Goal: Task Accomplishment & Management: Manage account settings

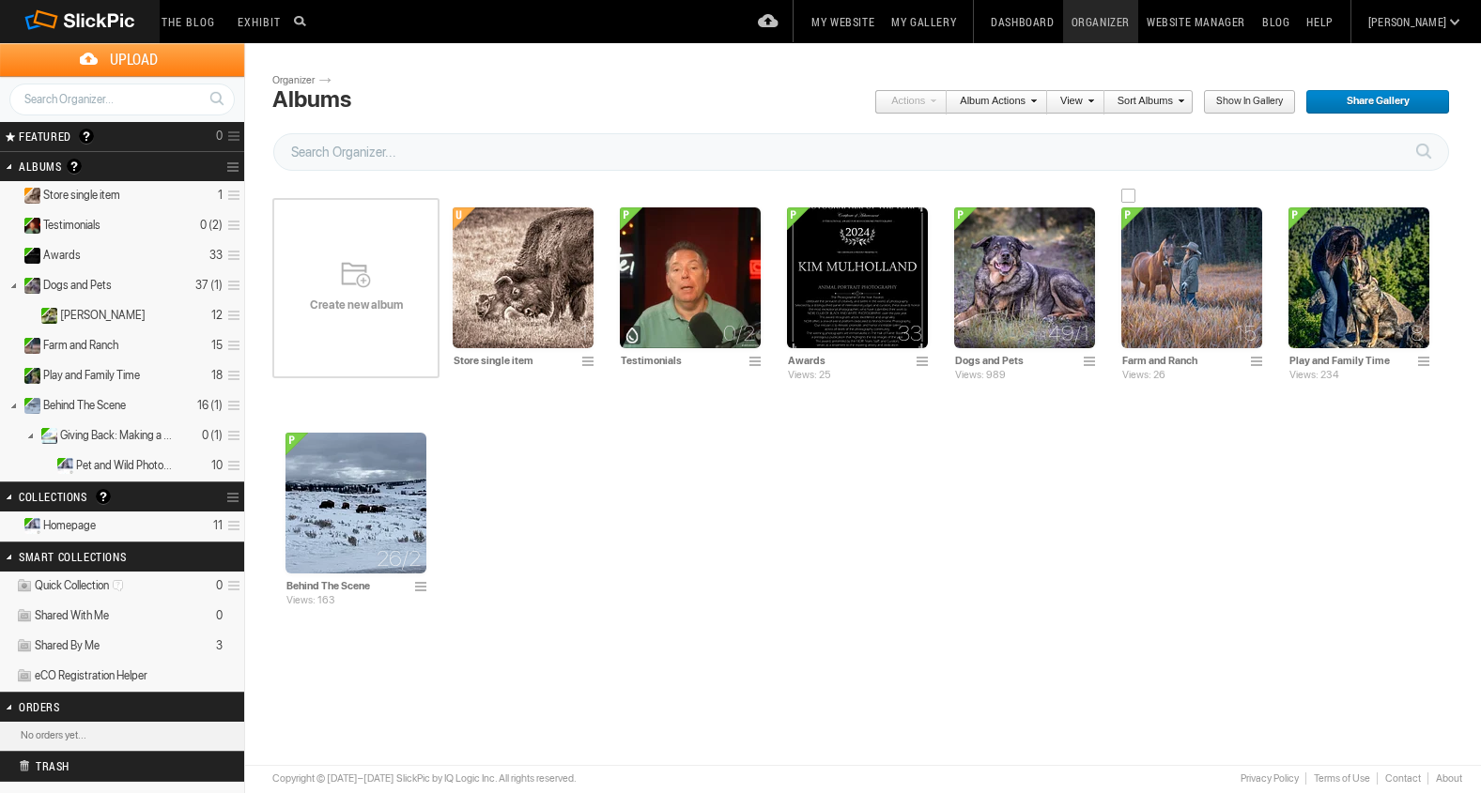
click at [1161, 300] on img at bounding box center [1191, 278] width 141 height 141
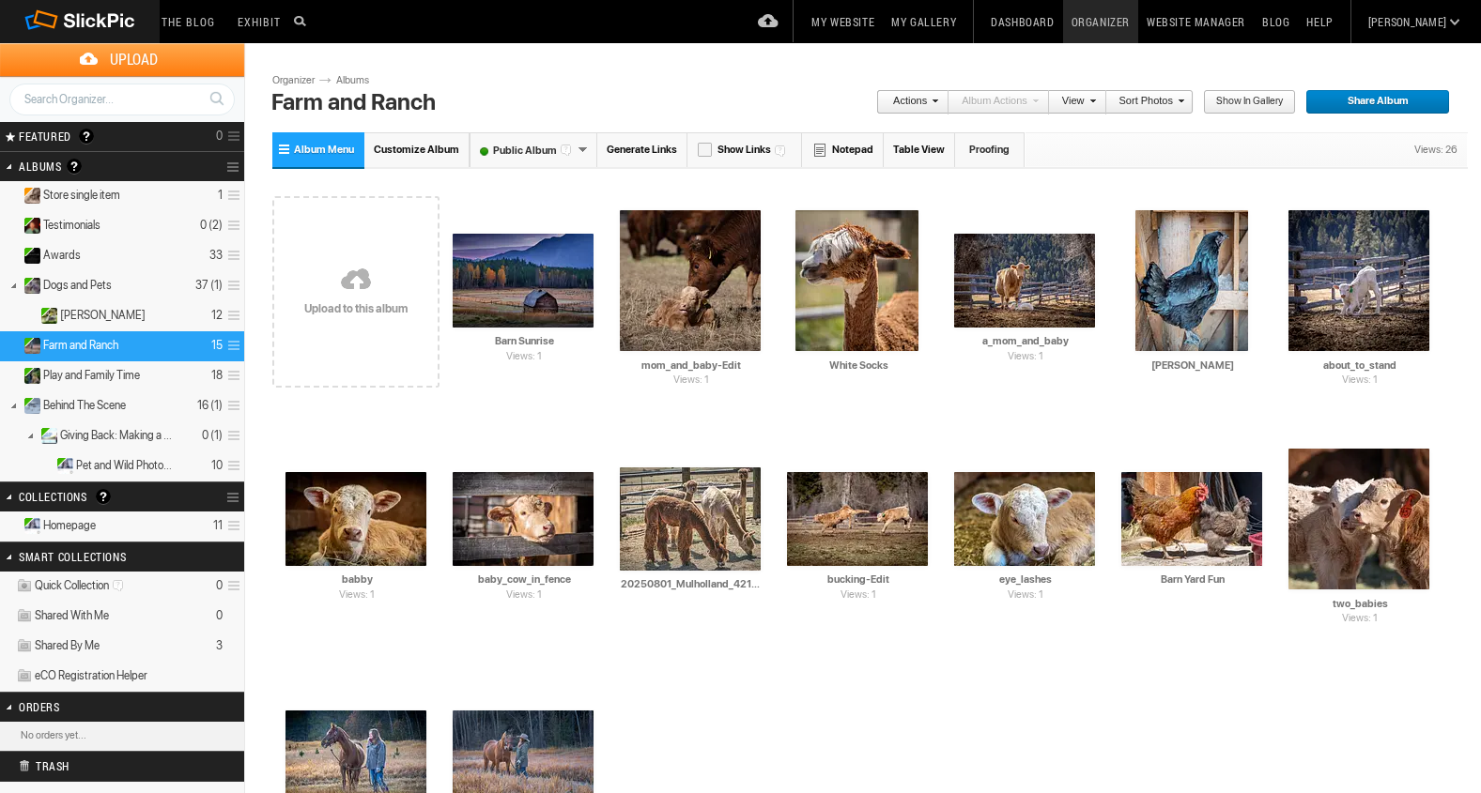
click at [355, 273] on link at bounding box center [355, 281] width 167 height 217
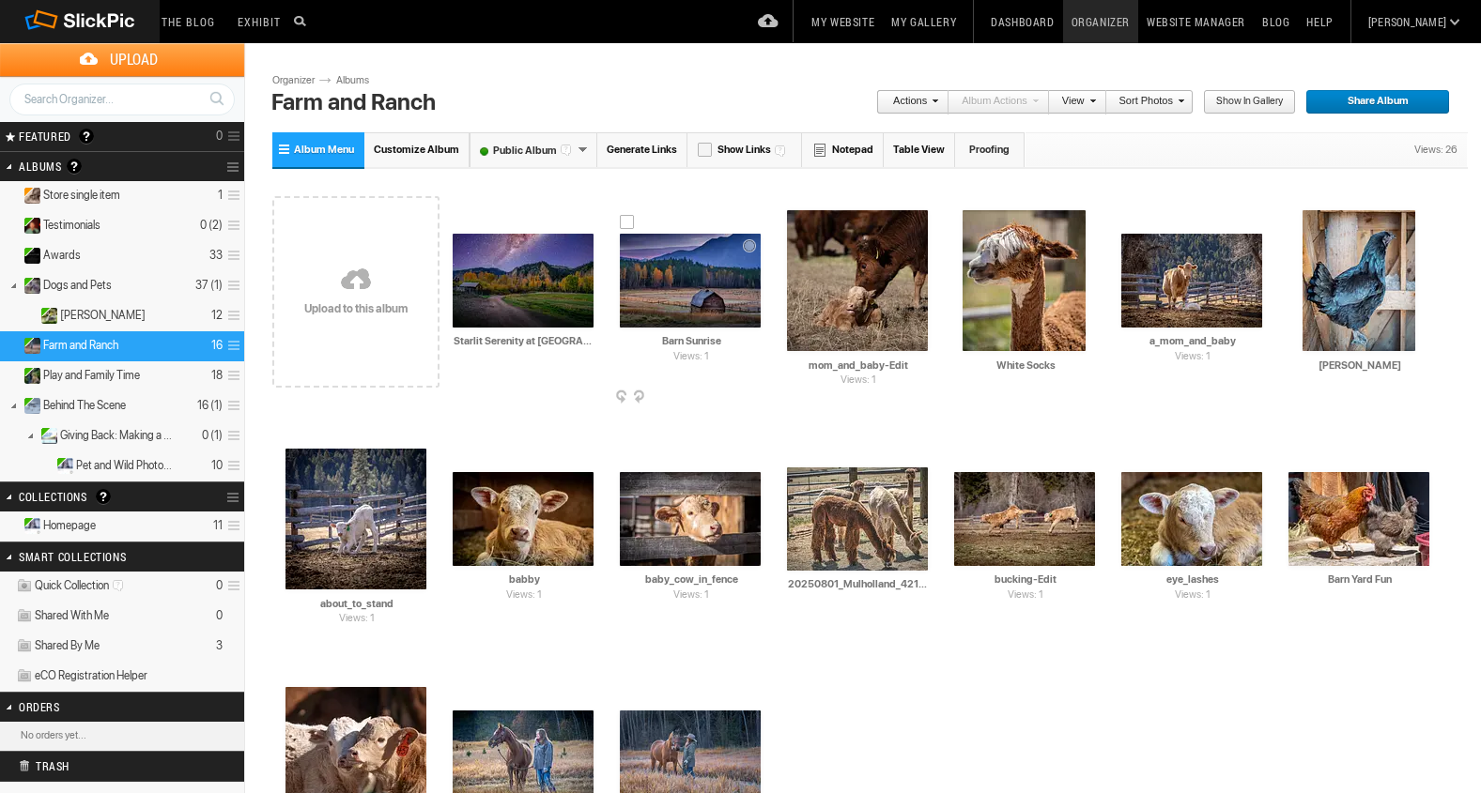
click at [726, 342] on input "Barn Sunrise" at bounding box center [691, 341] width 143 height 17
type input "B"
paste input "First Light Over [GEOGRAPHIC_DATA]"
type input "First Light Over Glacier Ranch"
click at [1005, 718] on div "Drop your photos here Upload to this album AI Starlit Serenity at Rock Creek HT…" at bounding box center [869, 530] width 1195 height 715
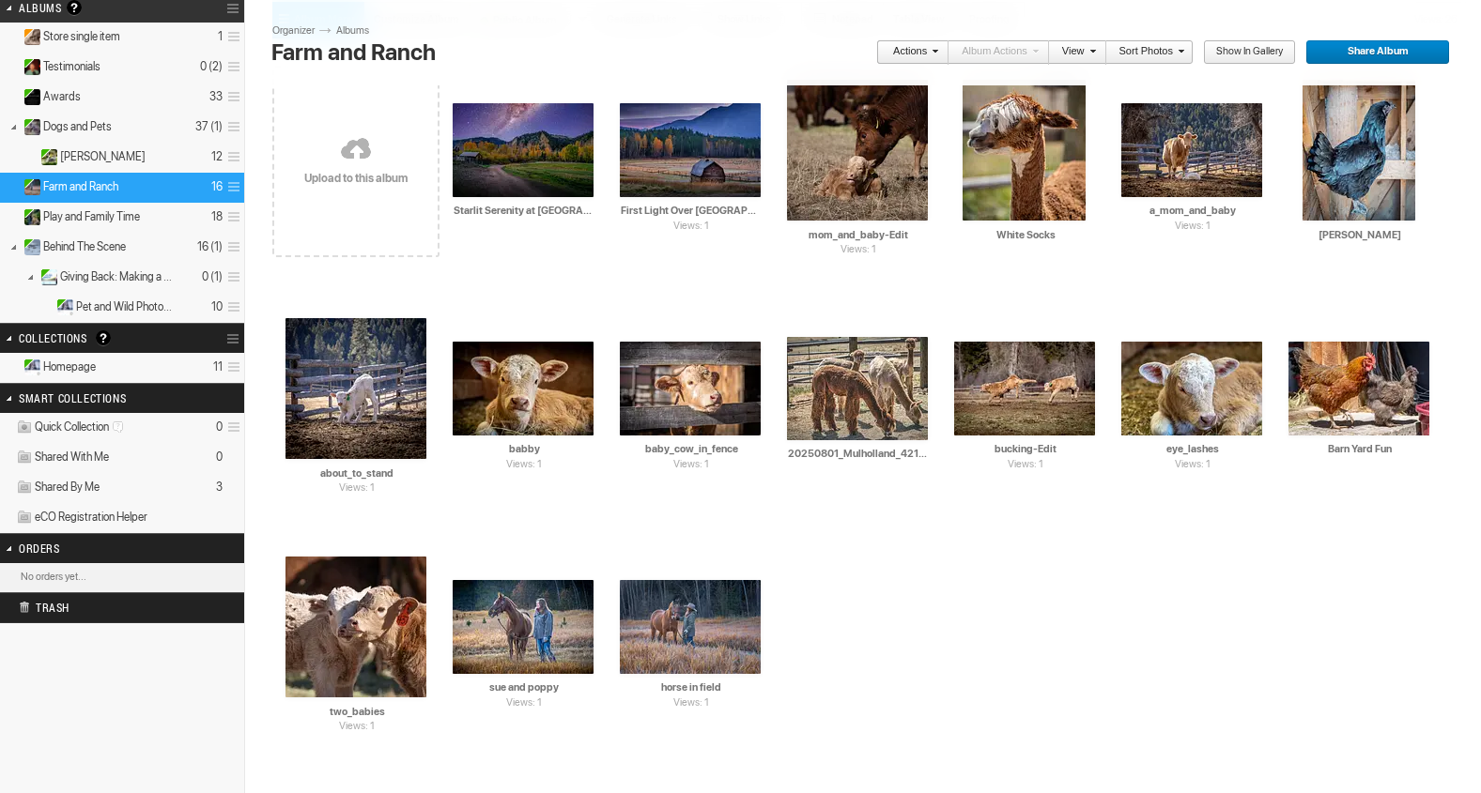
scroll to position [180, 0]
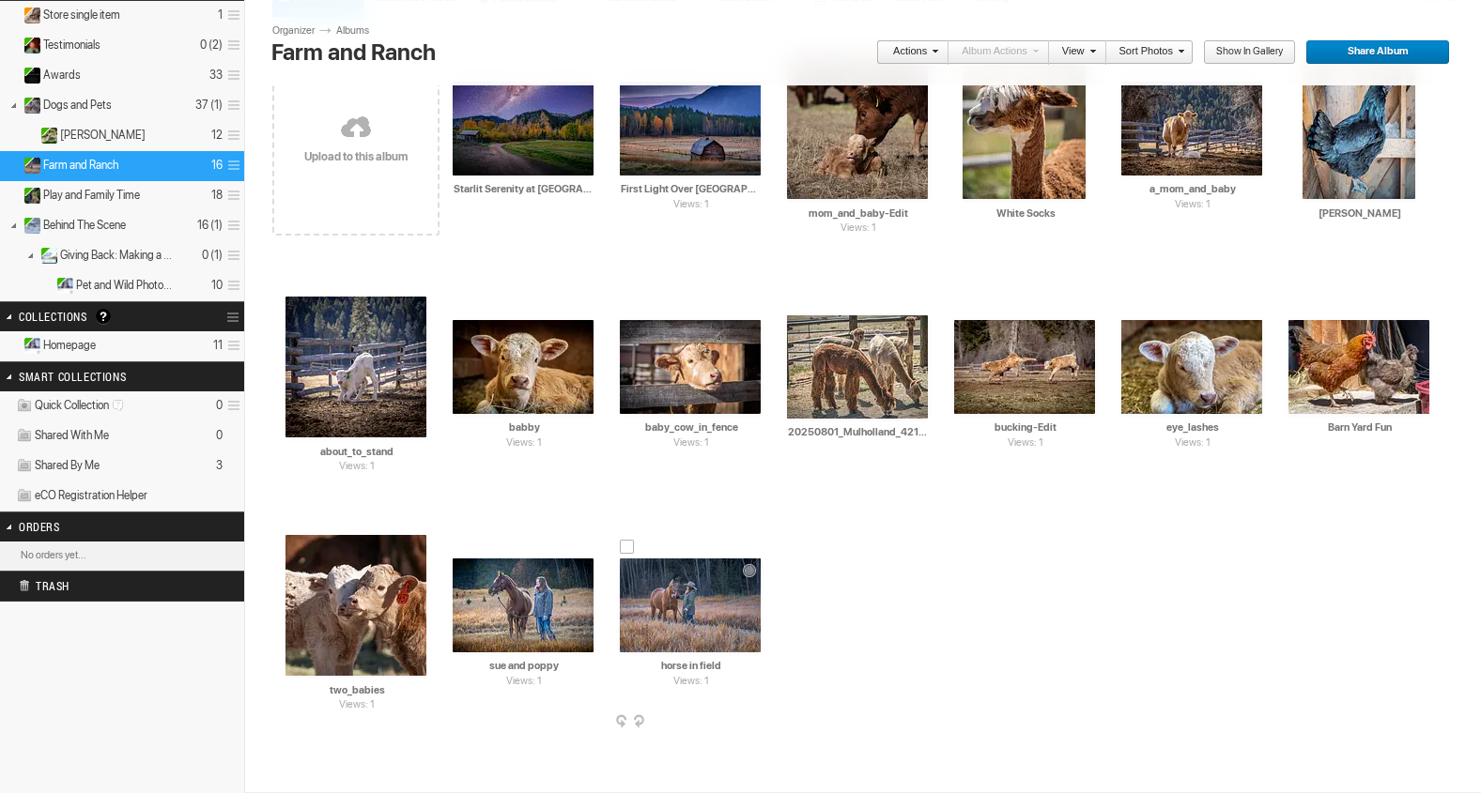
click at [728, 666] on input "horse in field" at bounding box center [691, 666] width 143 height 17
type input "h"
click at [675, 662] on input at bounding box center [691, 666] width 143 height 17
paste input "Morning Bond"
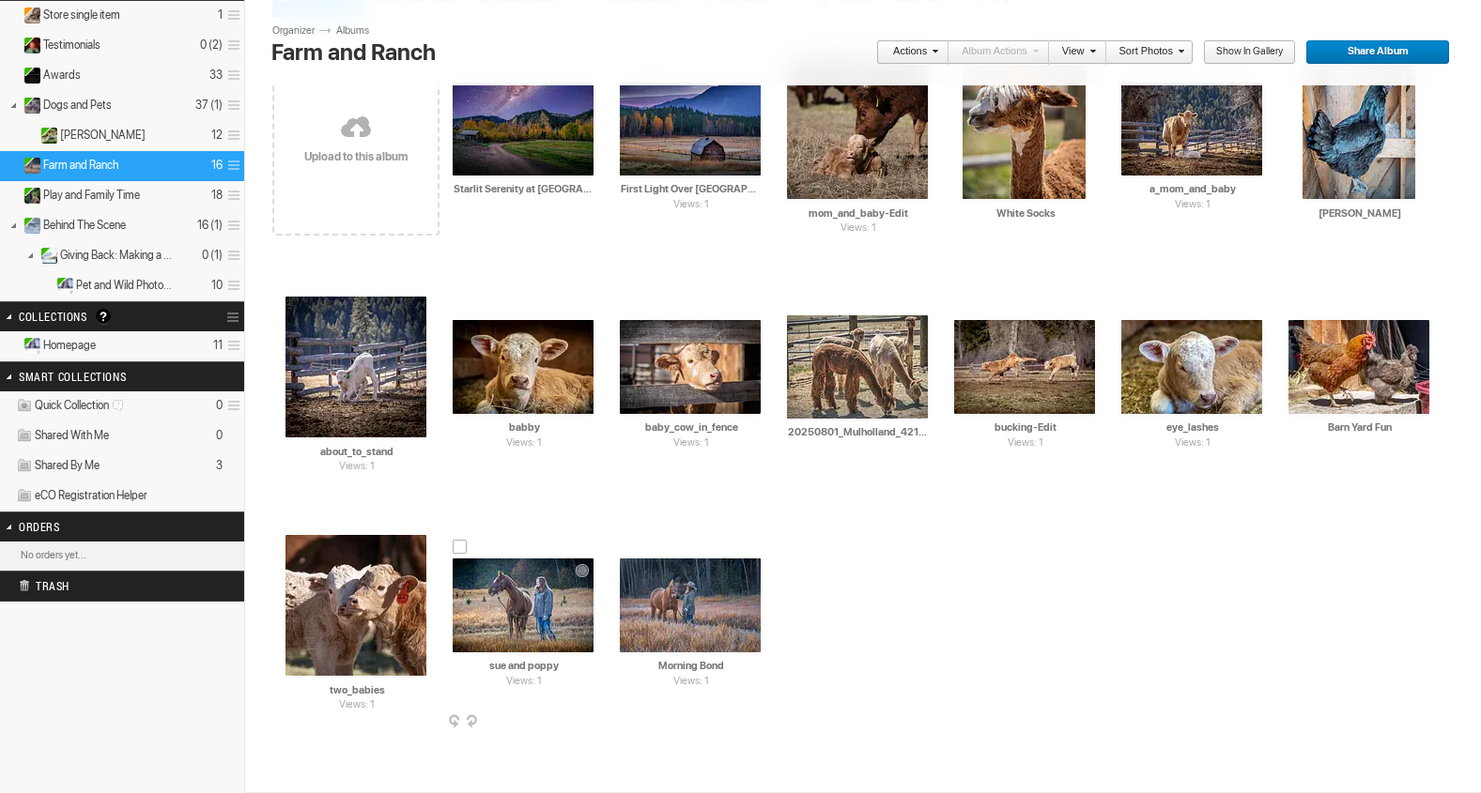
type input "Morning Bond"
click at [539, 673] on input "sue and poppy" at bounding box center [524, 666] width 143 height 17
click at [561, 661] on input "sue and poppy" at bounding box center [524, 666] width 143 height 17
type input "s"
paste input "Kindred Spirits"
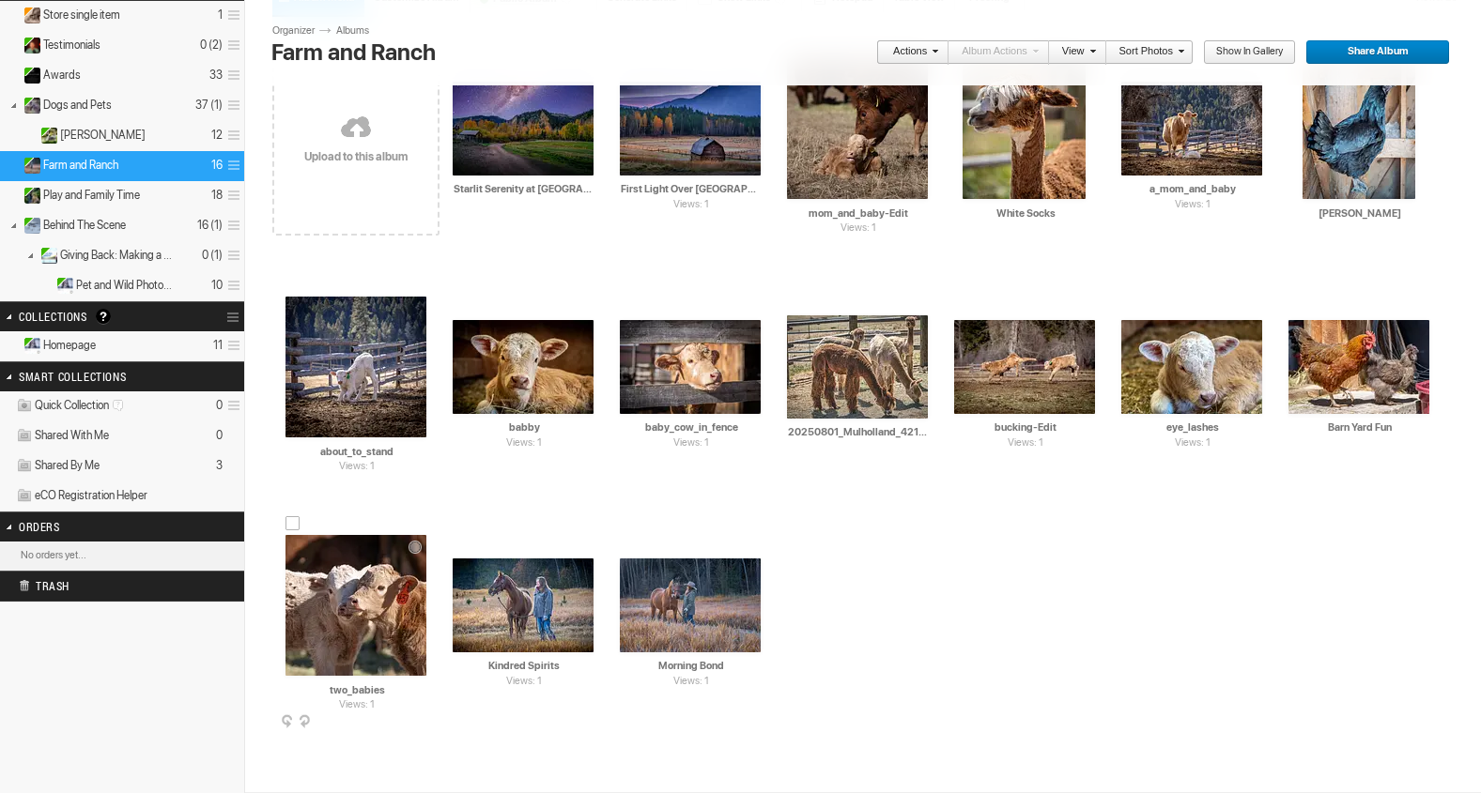
type input "Kindred Spirits"
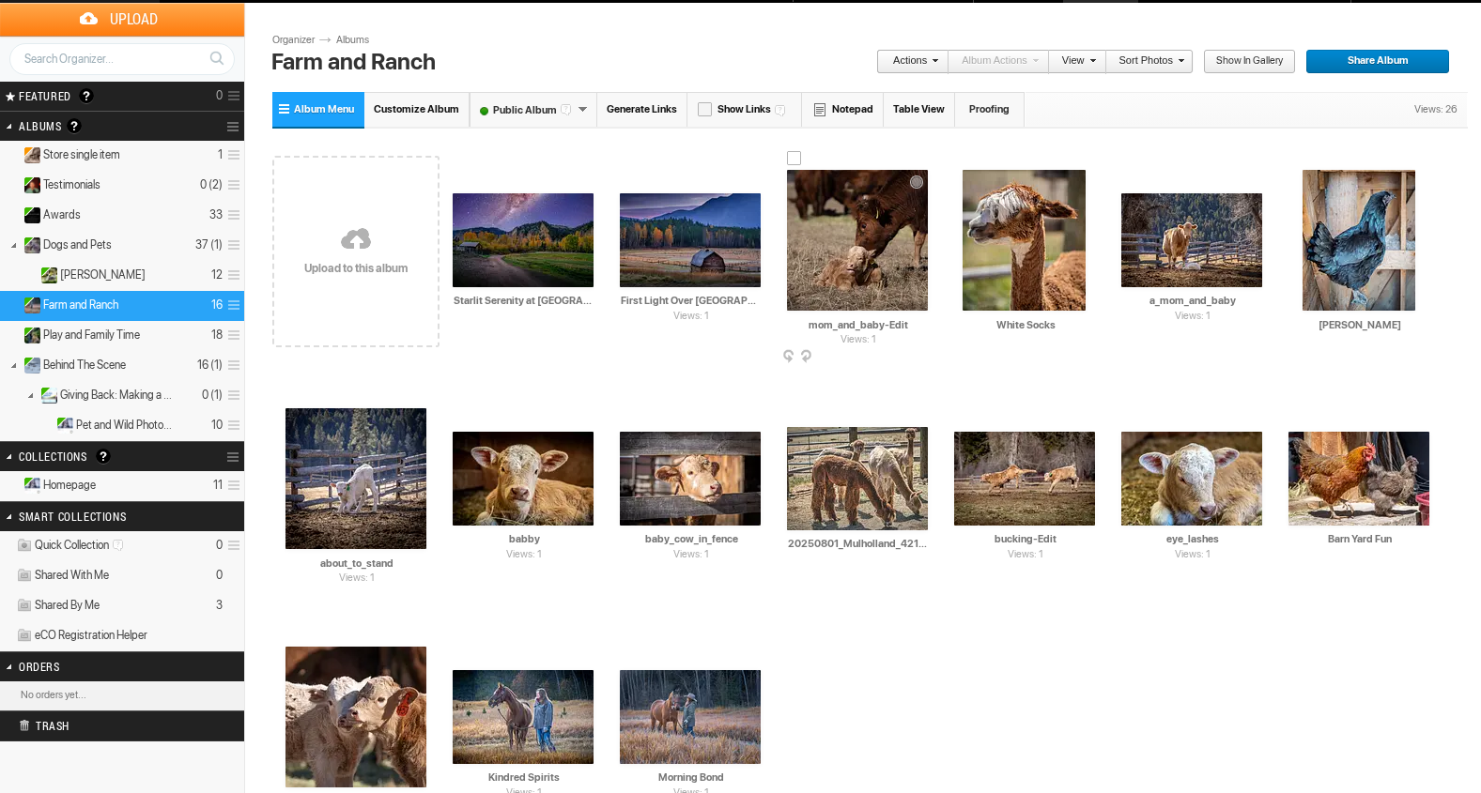
scroll to position [43, 0]
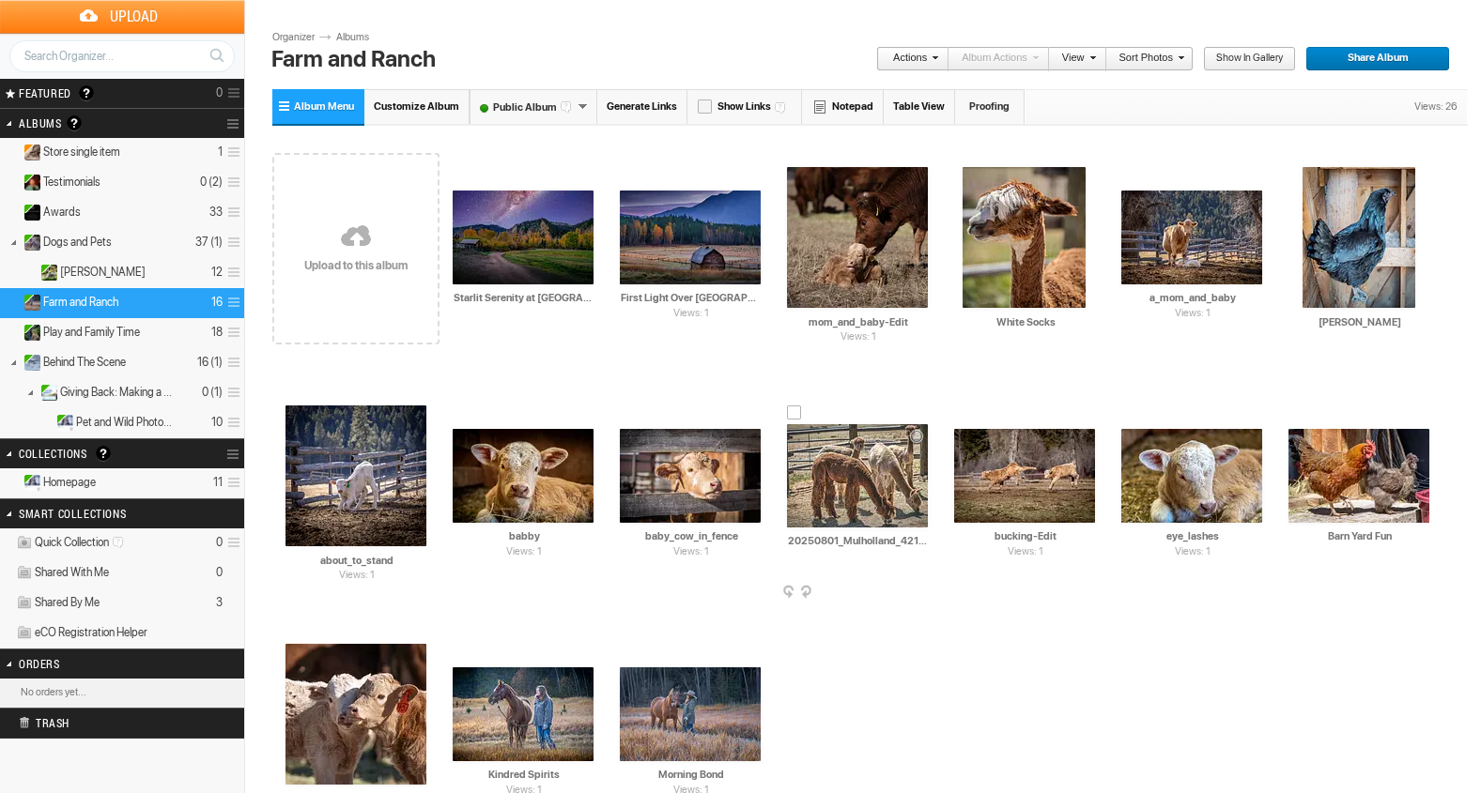
click at [920, 539] on input "20250801_Mulholland_42160-Edit" at bounding box center [858, 541] width 143 height 17
click at [919, 541] on input "20250801_Mulholl0-Edit" at bounding box center [858, 541] width 143 height 17
type input "2"
paste input "Pasture Companions"
type input "Pasture Companions"
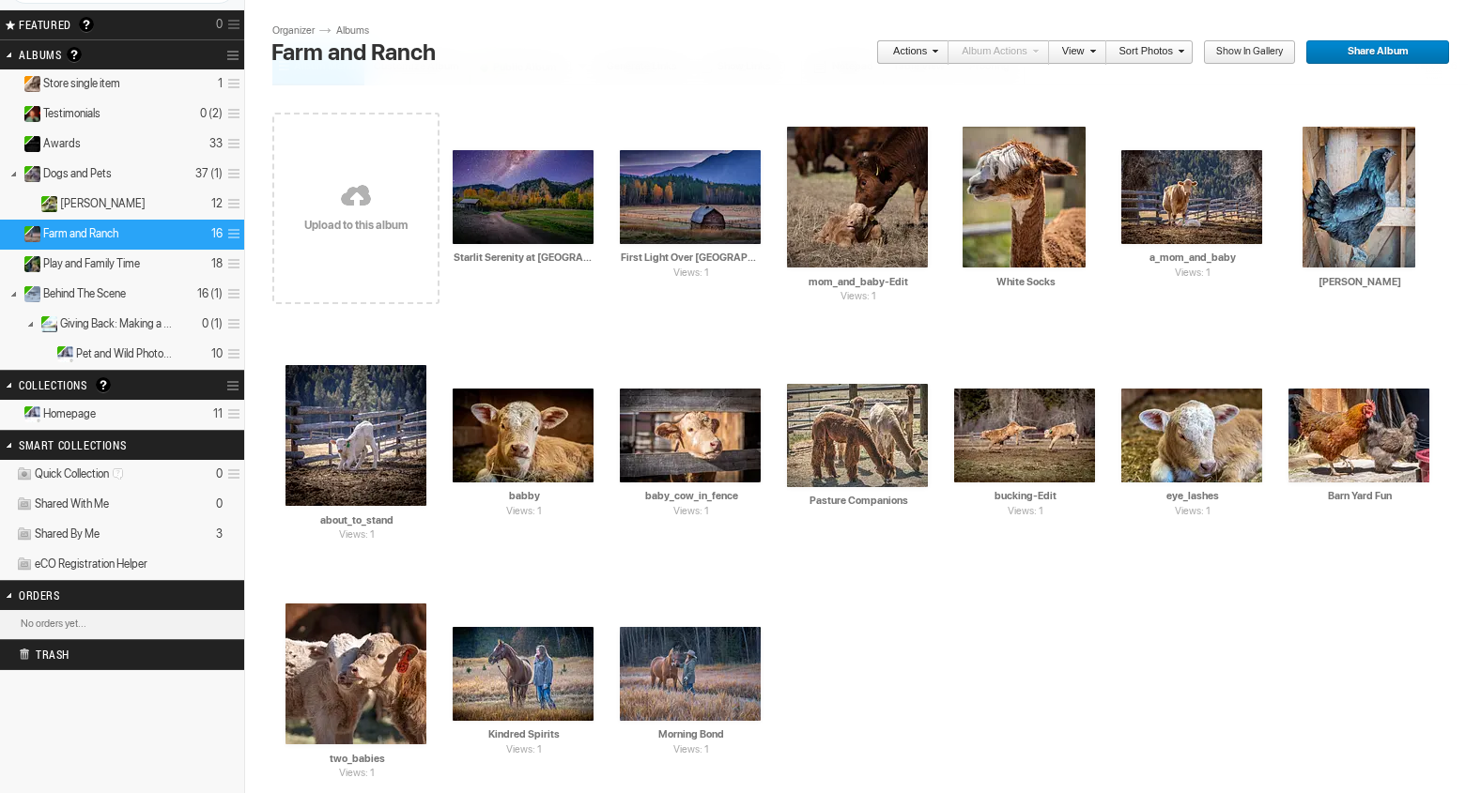
scroll to position [113, 0]
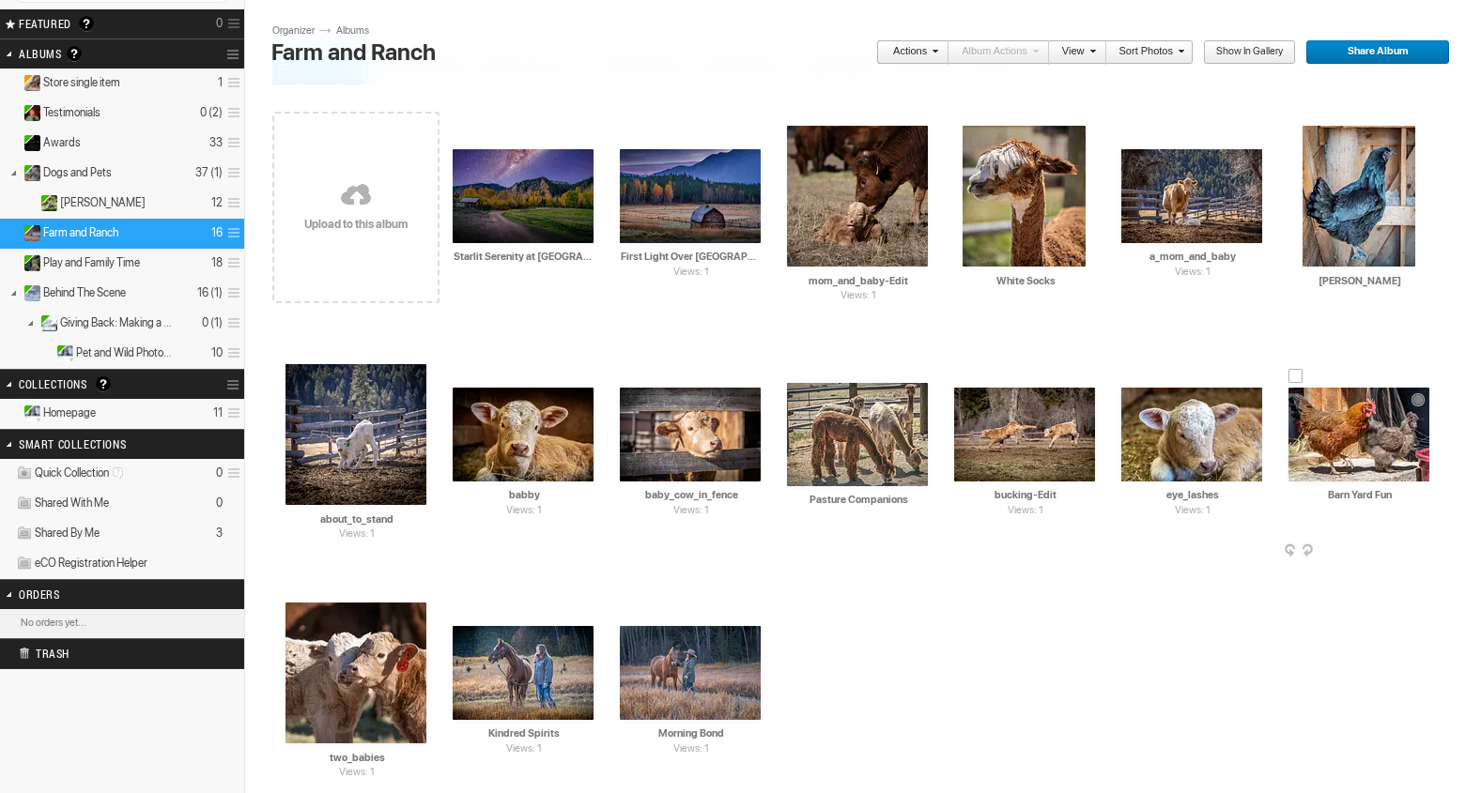
click at [1397, 497] on input "Barn Yard Fun" at bounding box center [1359, 495] width 143 height 17
type input "B"
paste input "Feathered Friends"
type input "Feathered Friends"
click at [360, 211] on link at bounding box center [355, 196] width 167 height 217
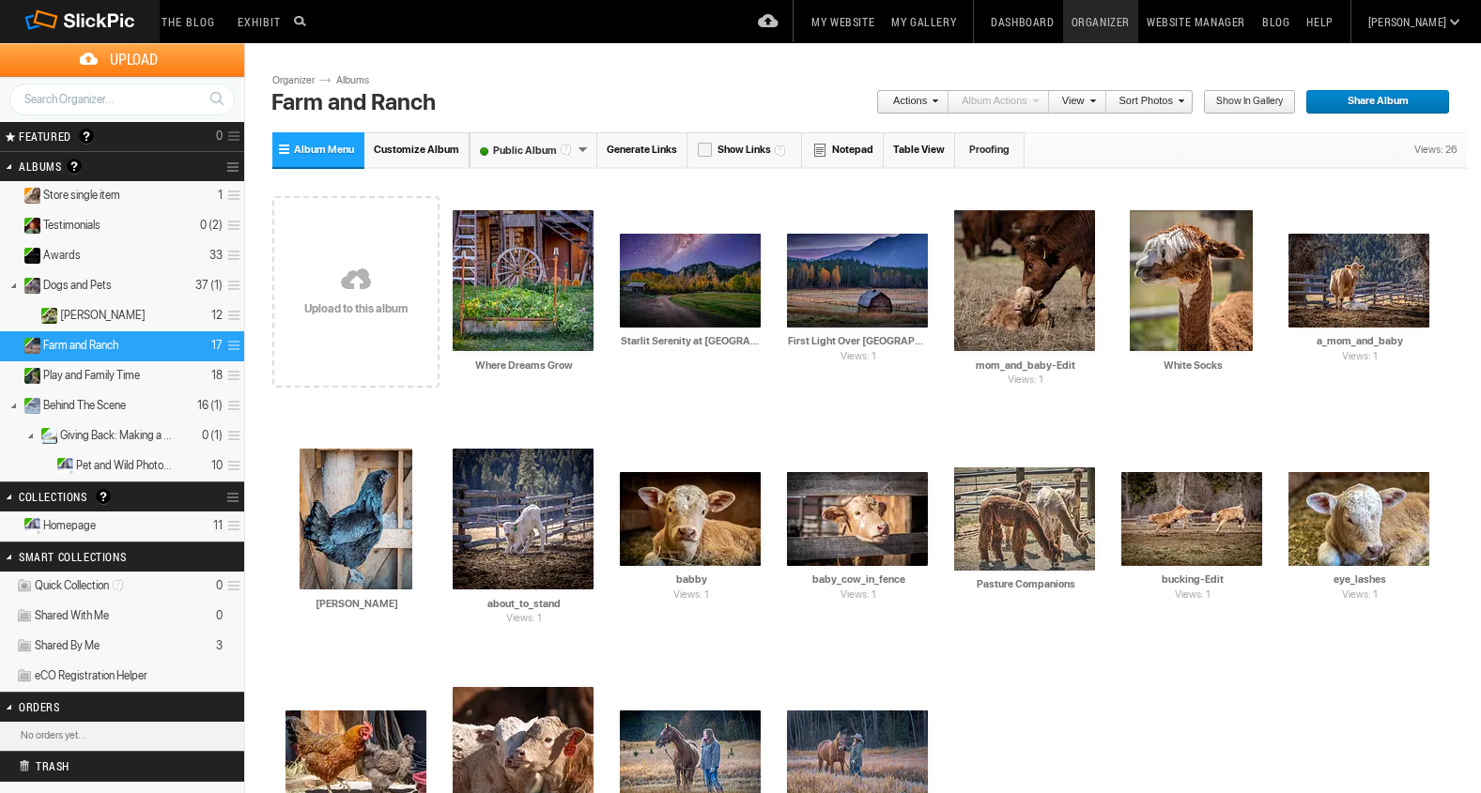
click at [361, 273] on link at bounding box center [355, 281] width 167 height 217
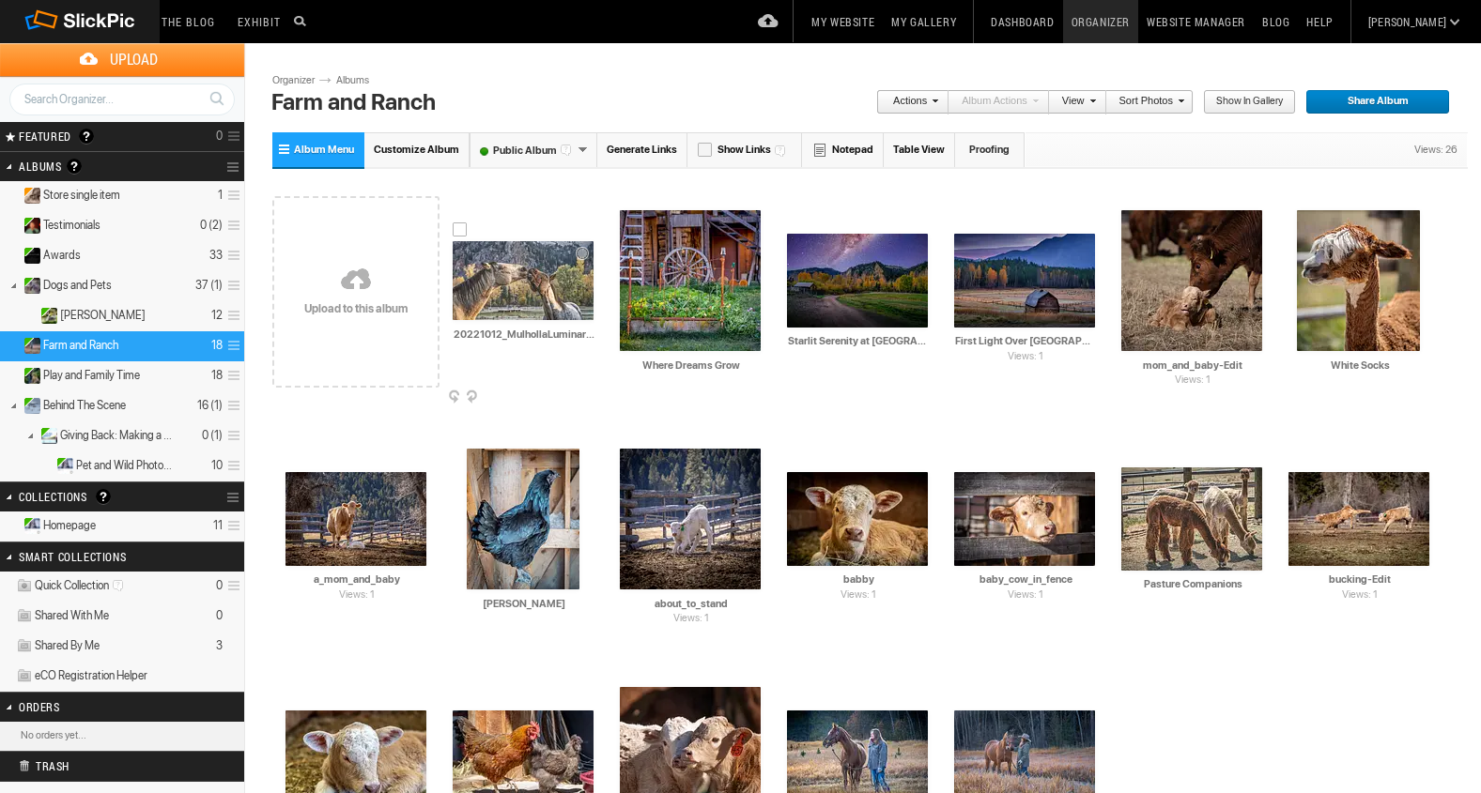
click at [595, 331] on div "AI 20221012_MulhollaLuminarNeo-edit HTML: Direct: Forum: Photo ID: 22814194 Mor…" at bounding box center [522, 292] width 167 height 238
click at [590, 338] on input "20221012_MulhollaLuminarNeo-edit" at bounding box center [524, 334] width 143 height 17
click at [579, 331] on input "20221eo-edit" at bounding box center [524, 334] width 143 height 17
type input "2"
paste input "Autumn Affection"
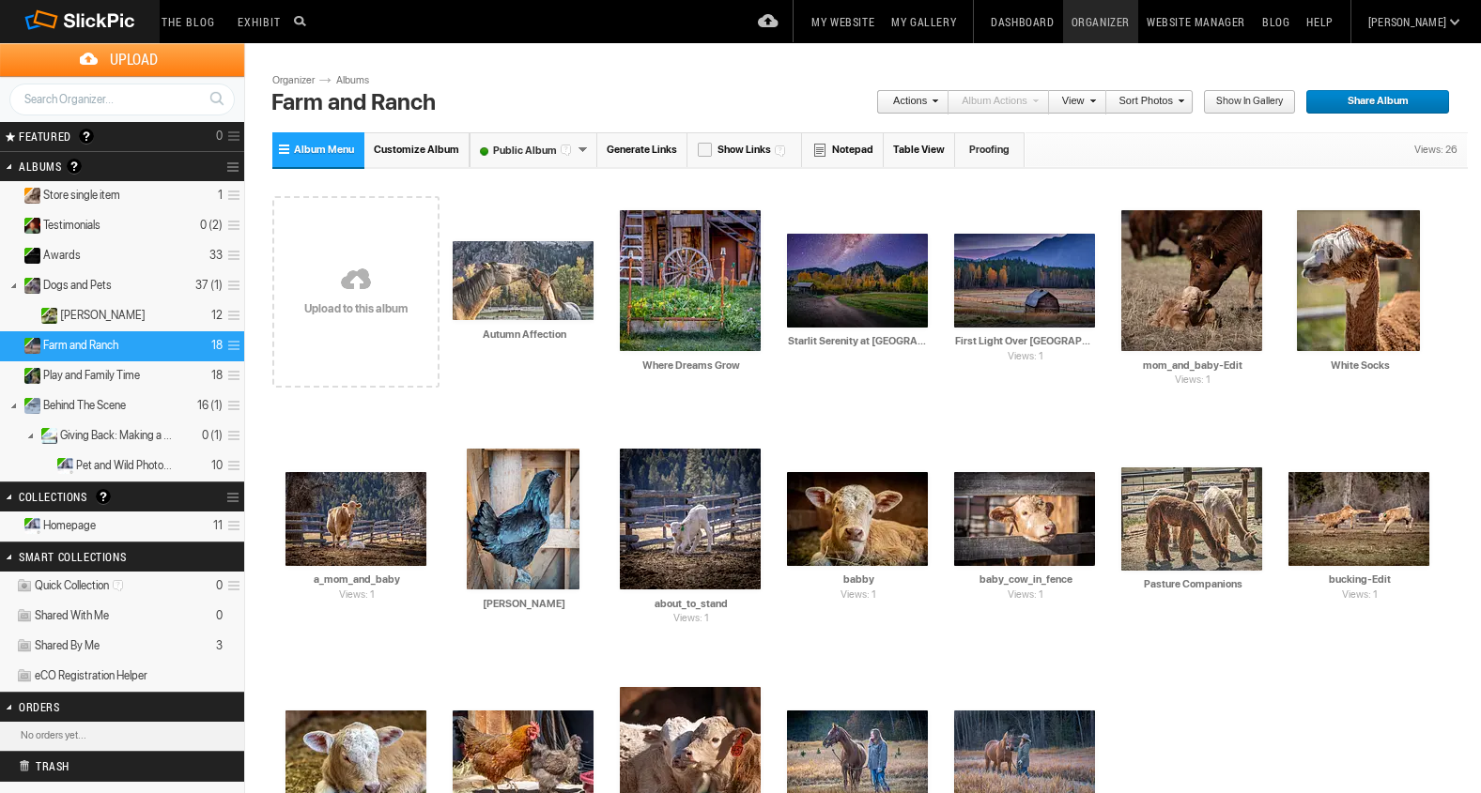
type input "Autumn Affection"
click at [354, 277] on link at bounding box center [355, 281] width 167 height 217
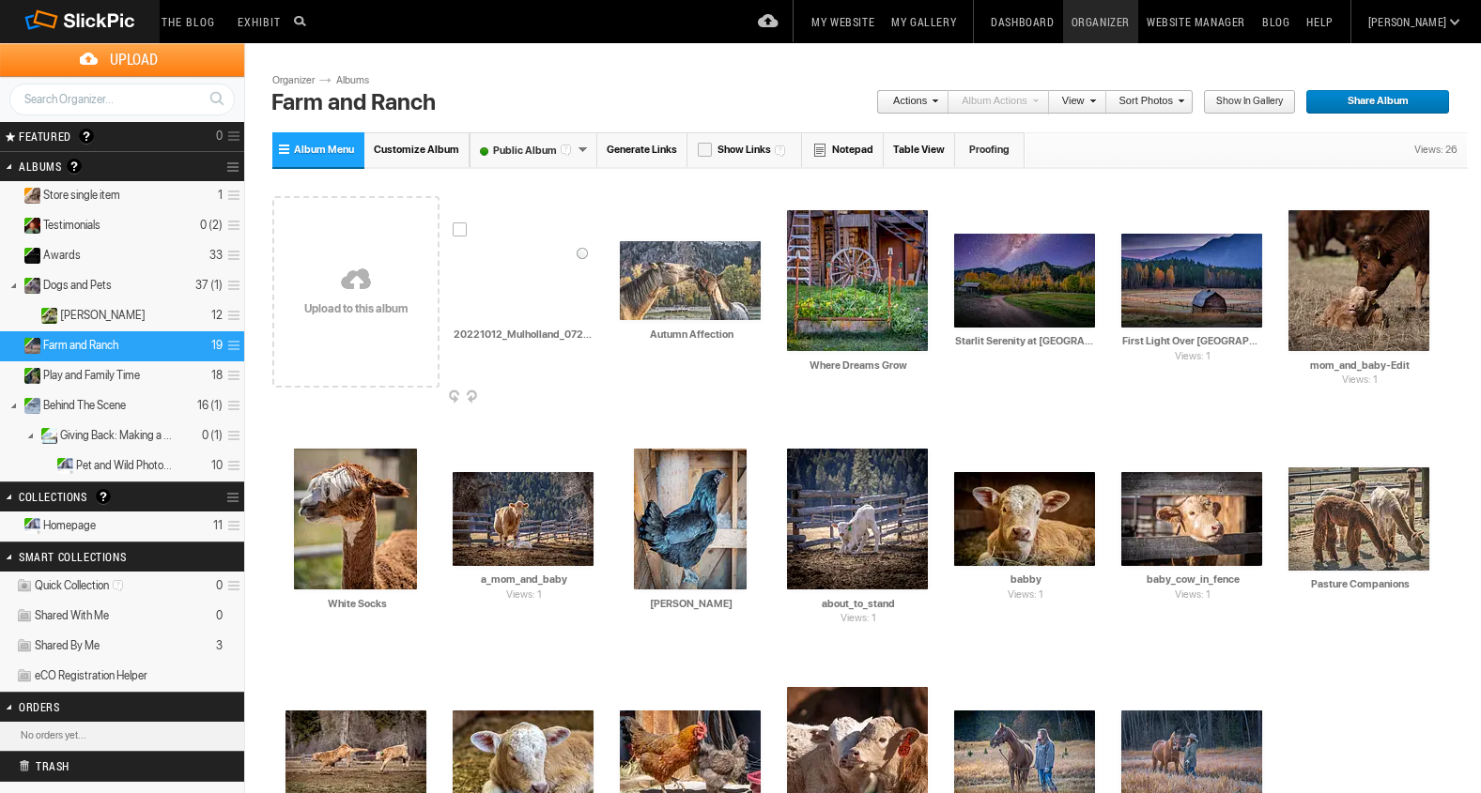
click at [585, 335] on input "20221012_Mulholland_07242_LuminarNeo-edit-Edit" at bounding box center [524, 334] width 143 height 17
click at [594, 335] on input "20221012_Mulholland_07242_LuminarNeo-edit-Edit" at bounding box center [524, 334] width 143 height 17
click at [579, 331] on input "_LuminarNeo-edit-Edit" at bounding box center [524, 334] width 143 height 17
type input "_"
paste input "Soul of the West"
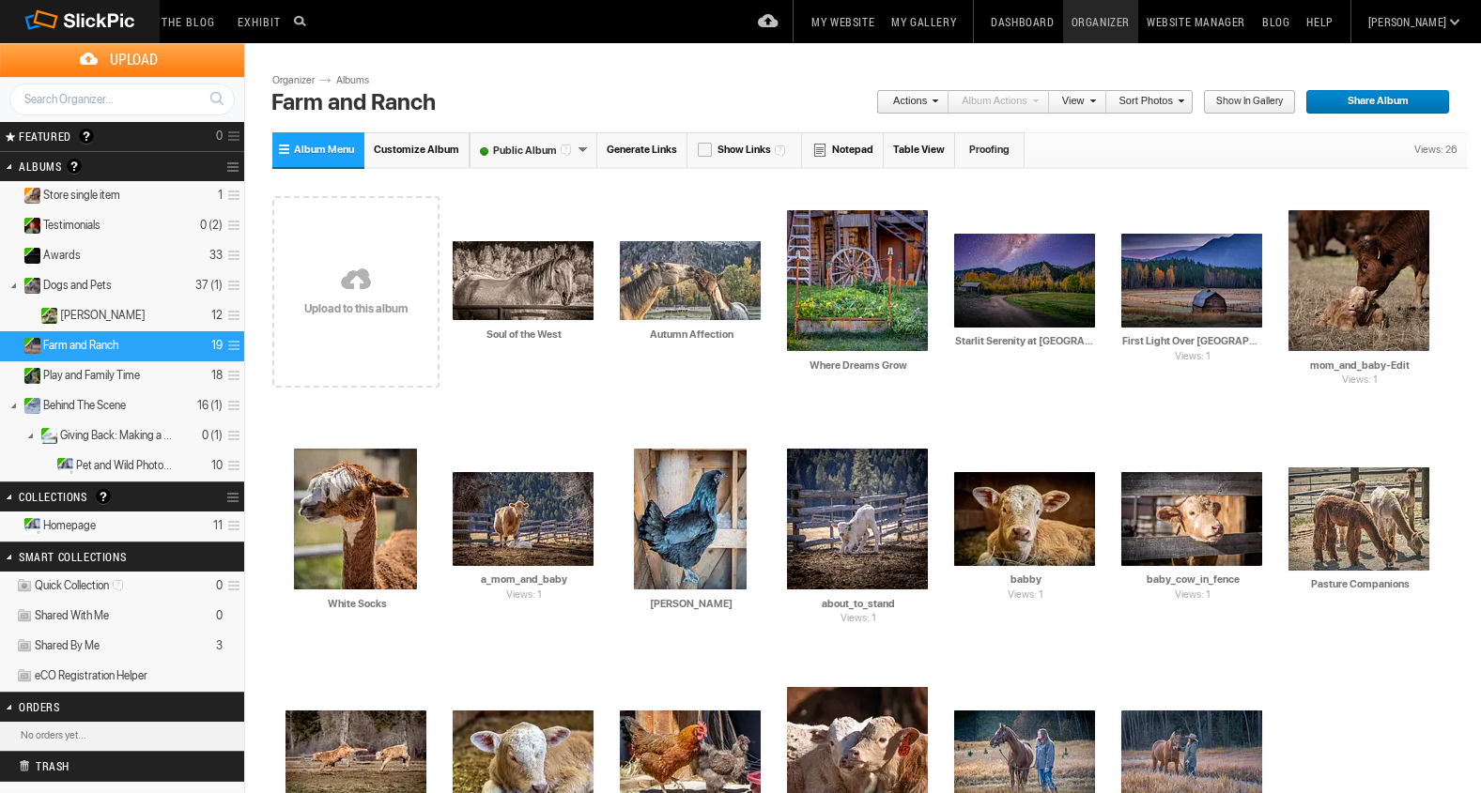
type input "Soul of the West"
click at [1138, 21] on link "Organizer" at bounding box center [1100, 21] width 75 height 43
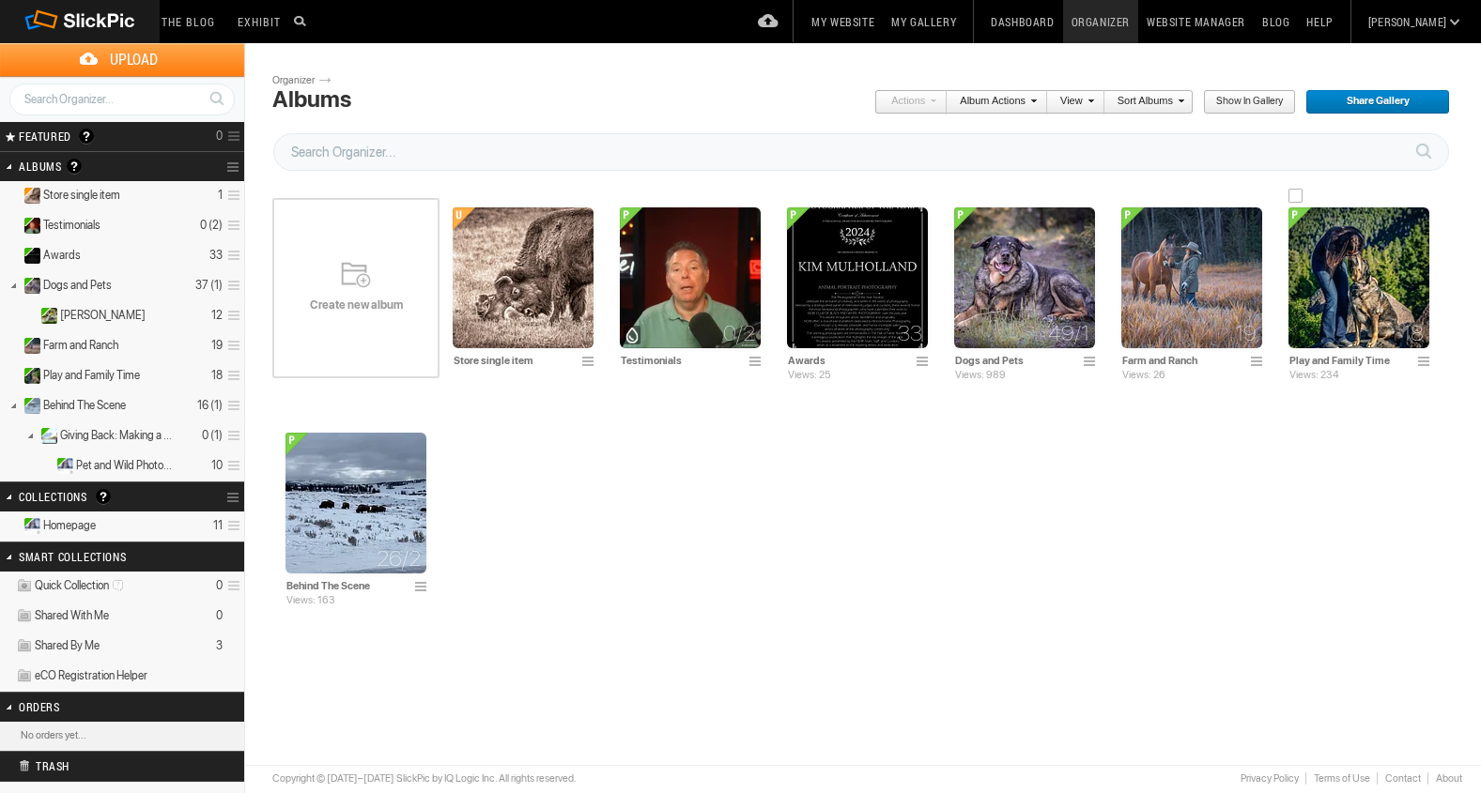
click at [1350, 285] on img at bounding box center [1358, 278] width 141 height 141
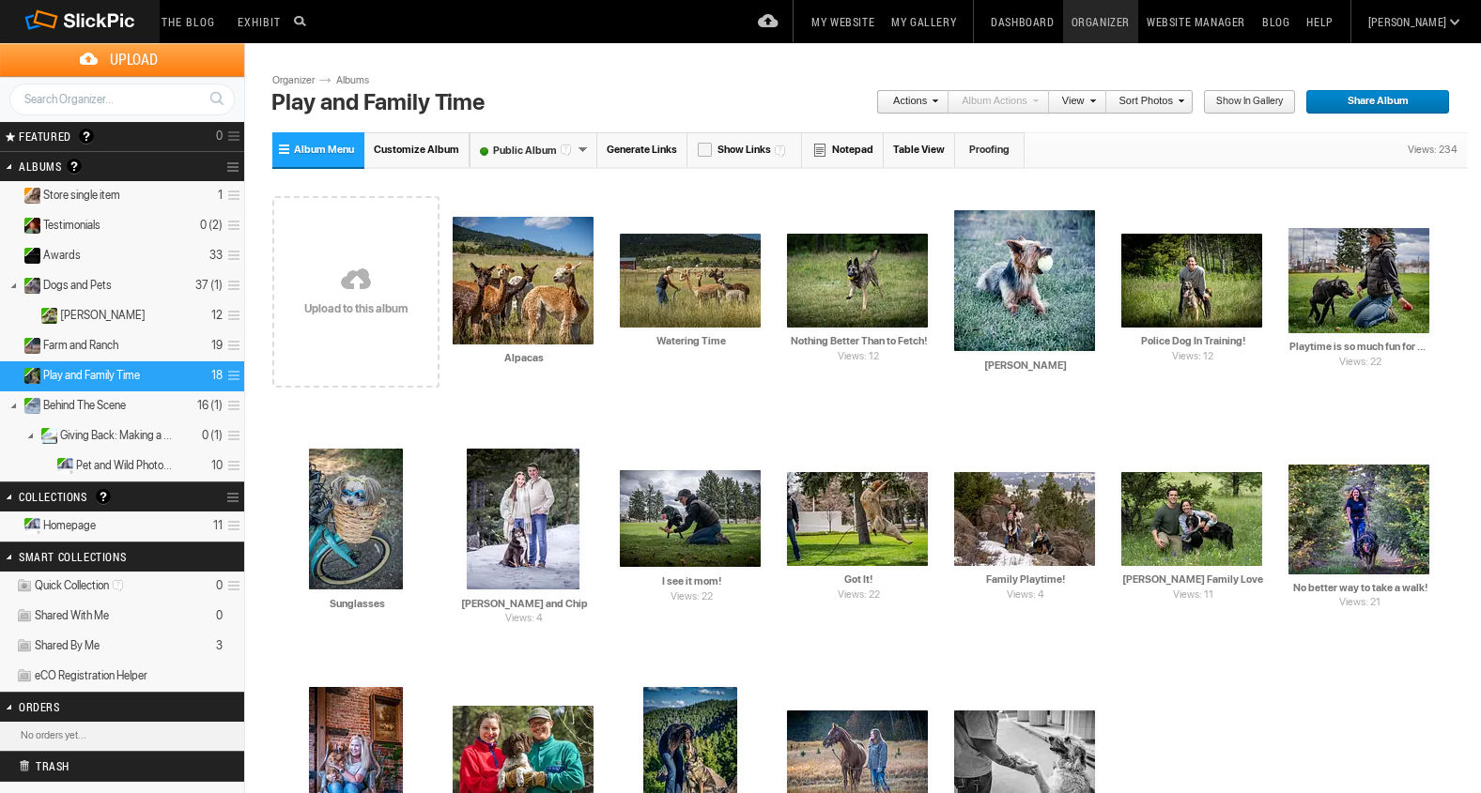
click at [358, 277] on link at bounding box center [355, 281] width 167 height 217
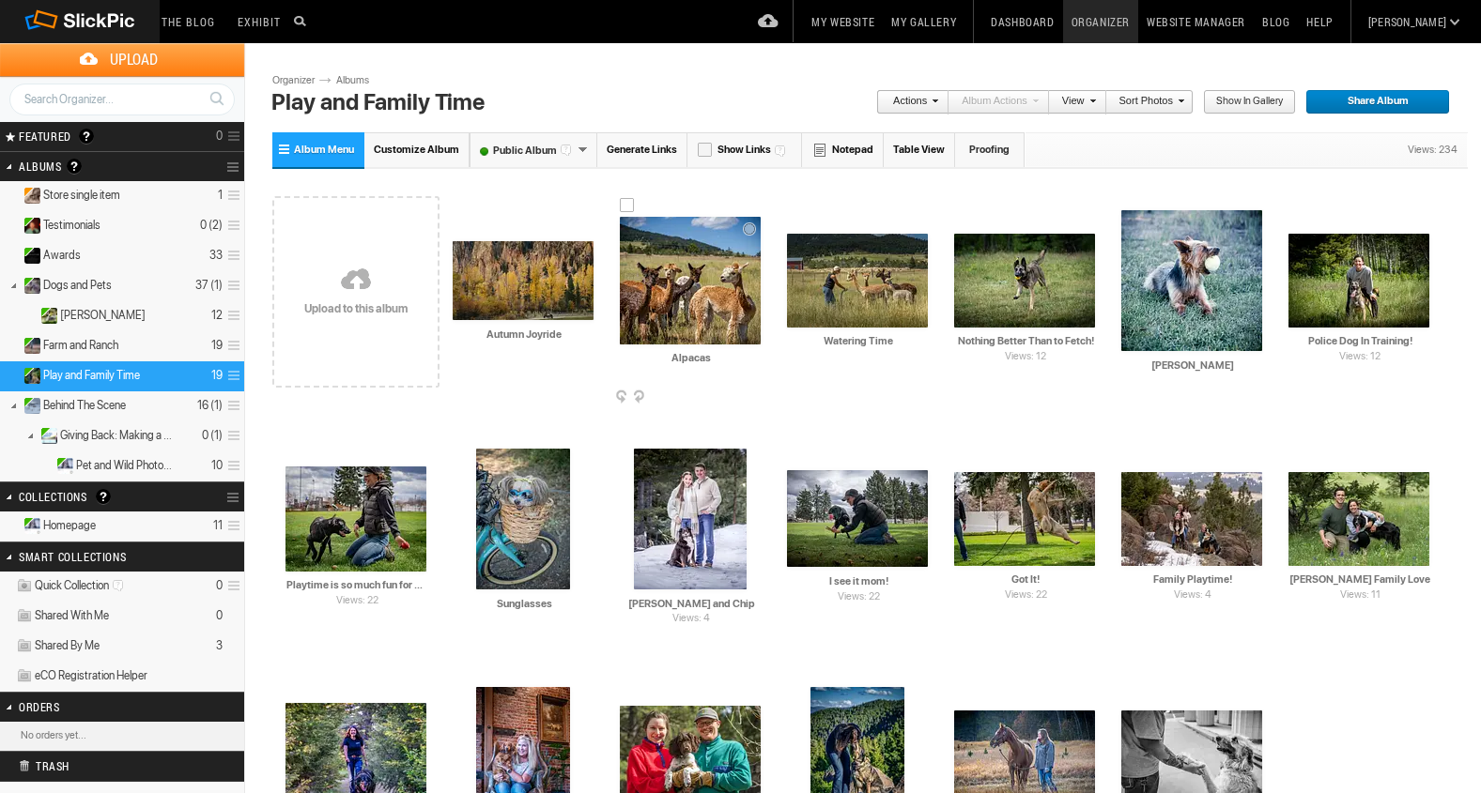
click at [718, 359] on input "Alpacas" at bounding box center [691, 358] width 143 height 17
type input "A"
paste input "Curious Gathering"
type input "Curious Gathering"
click at [903, 344] on input "Watering Time" at bounding box center [858, 341] width 143 height 17
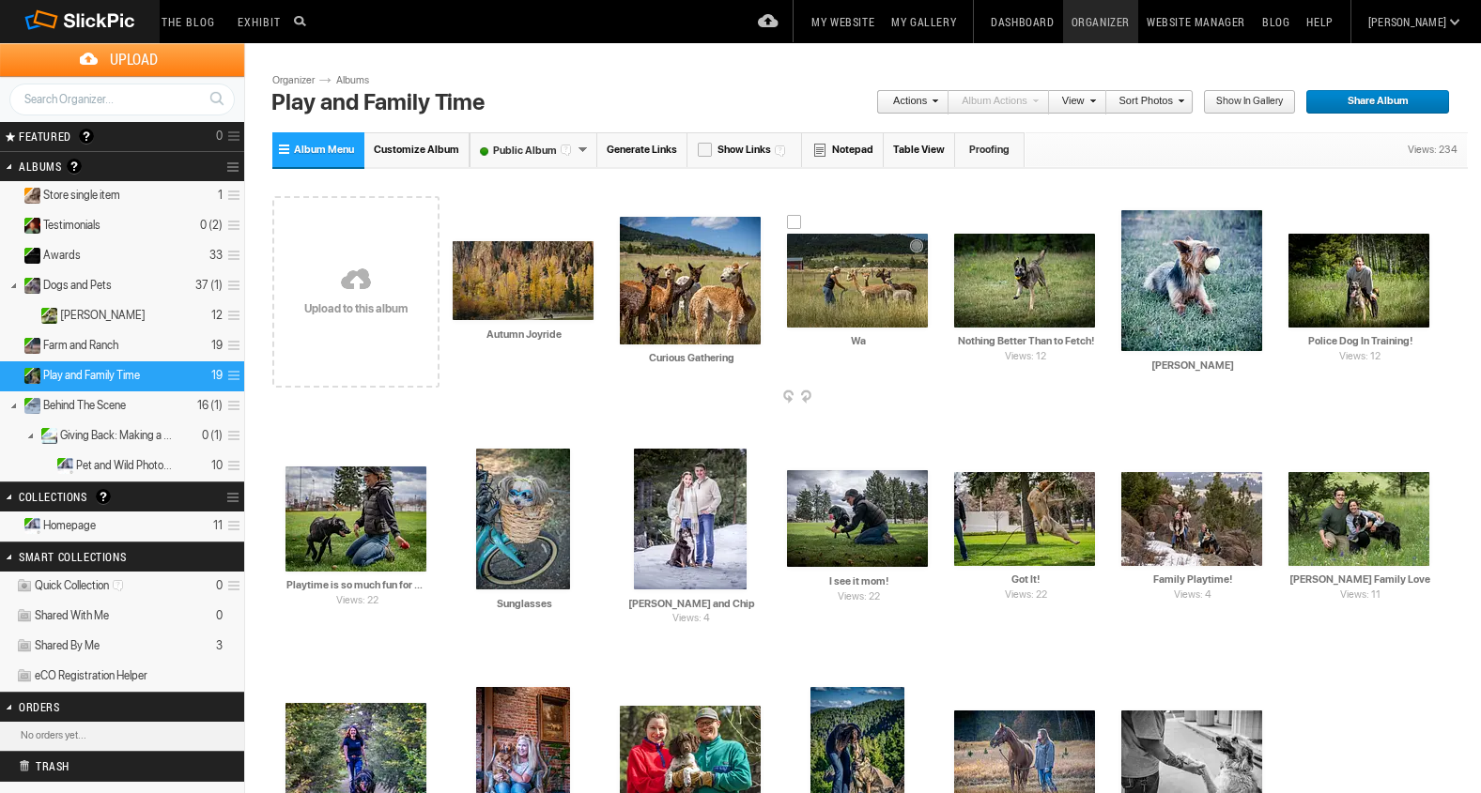
type input "W"
paste input "Summer Sprinkles"
type input "Summer Sprinkles"
click at [350, 283] on link at bounding box center [355, 281] width 167 height 217
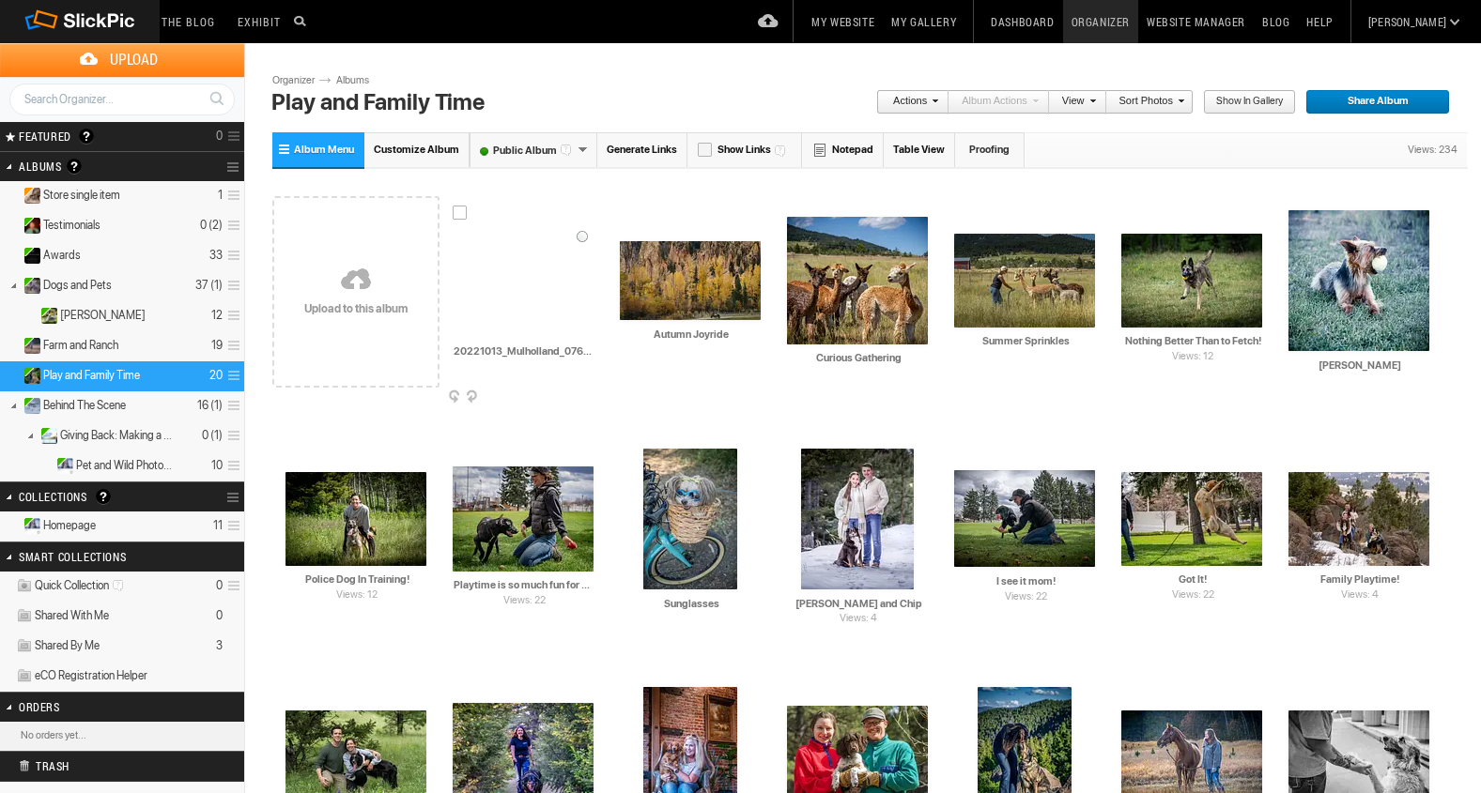
click at [586, 355] on input "20221013_Mulholland_07684_LuminarNeo-edit" at bounding box center [524, 351] width 143 height 17
click at [586, 350] on input "4_LuminarNeo-edit" at bounding box center [524, 351] width 143 height 17
type input "4"
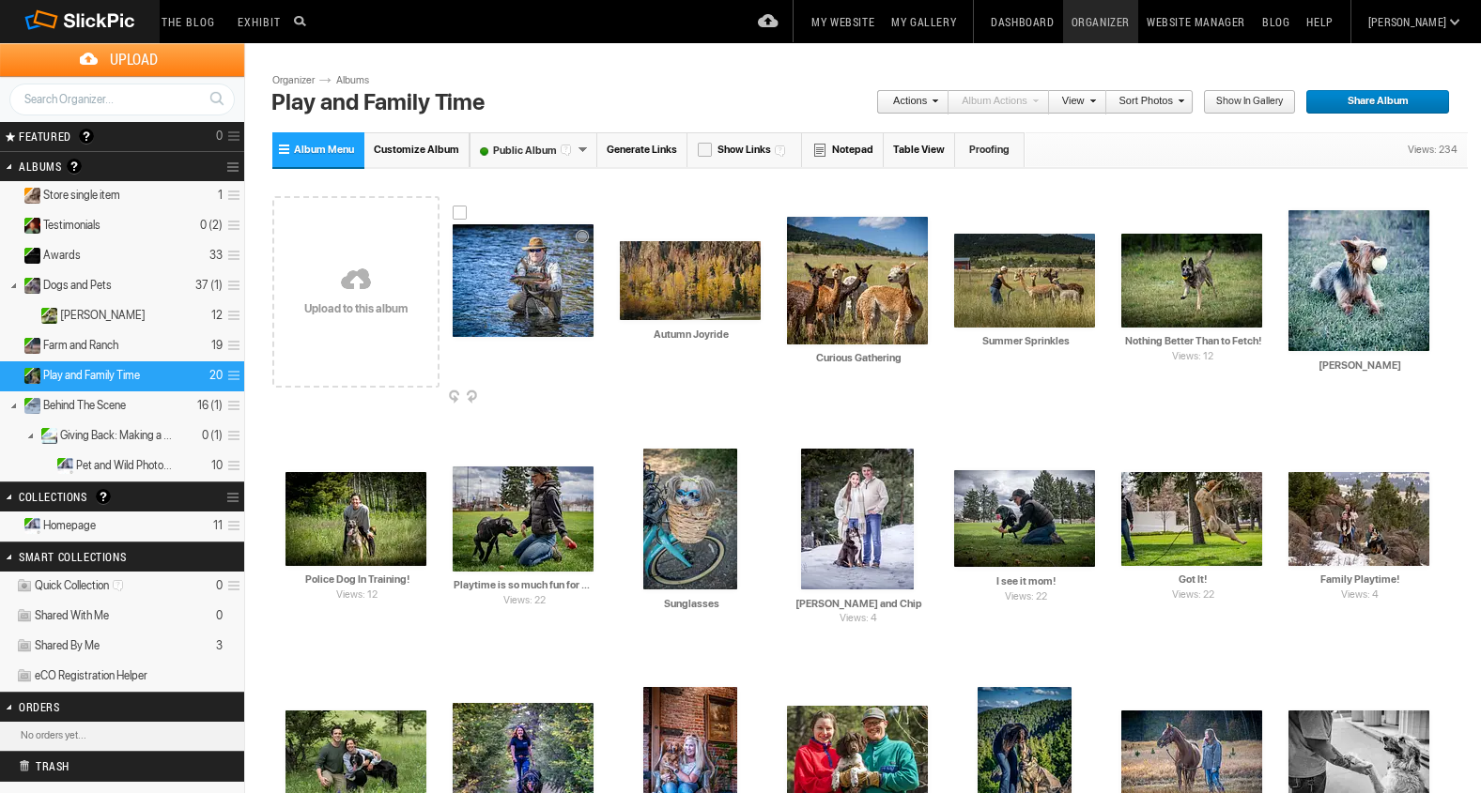
paste input "In the Hands of the Angler"
type input "In the Hands of the Angler"
click at [1134, 345] on input "Nothing Better Than to Fetch!" at bounding box center [1192, 341] width 143 height 17
click at [1261, 343] on input "Nothing Better Than to Fetch!" at bounding box center [1192, 341] width 143 height 17
type input "N"
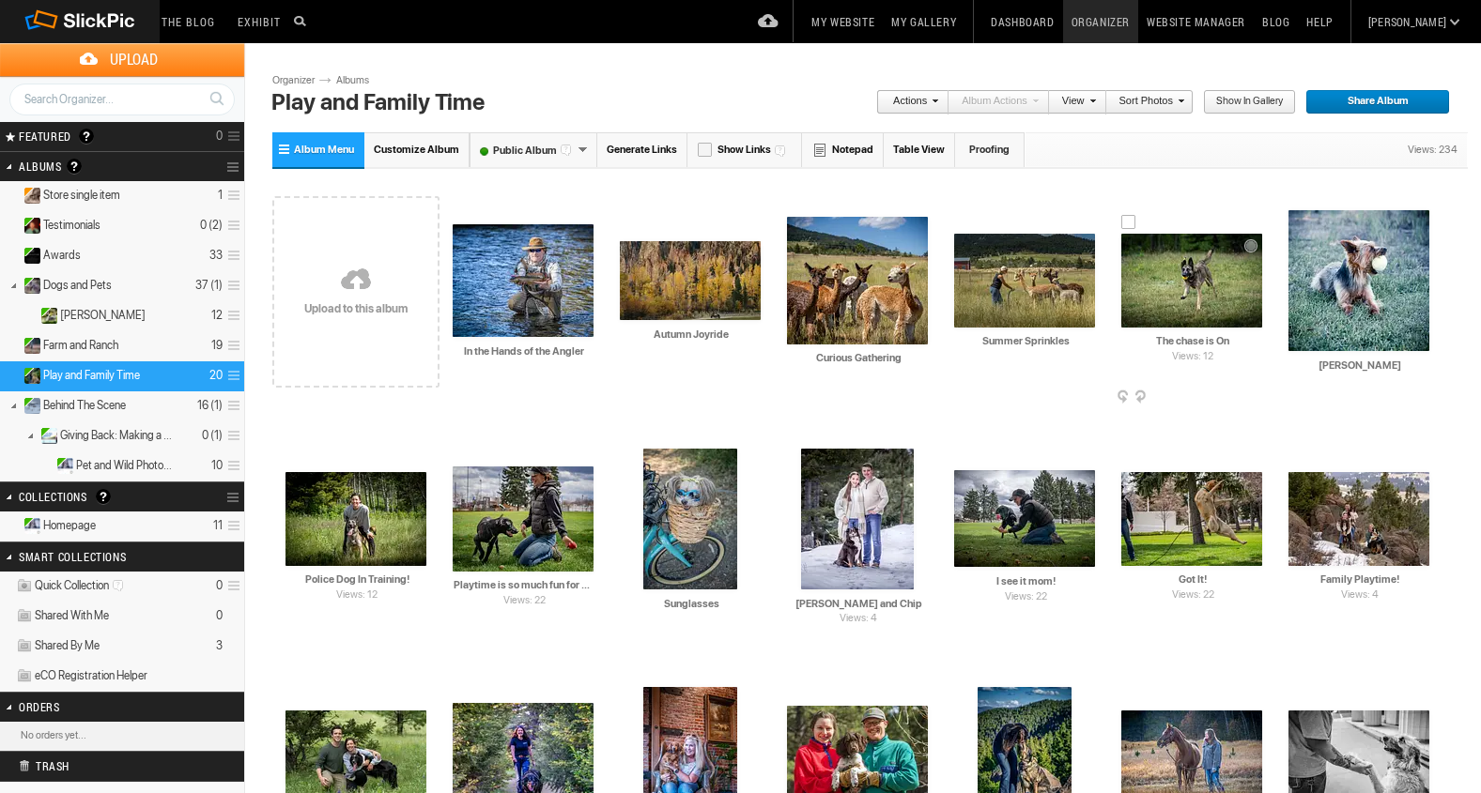
click at [1181, 342] on input "The chase is On" at bounding box center [1192, 341] width 143 height 17
click at [1309, 382] on td "AI Sweet Rosie HTML: Direct: Forum: Photo ID: 22757896 More..." at bounding box center [1358, 281] width 141 height 216
type input "The Chase is On"
click at [1404, 366] on input "Sweet Rosie" at bounding box center [1359, 365] width 143 height 17
type input "S"
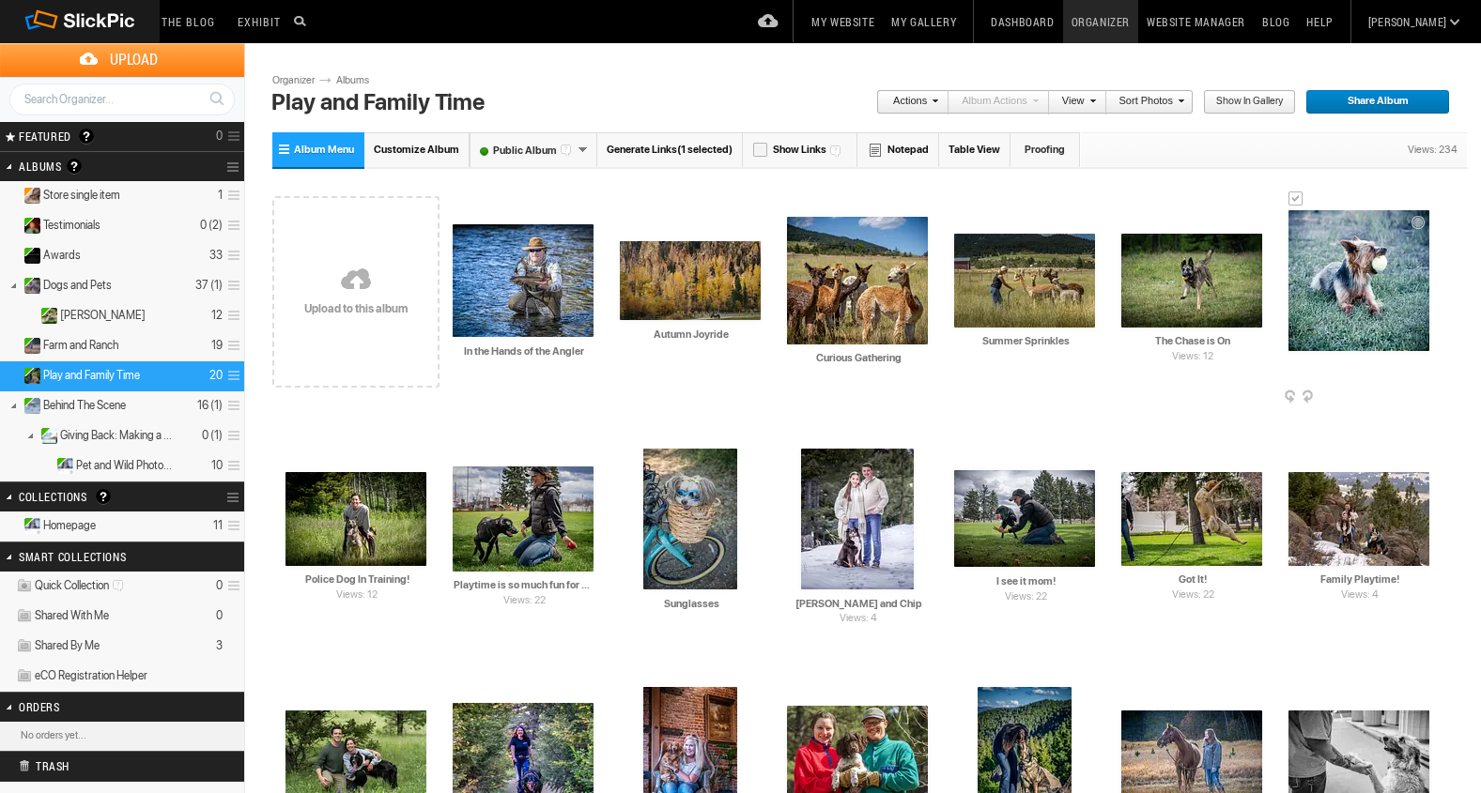
paste input "Ball Is Life"
click at [1353, 525] on img at bounding box center [1358, 519] width 141 height 94
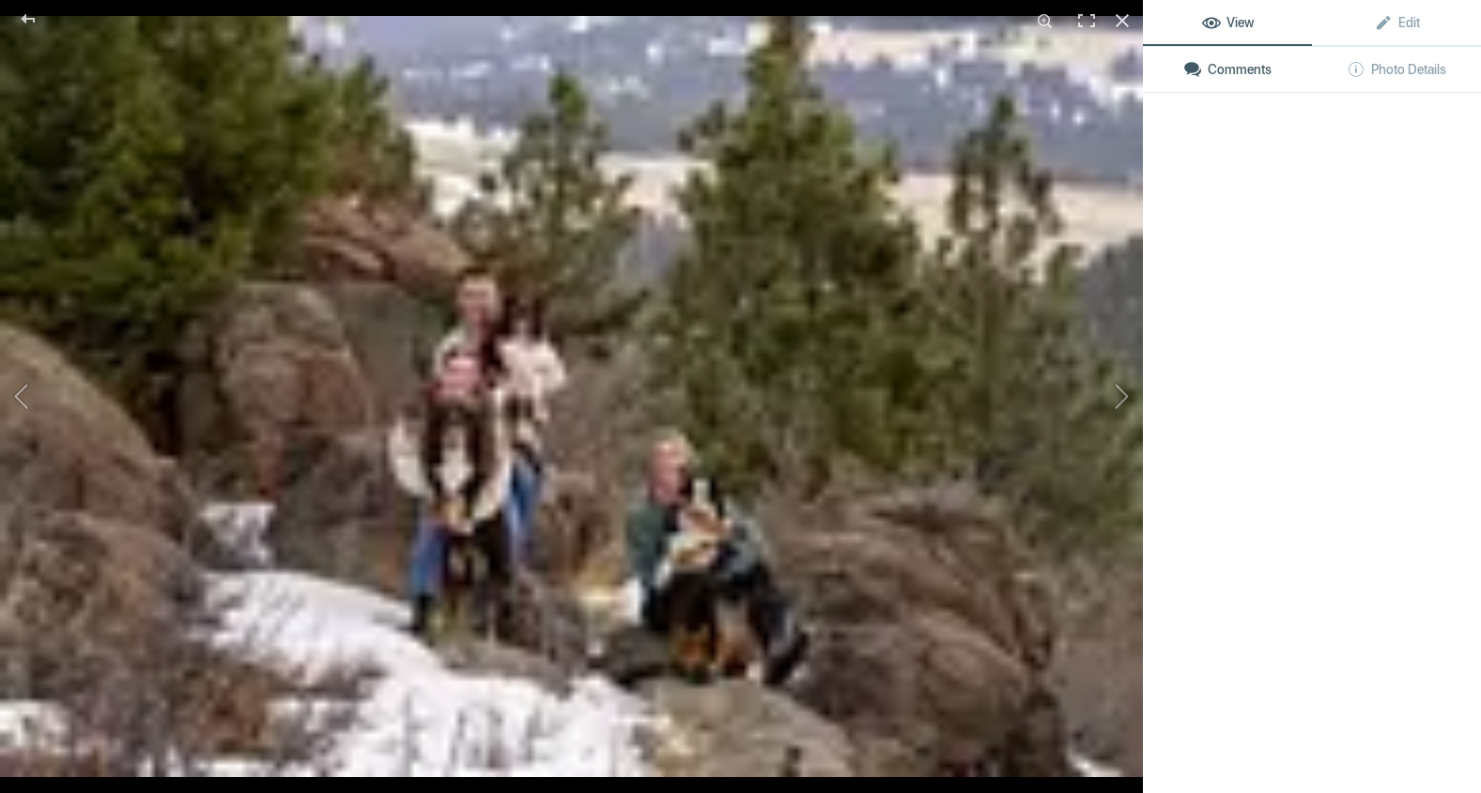
type input "Ball Is Life"
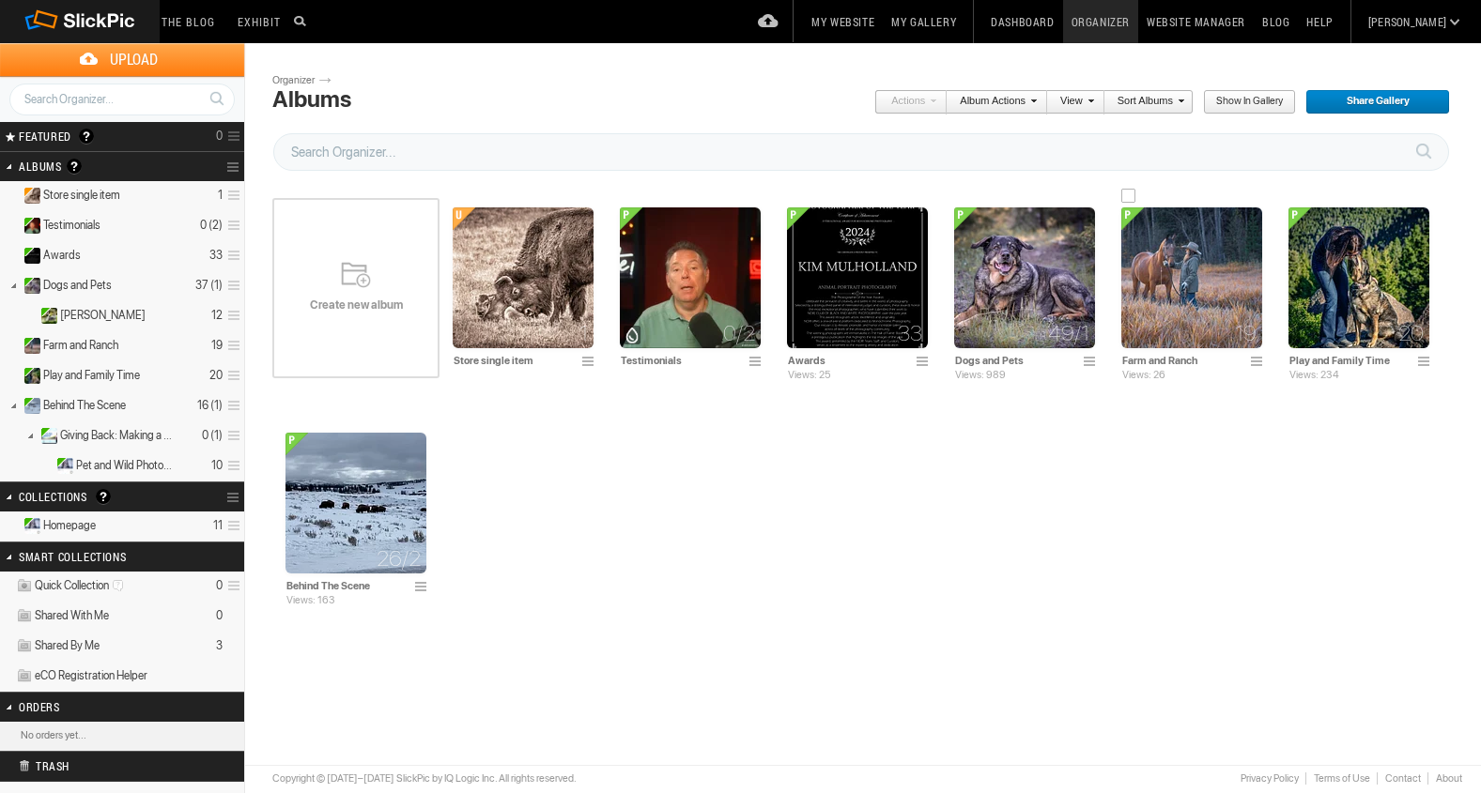
click at [1183, 318] on img at bounding box center [1191, 278] width 141 height 141
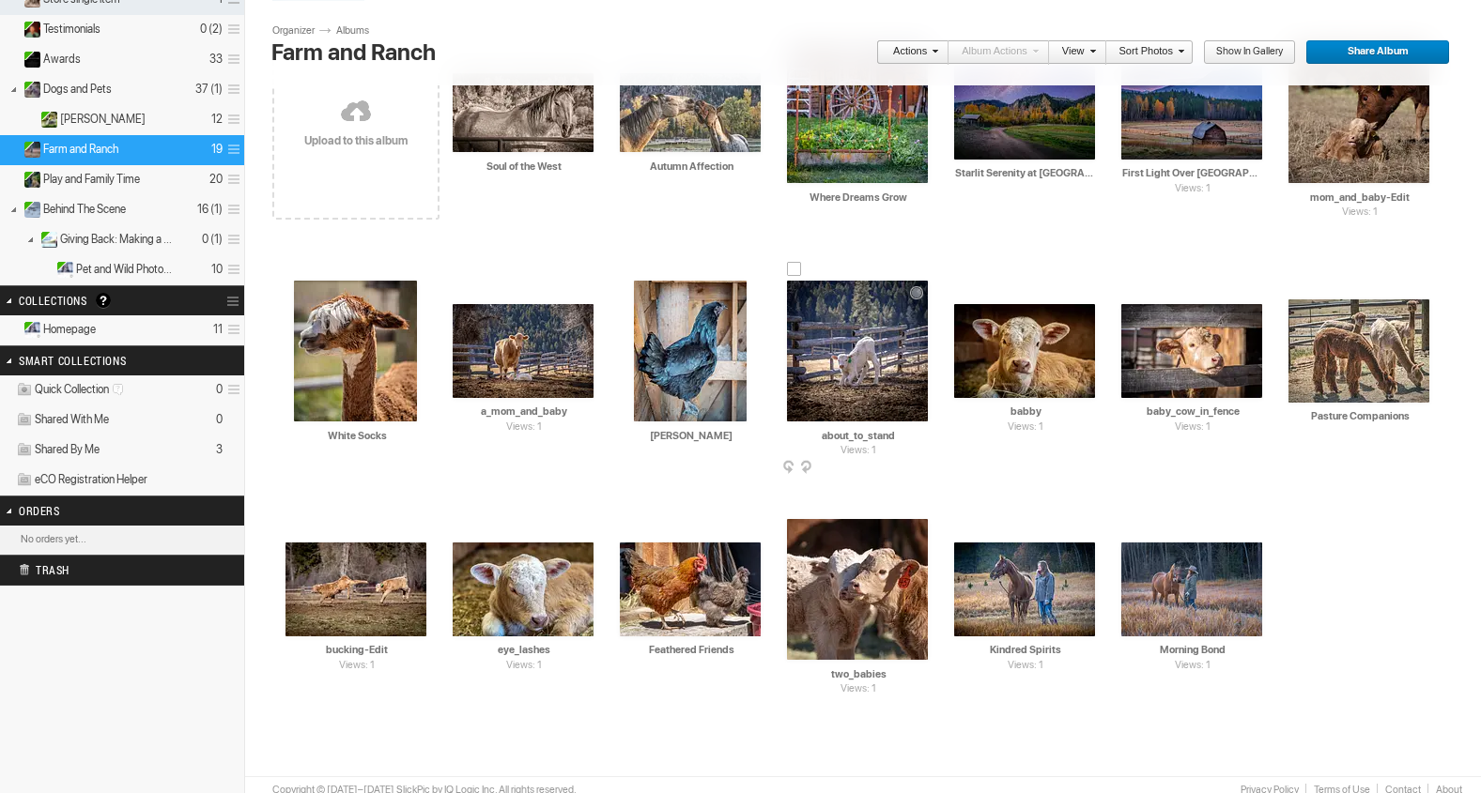
scroll to position [199, 0]
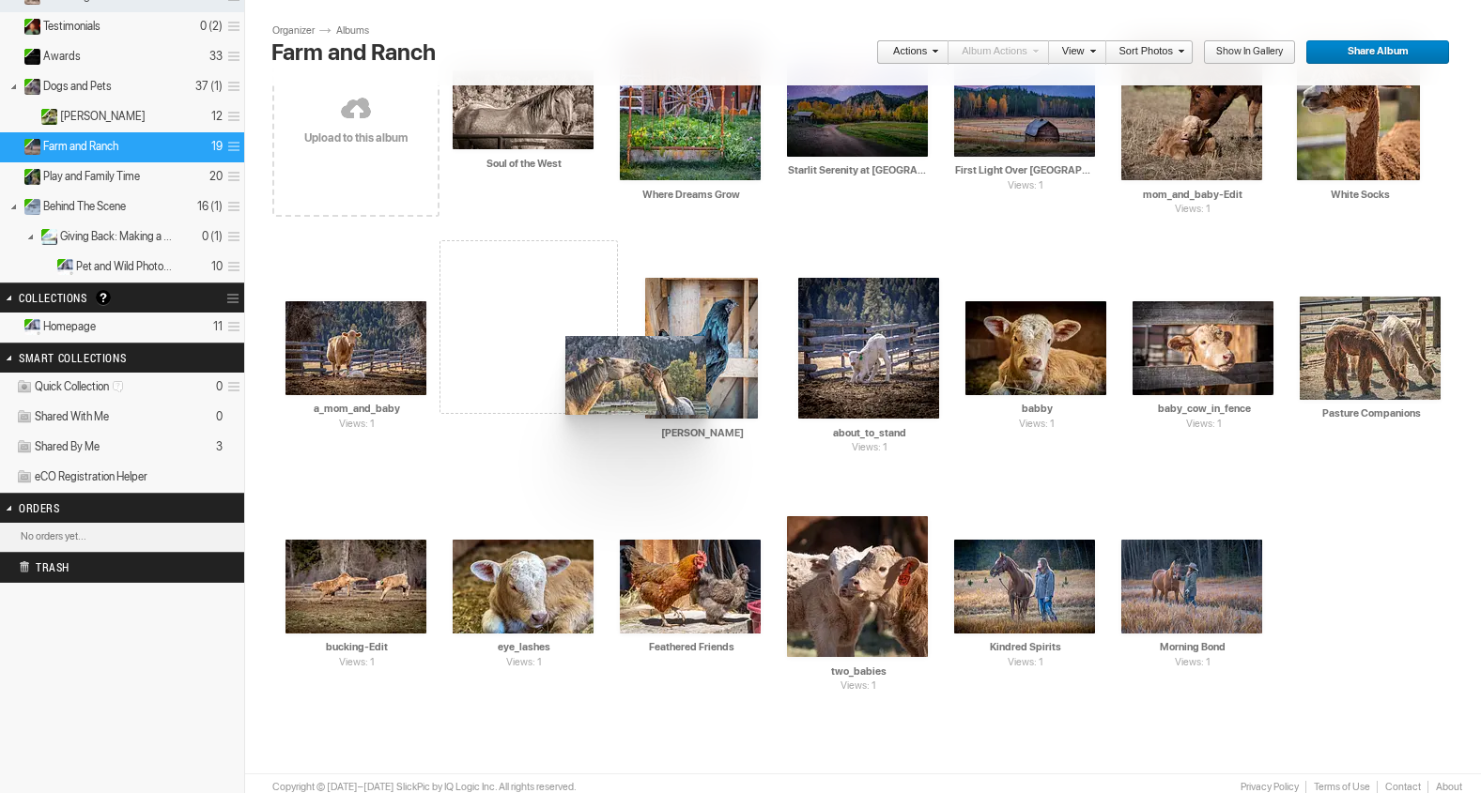
drag, startPoint x: 685, startPoint y: 129, endPoint x: 501, endPoint y: 318, distance: 264.3
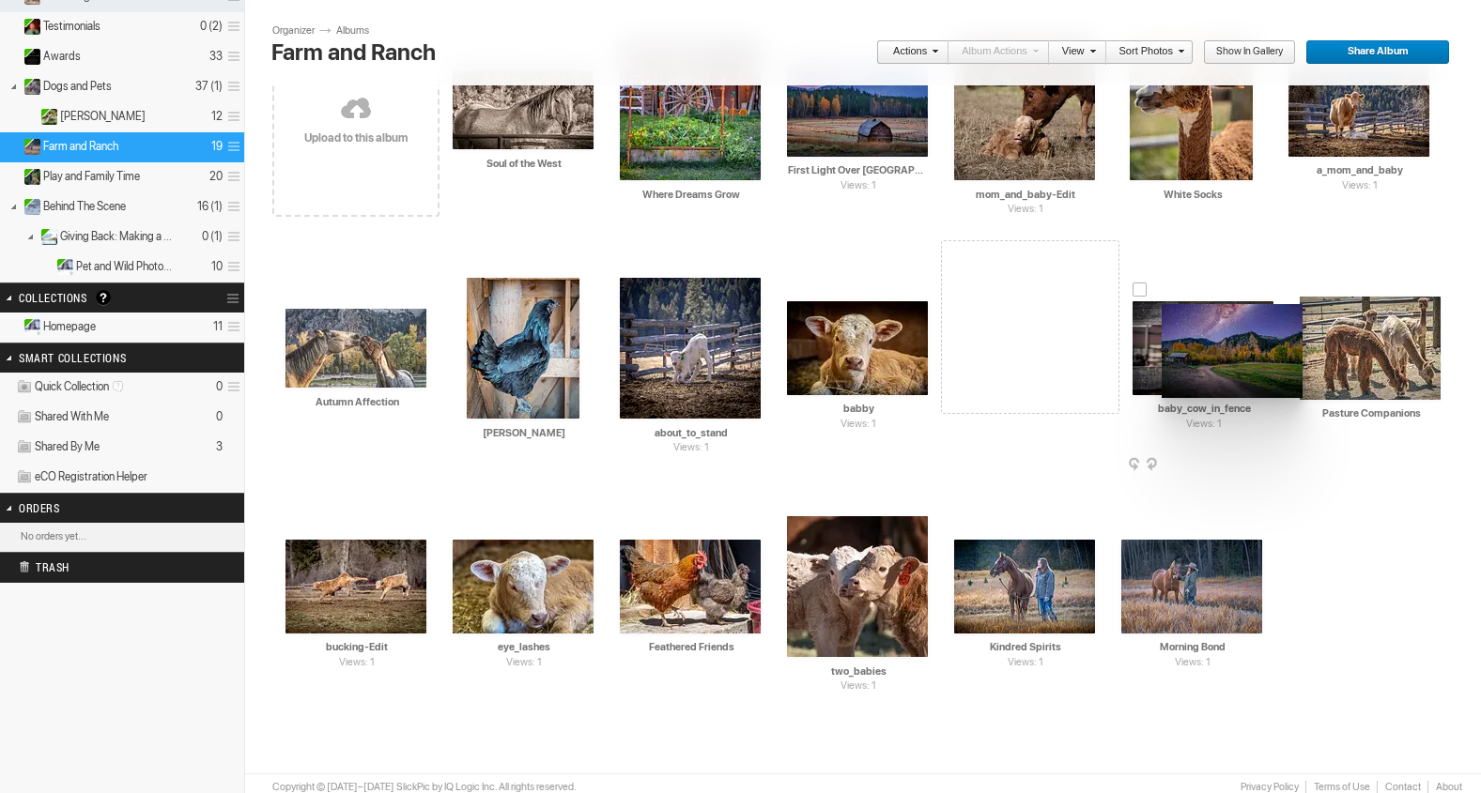
drag, startPoint x: 912, startPoint y: 129, endPoint x: 1161, endPoint y: 302, distance: 304.2
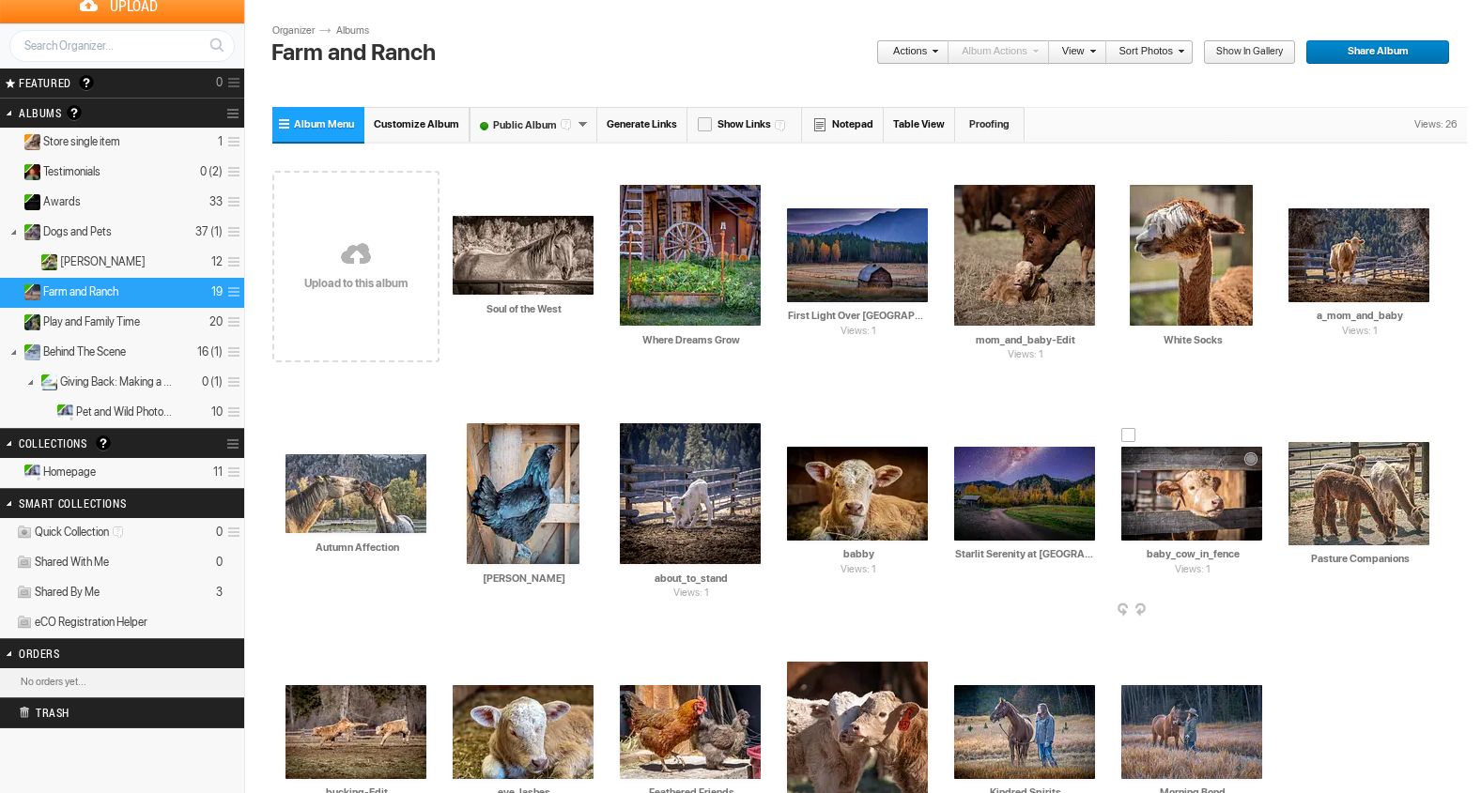
scroll to position [41, 0]
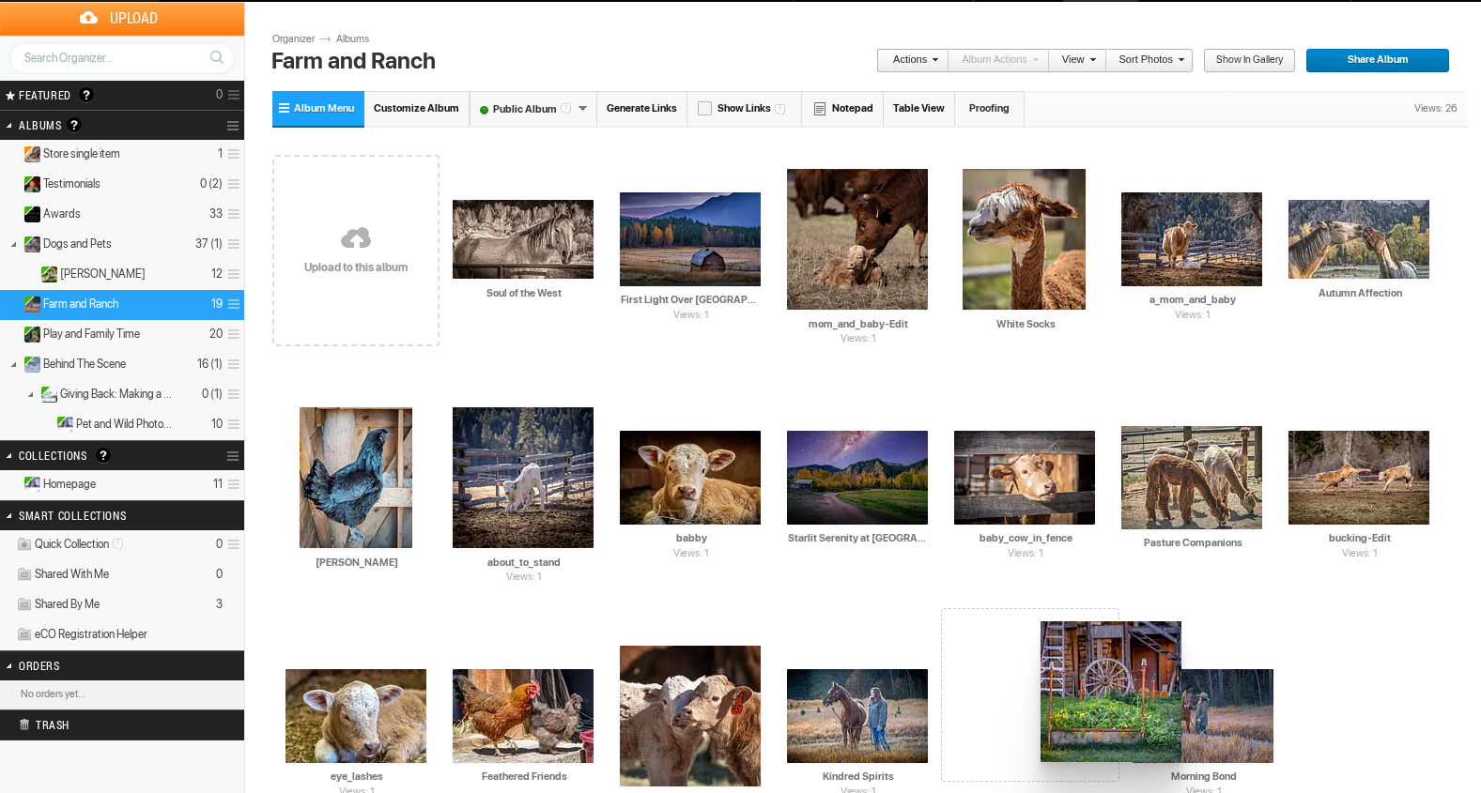
drag, startPoint x: 672, startPoint y: 227, endPoint x: 1038, endPoint y: 623, distance: 538.2
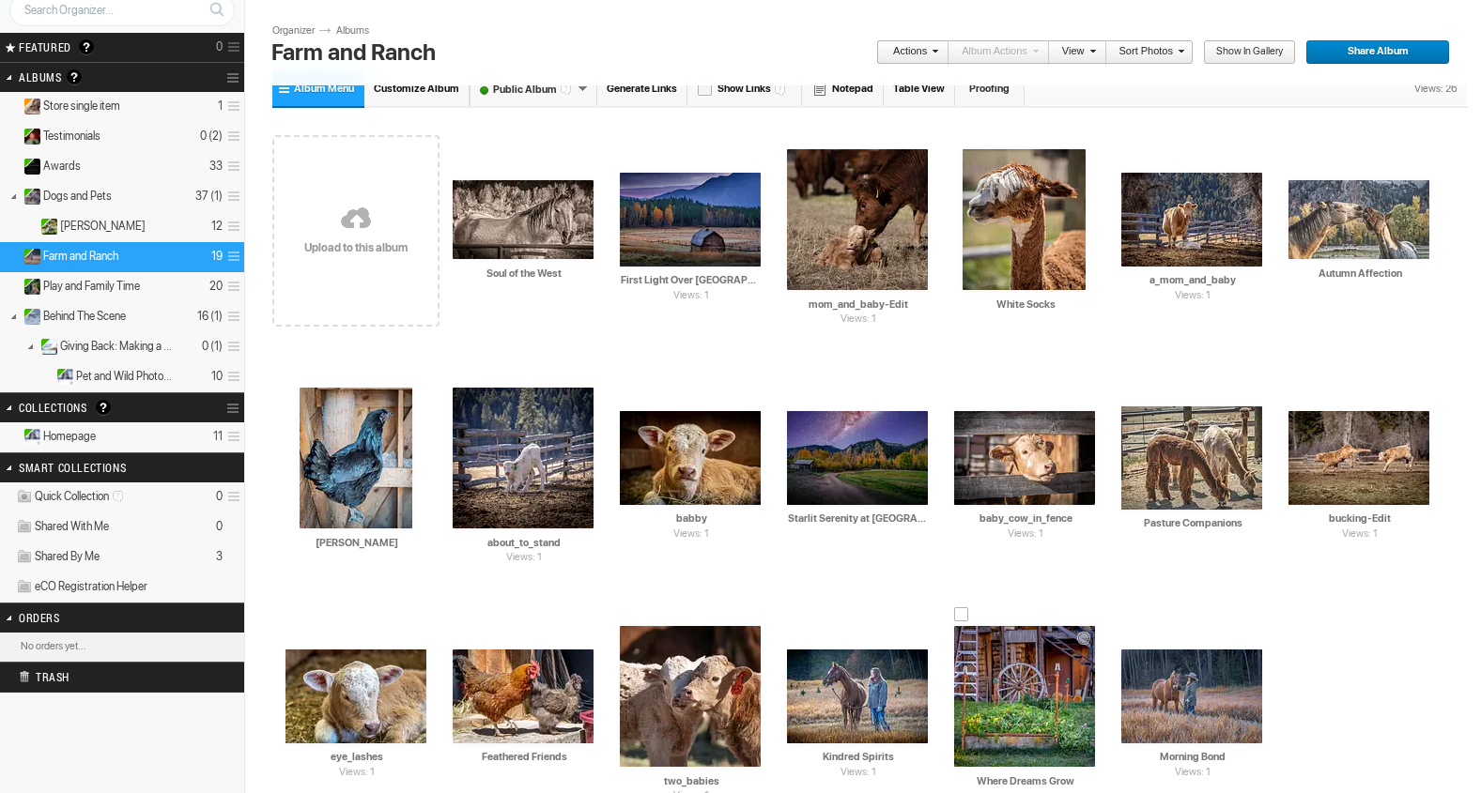
scroll to position [91, 0]
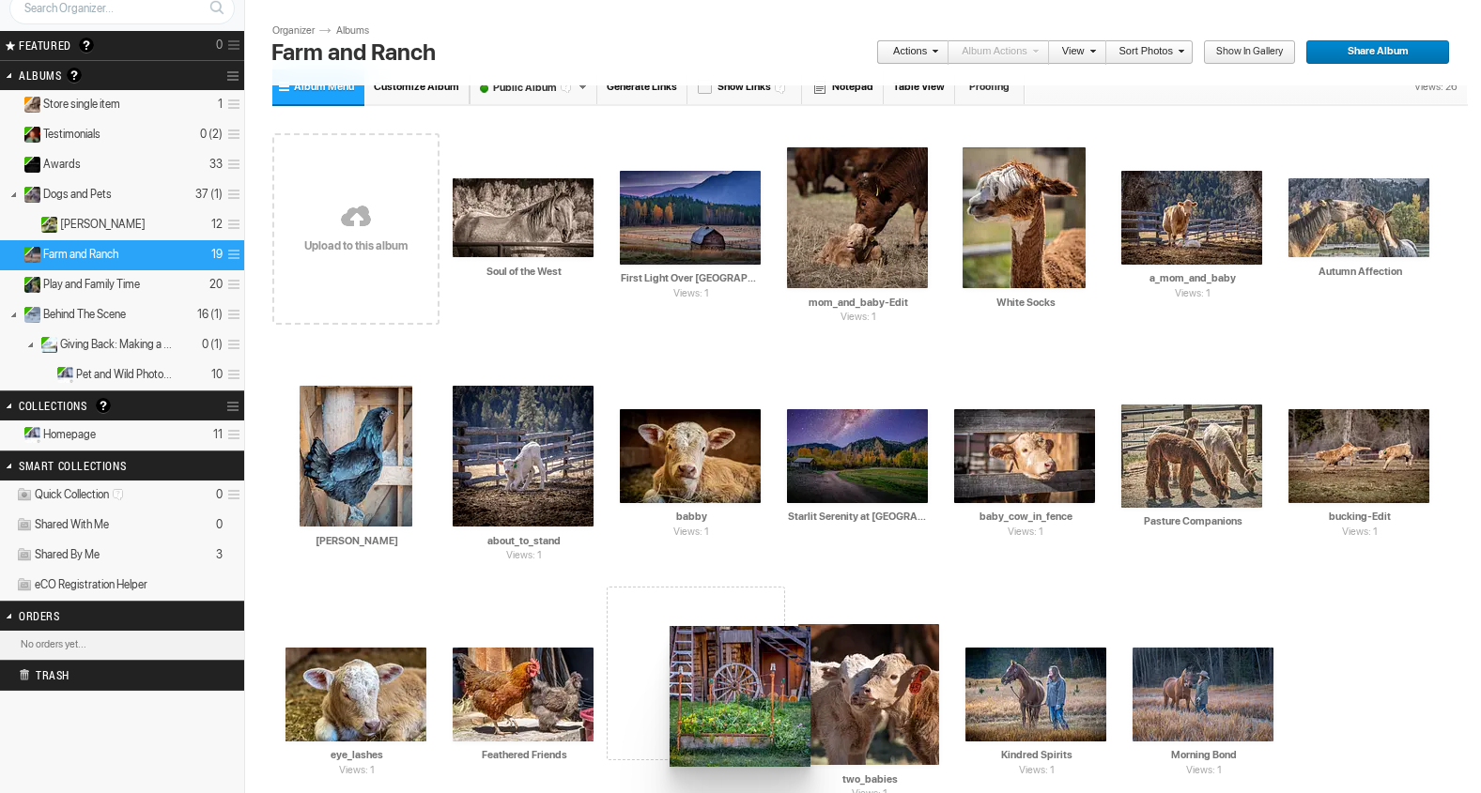
drag, startPoint x: 1023, startPoint y: 644, endPoint x: 654, endPoint y: 617, distance: 369.1
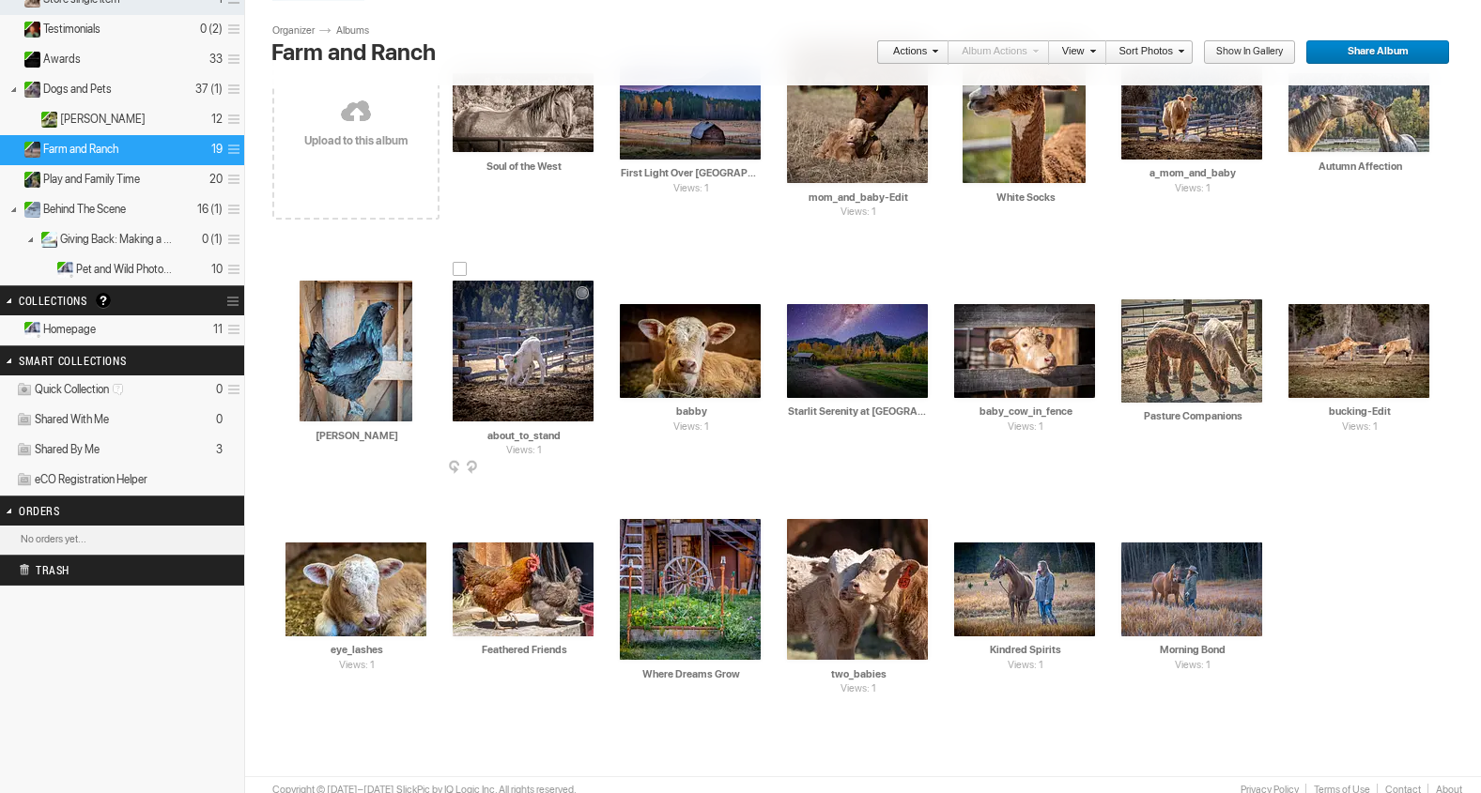
scroll to position [208, 0]
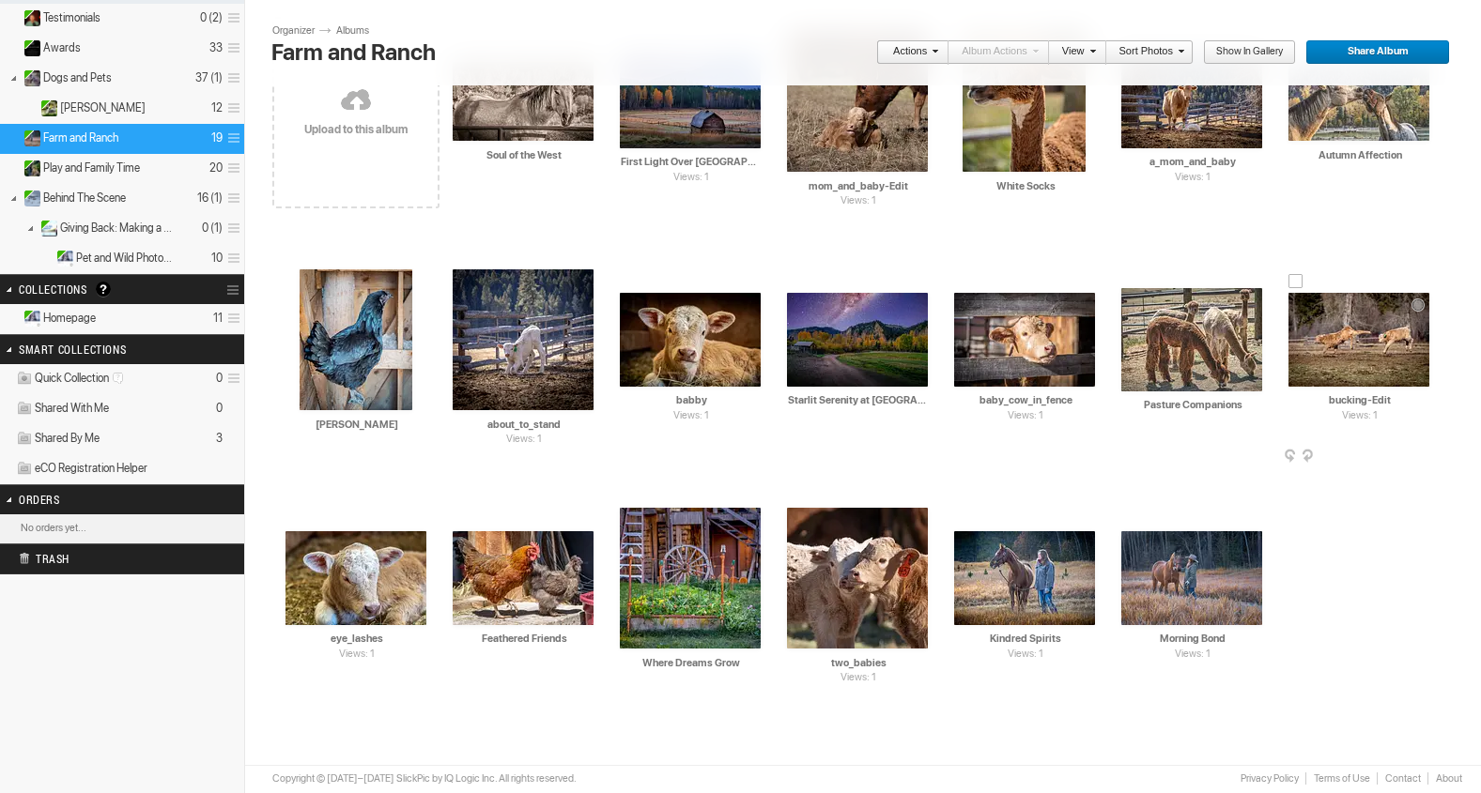
click at [1392, 402] on input "bucking-Edit" at bounding box center [1359, 400] width 143 height 17
type input "b"
paste input "Springtime Play"
type input "Springtime Play"
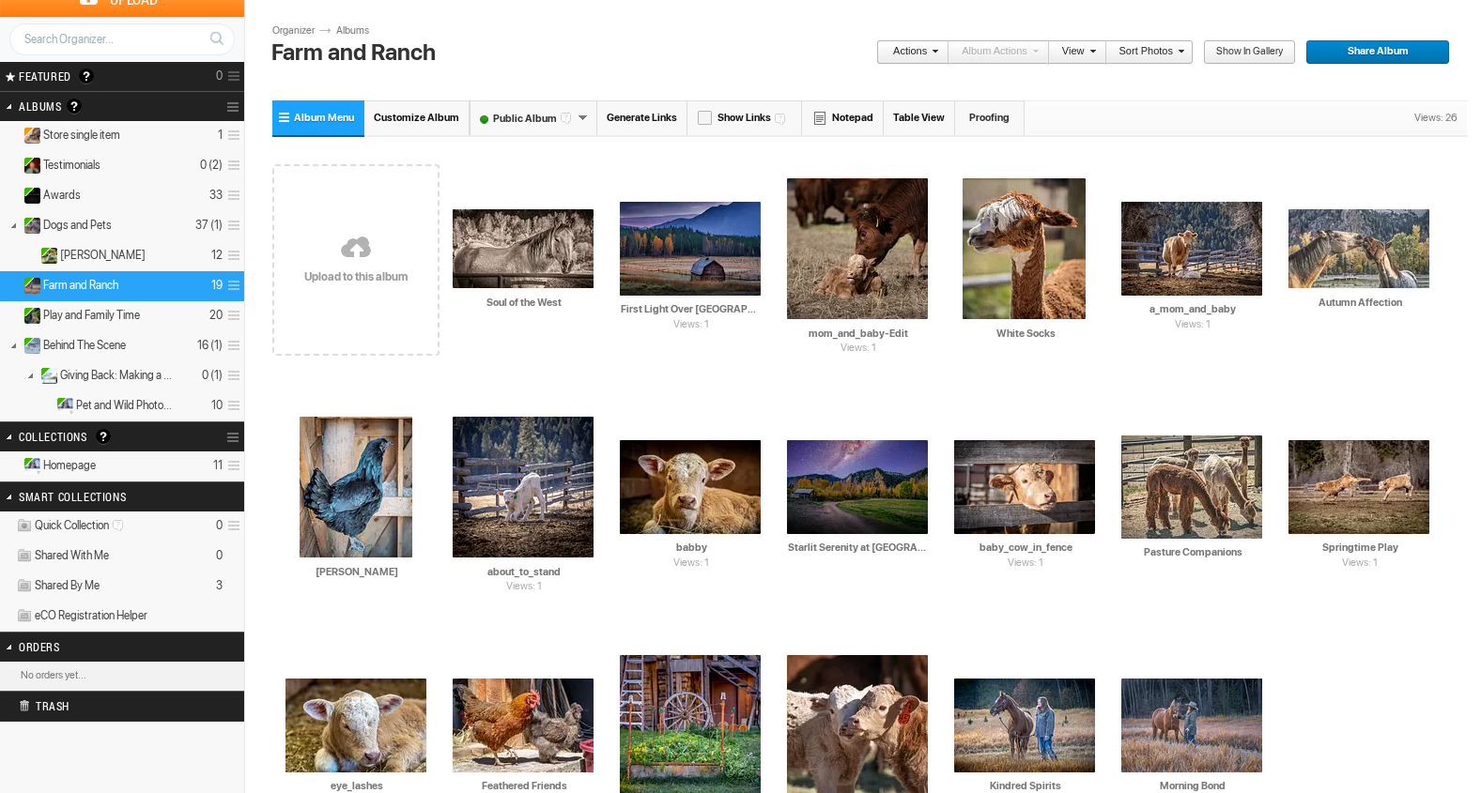
scroll to position [0, 0]
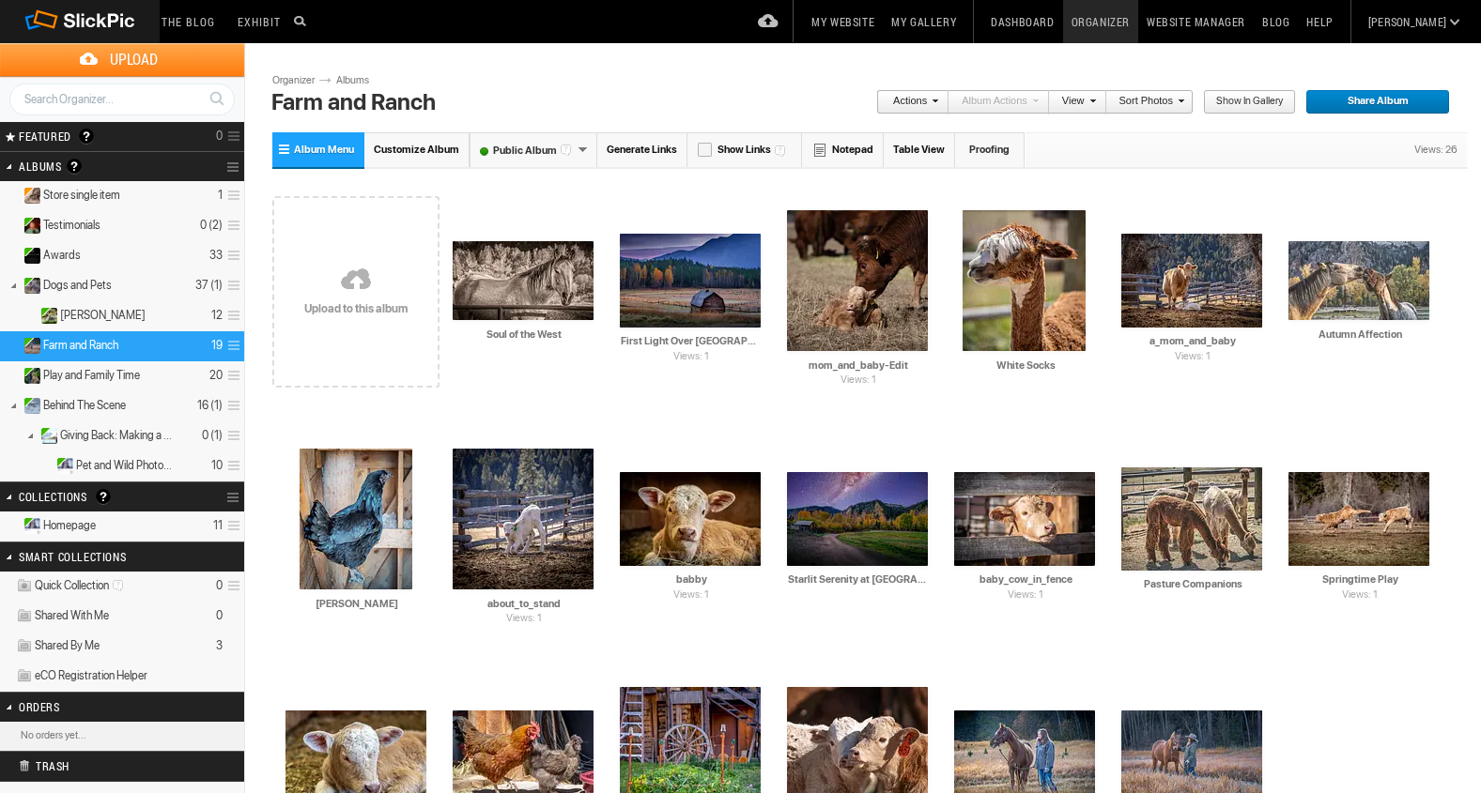
click at [1138, 29] on link "Organizer" at bounding box center [1100, 21] width 75 height 43
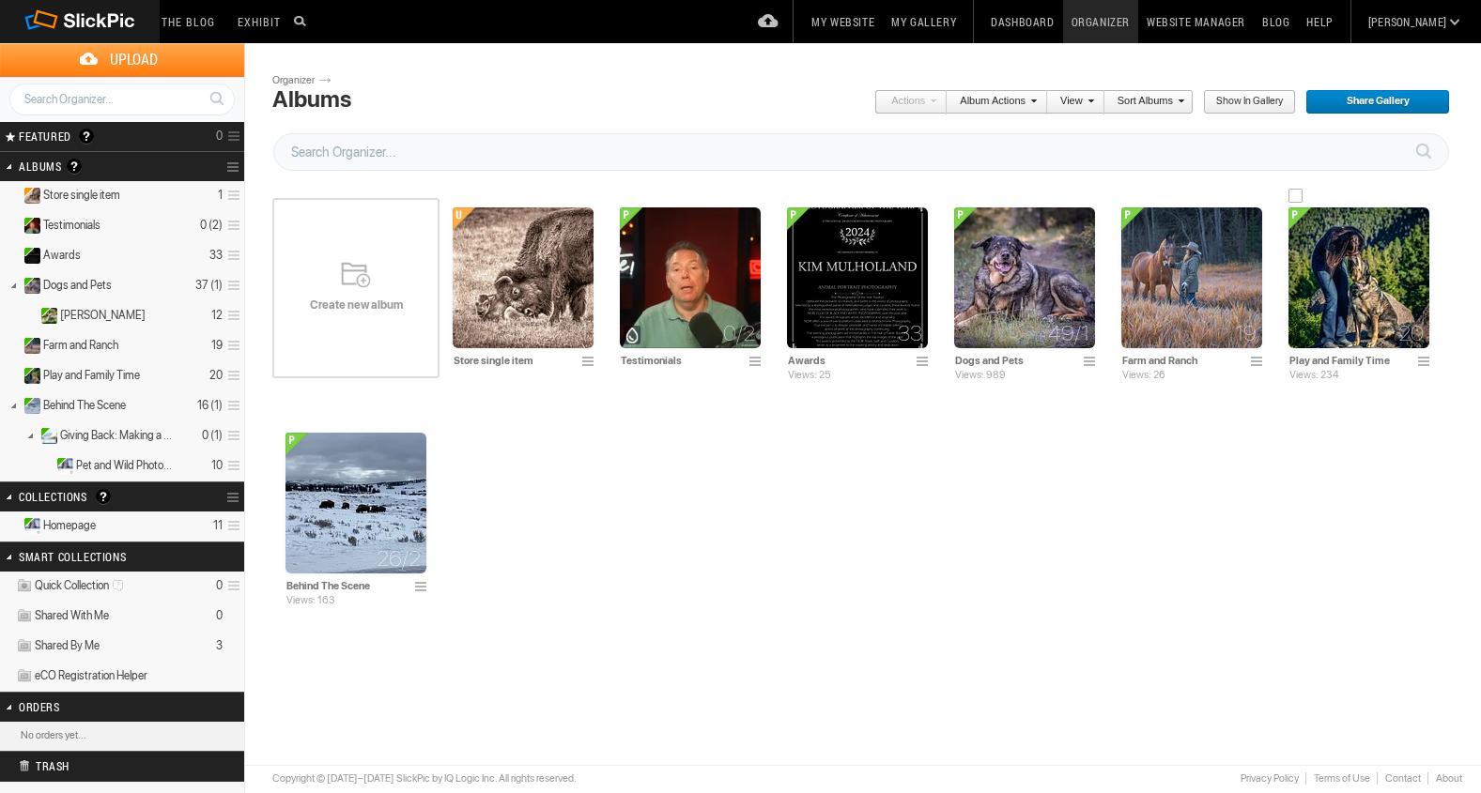
click at [1344, 297] on img at bounding box center [1358, 278] width 141 height 141
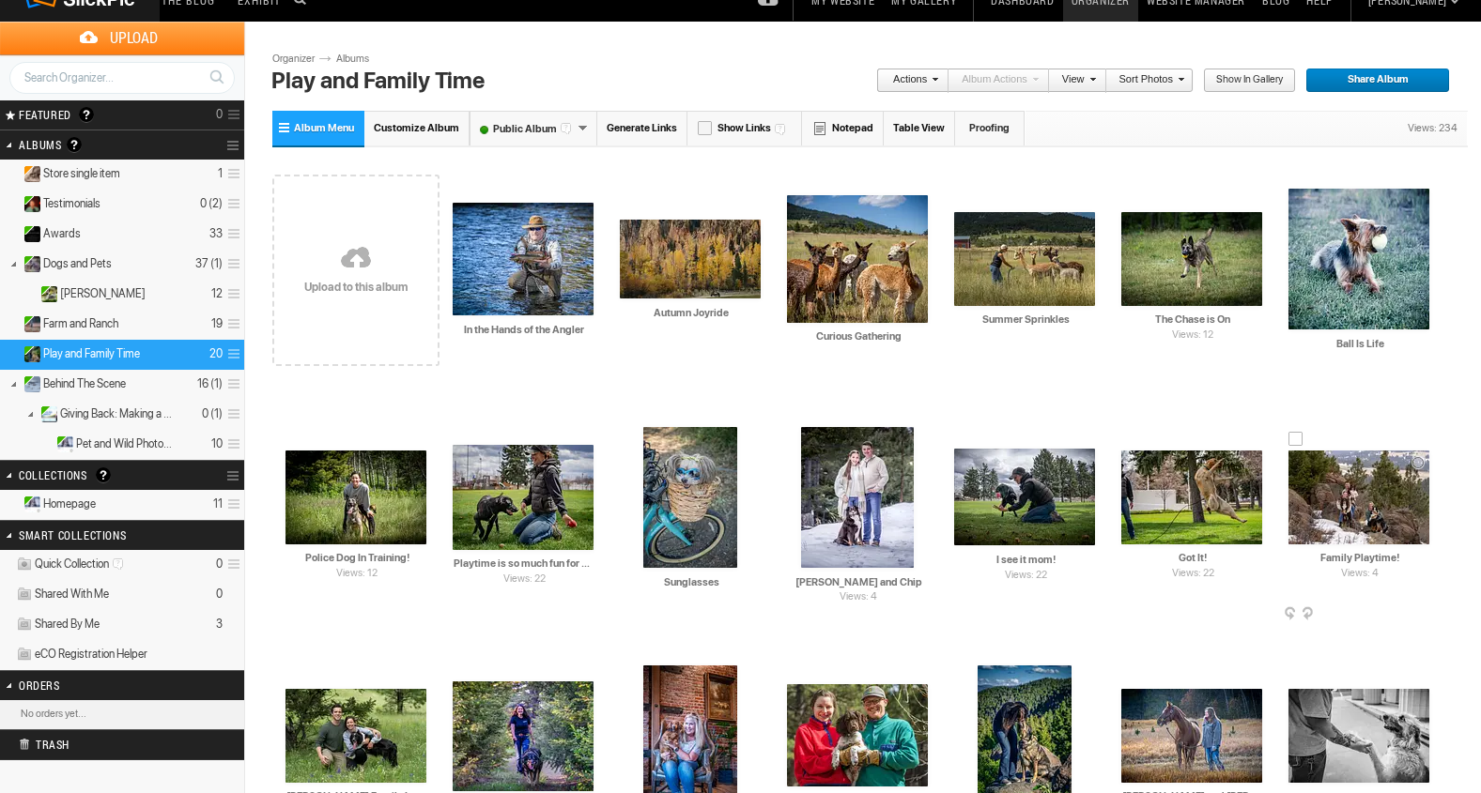
scroll to position [24, 0]
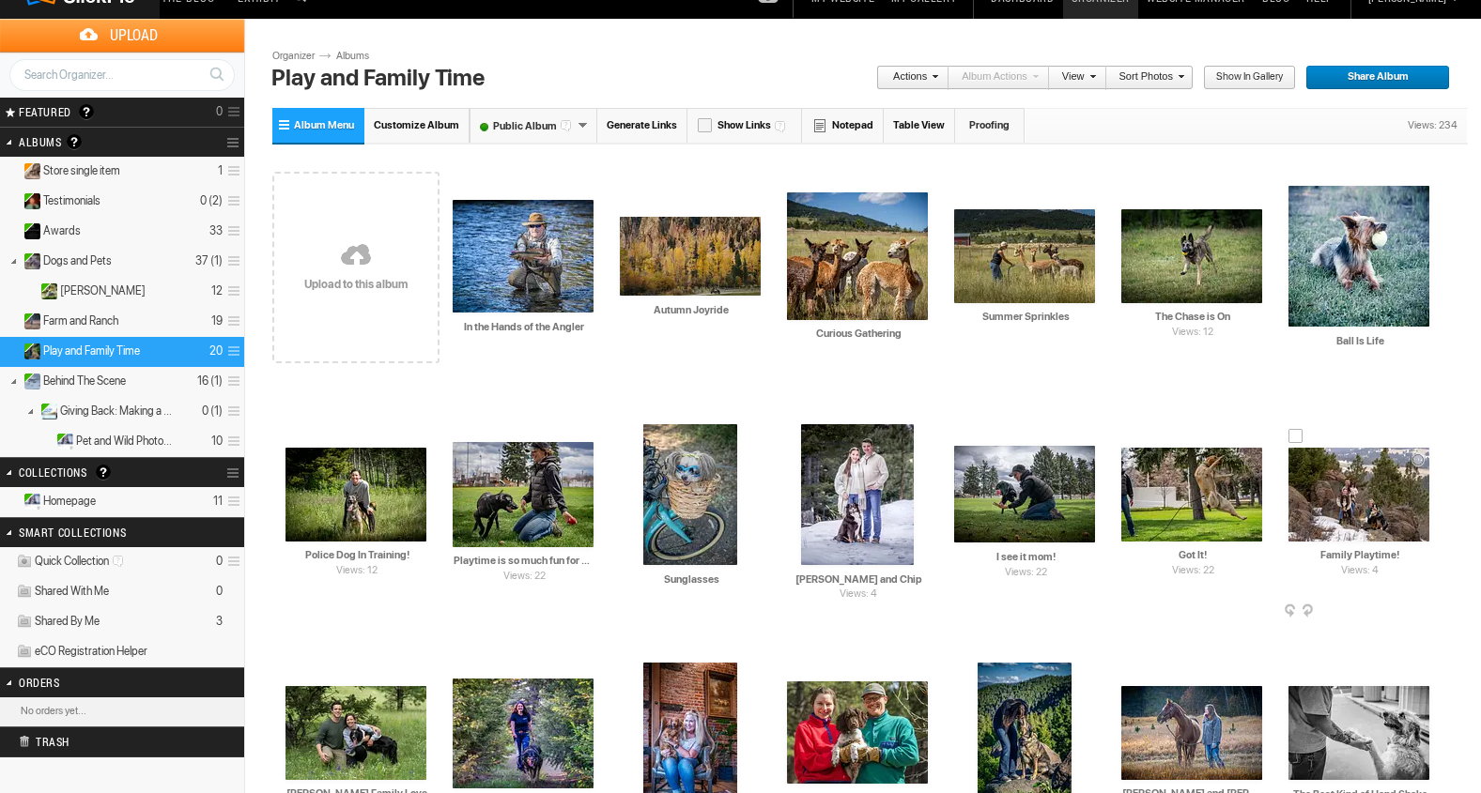
click at [1399, 557] on input "Family Playtime!" at bounding box center [1359, 555] width 143 height 17
click at [1167, 524] on img at bounding box center [1191, 495] width 141 height 94
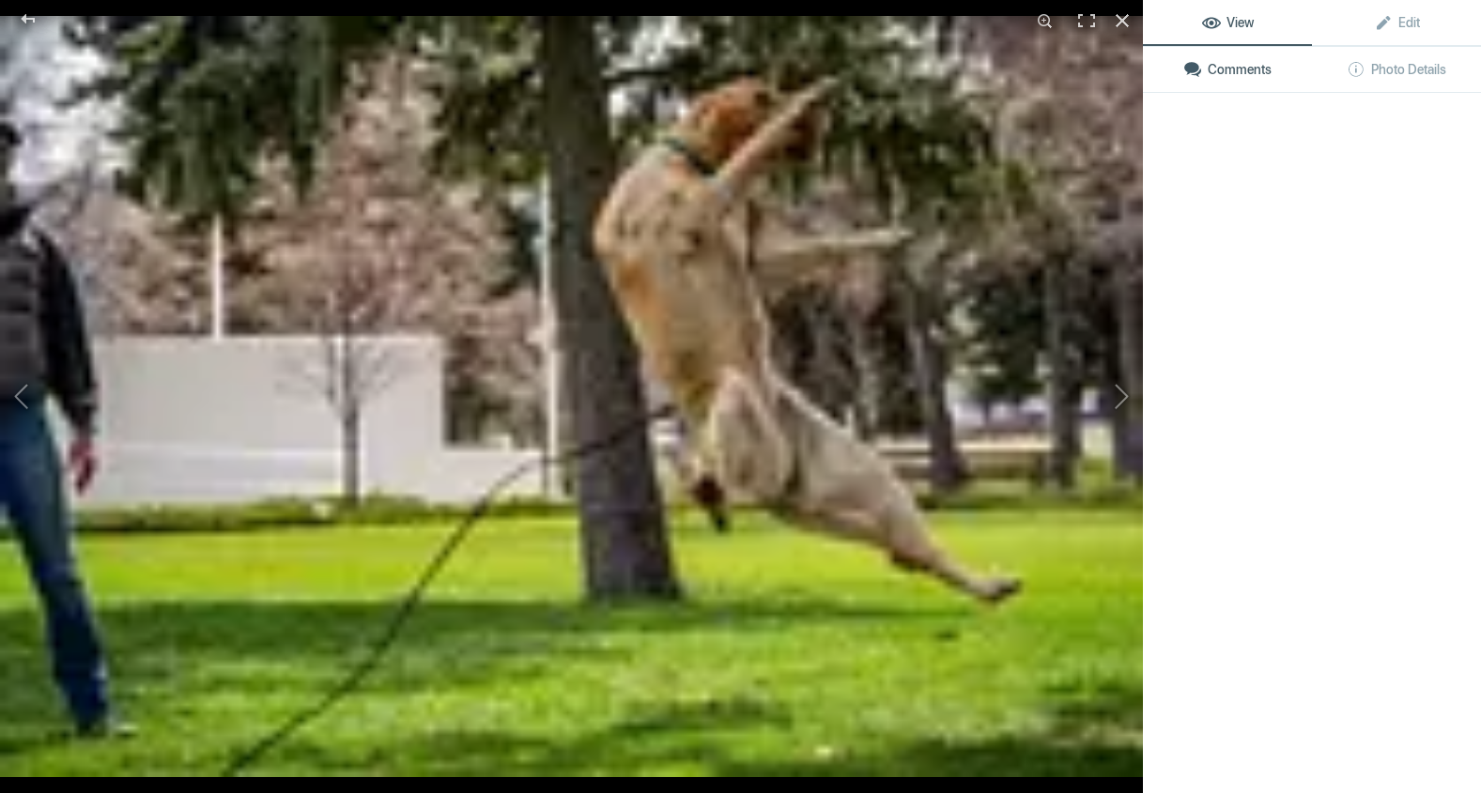
type input "Family Bonds"
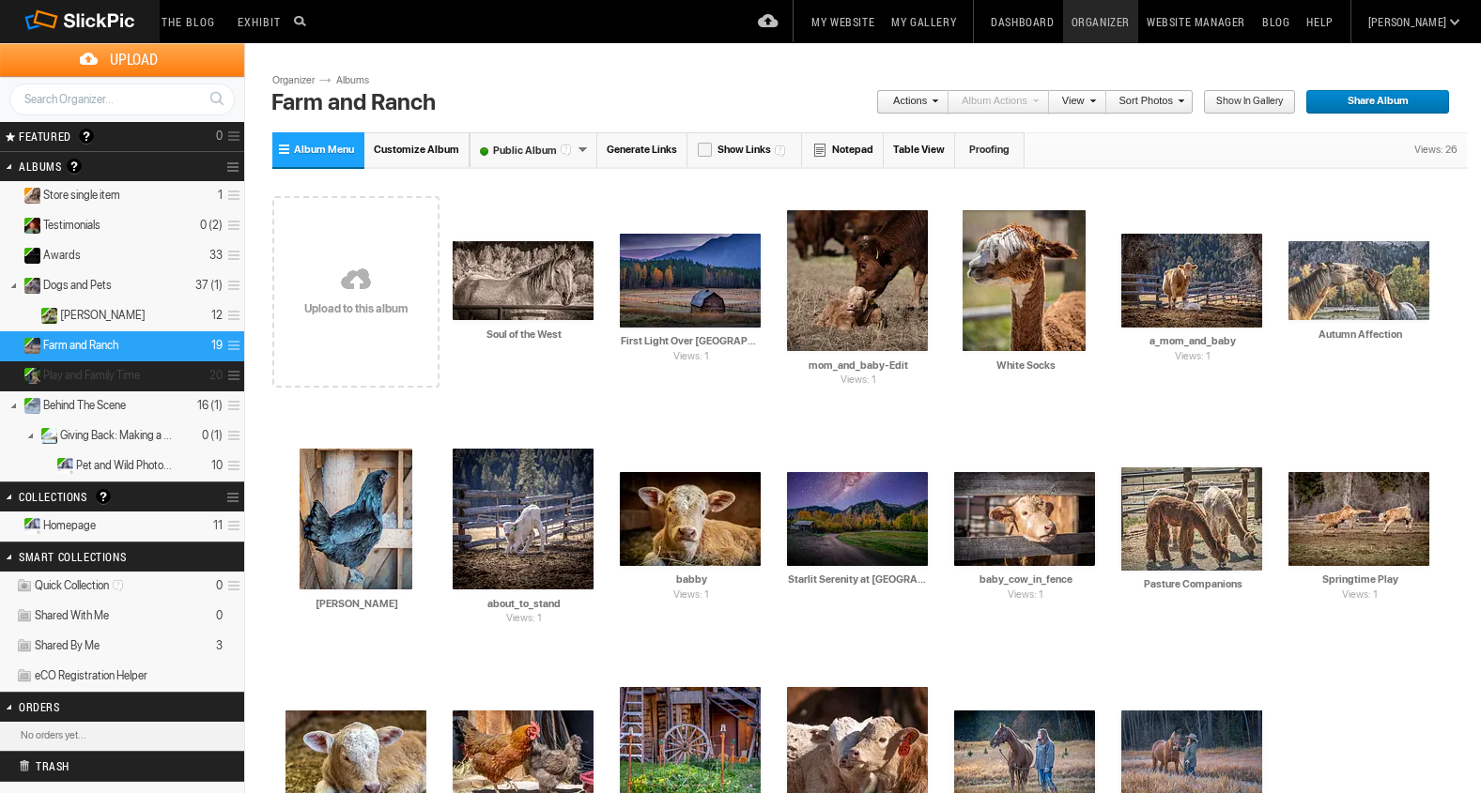
click at [54, 374] on span "Play and Family Time" at bounding box center [91, 375] width 97 height 15
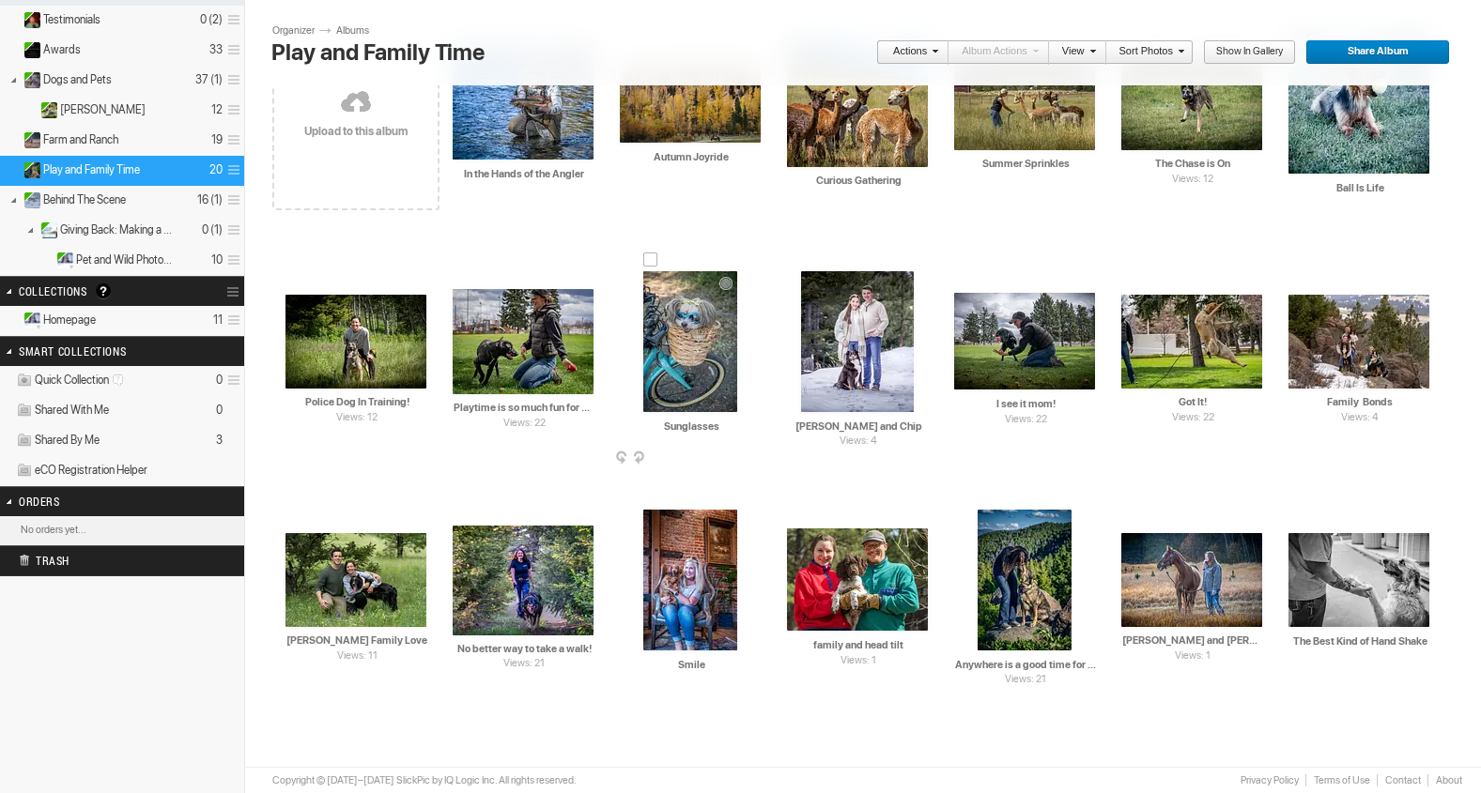
scroll to position [208, 0]
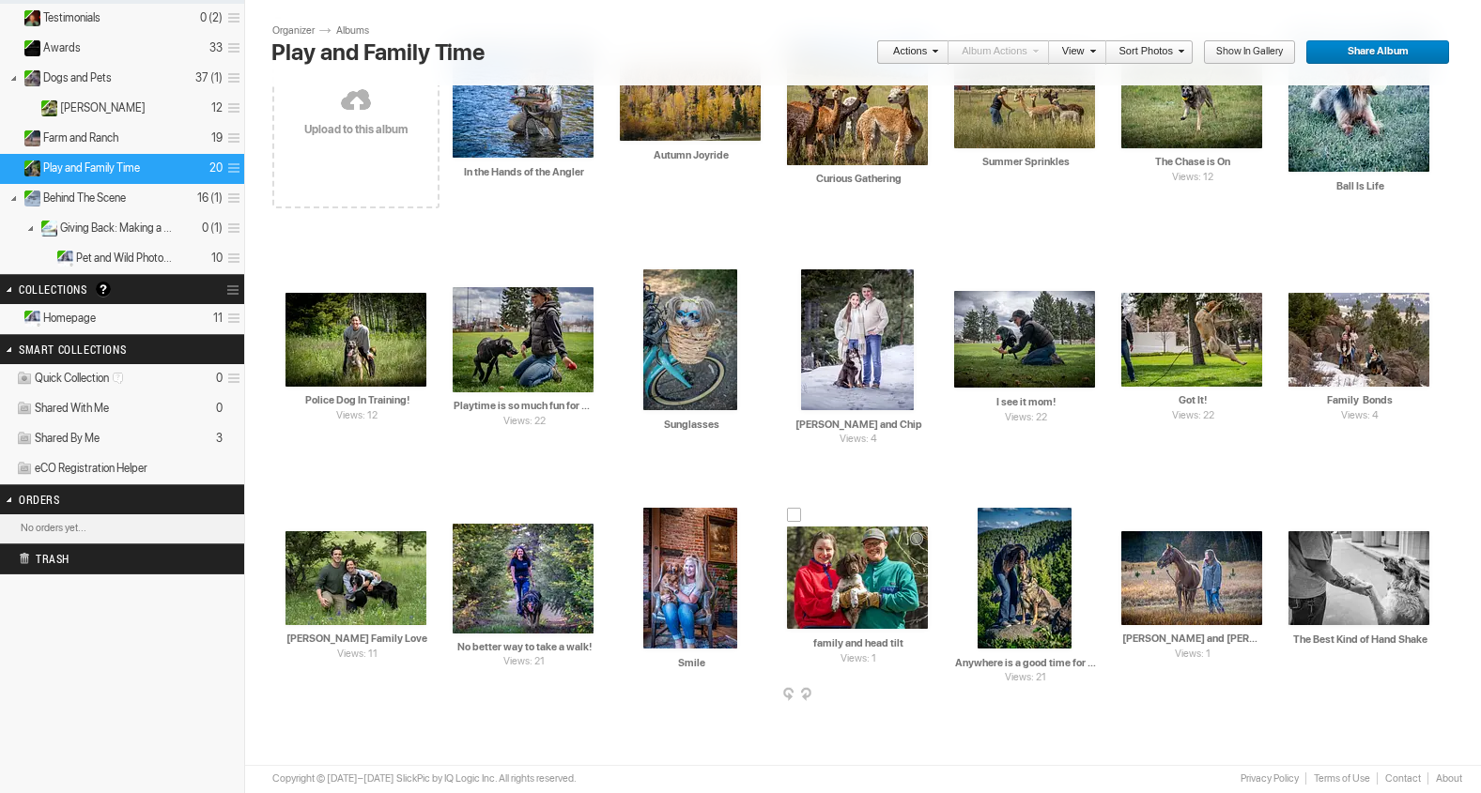
click at [914, 642] on input "family and head tilt" at bounding box center [858, 644] width 143 height 17
type input "f"
paste input "Our New Adventure"
click at [1029, 592] on img at bounding box center [1024, 578] width 94 height 141
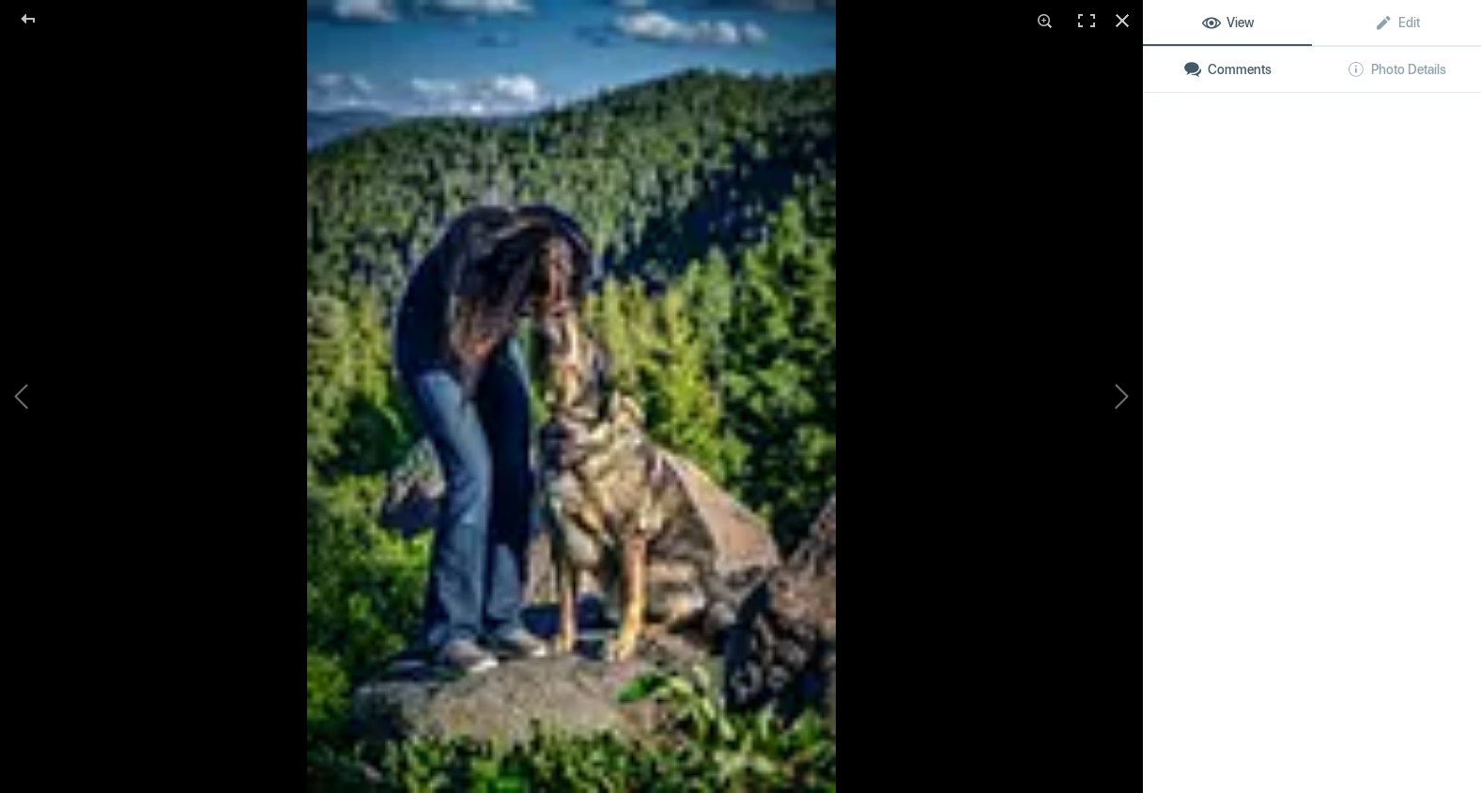
type input "Our New Adventure"
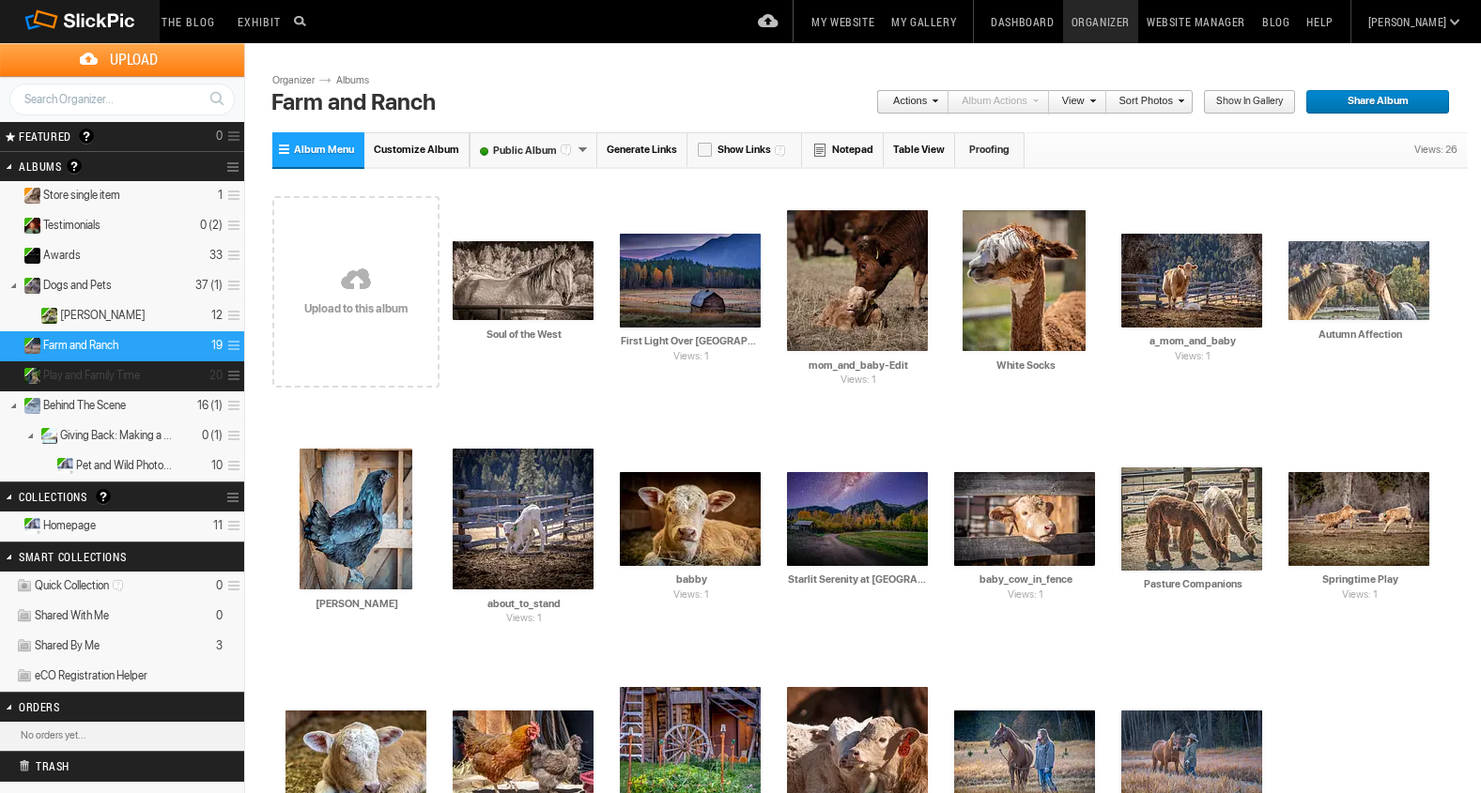
click at [123, 376] on span "Play and Family Time" at bounding box center [91, 375] width 97 height 15
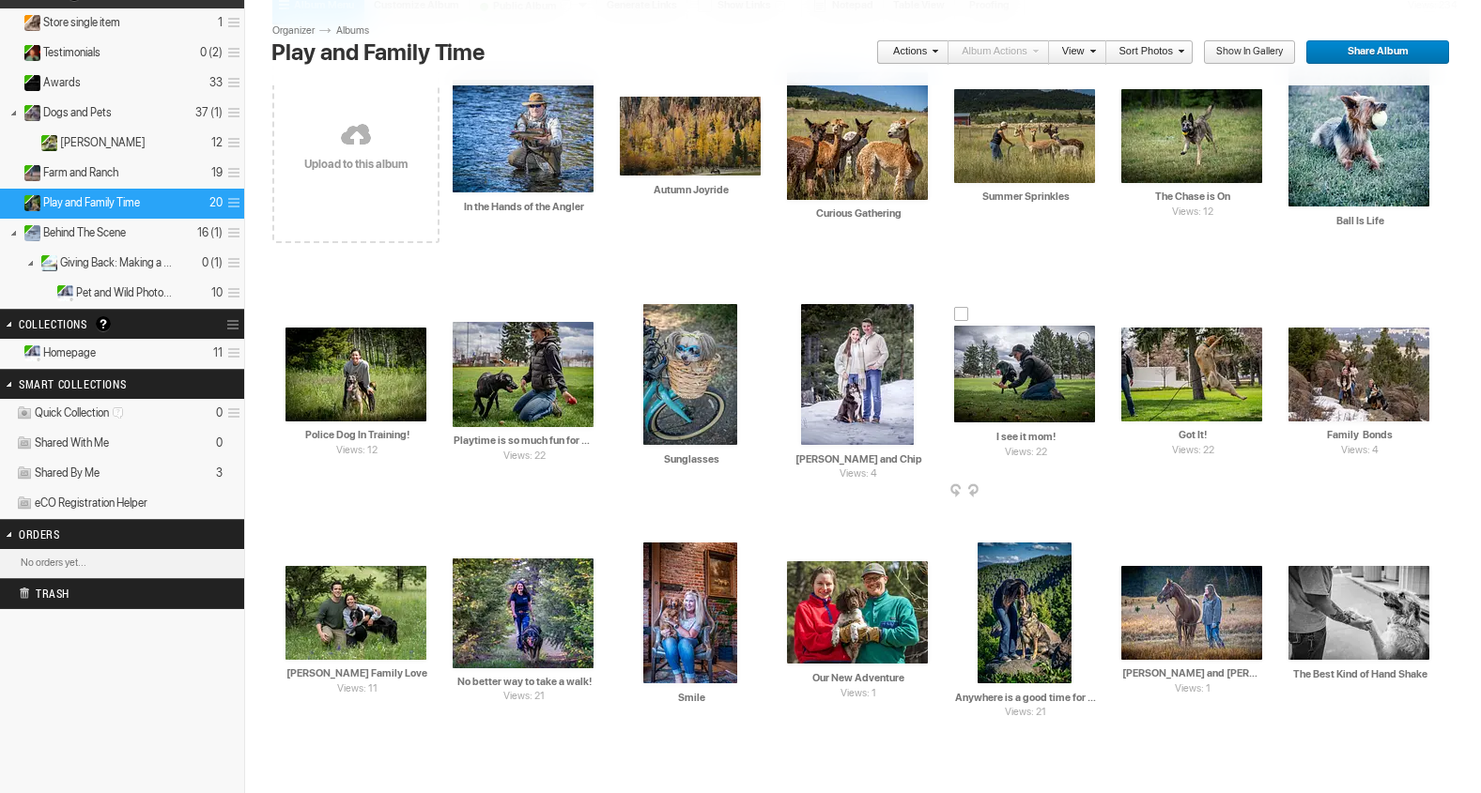
scroll to position [208, 0]
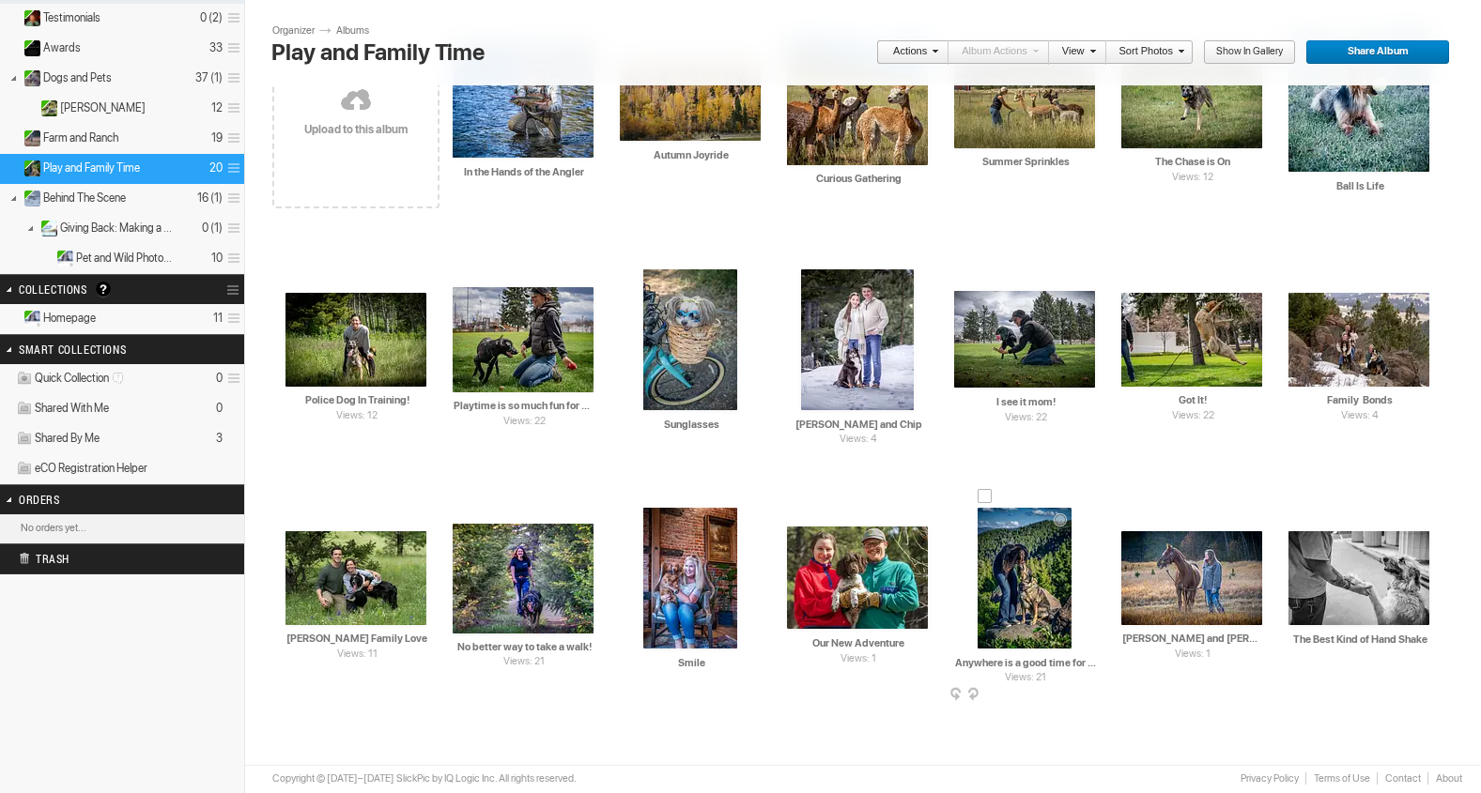
click at [1090, 664] on input "Anywhere is a good time for a dog kiss!" at bounding box center [1025, 662] width 143 height 17
click at [1079, 663] on input "Anywhere is dog kiss!" at bounding box center [1025, 662] width 143 height 17
type input "A"
paste input "Where the Heart Roams"
type input "Where the Heart Roams"
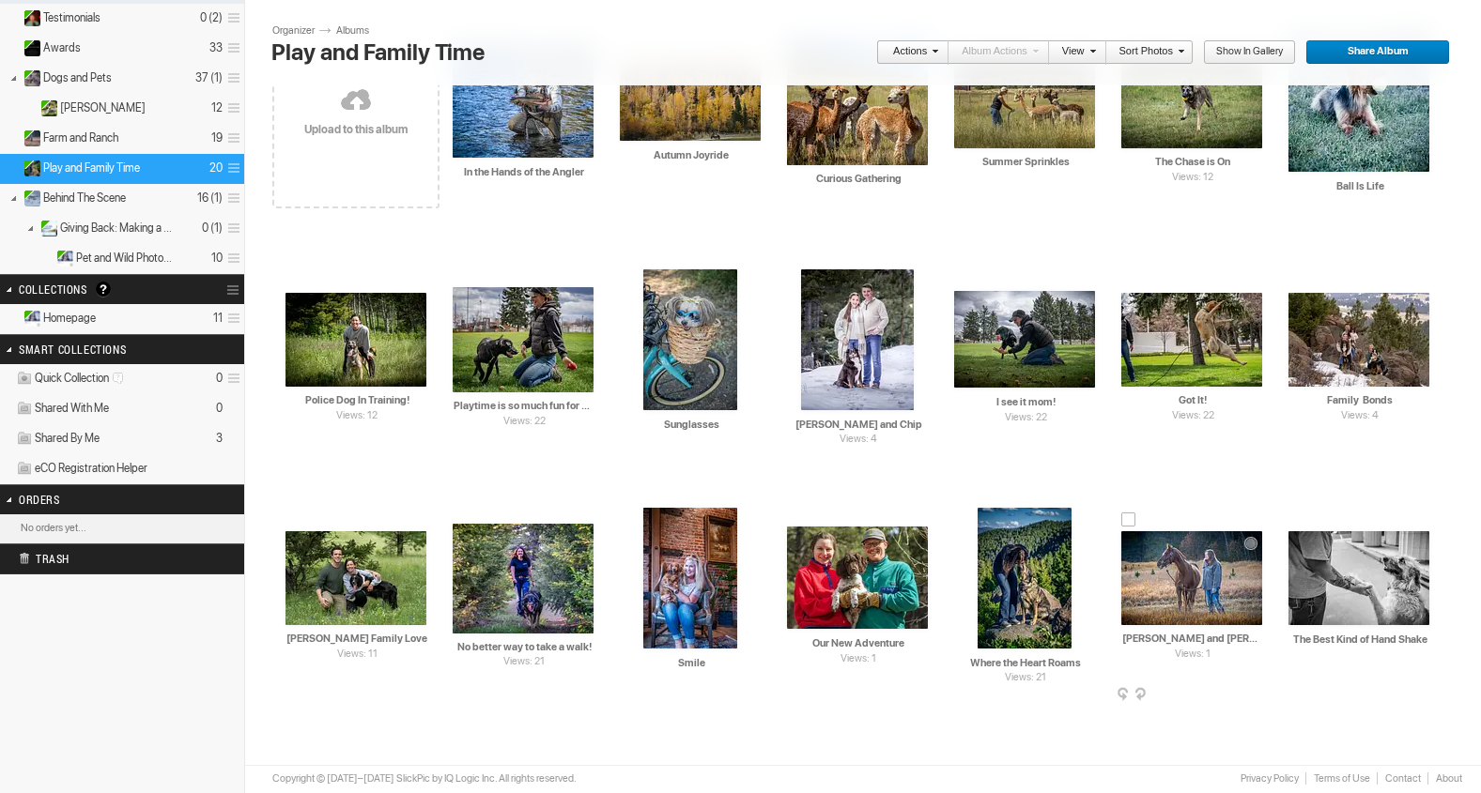
click at [1235, 643] on input "Sue and Poppy" at bounding box center [1192, 639] width 143 height 17
type input "S"
paste input "Side by Side"
type input "Side by Side"
click at [719, 667] on input "Smile" at bounding box center [691, 662] width 143 height 17
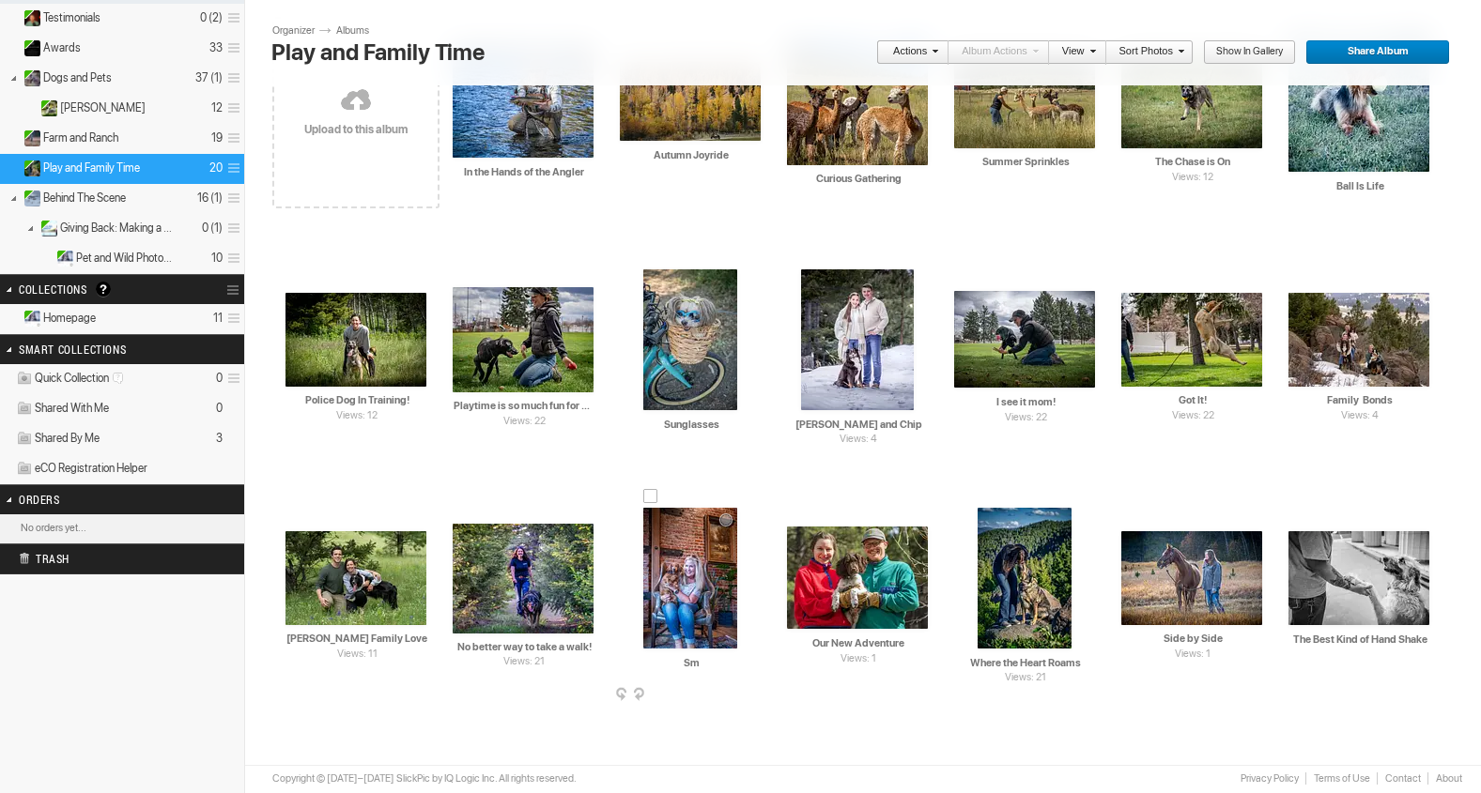
type input "S"
paste input "Best Seat in the House"
type input "Best Seat in the House"
click at [592, 646] on input "No better way to take a walk!" at bounding box center [524, 646] width 143 height 17
type input "N"
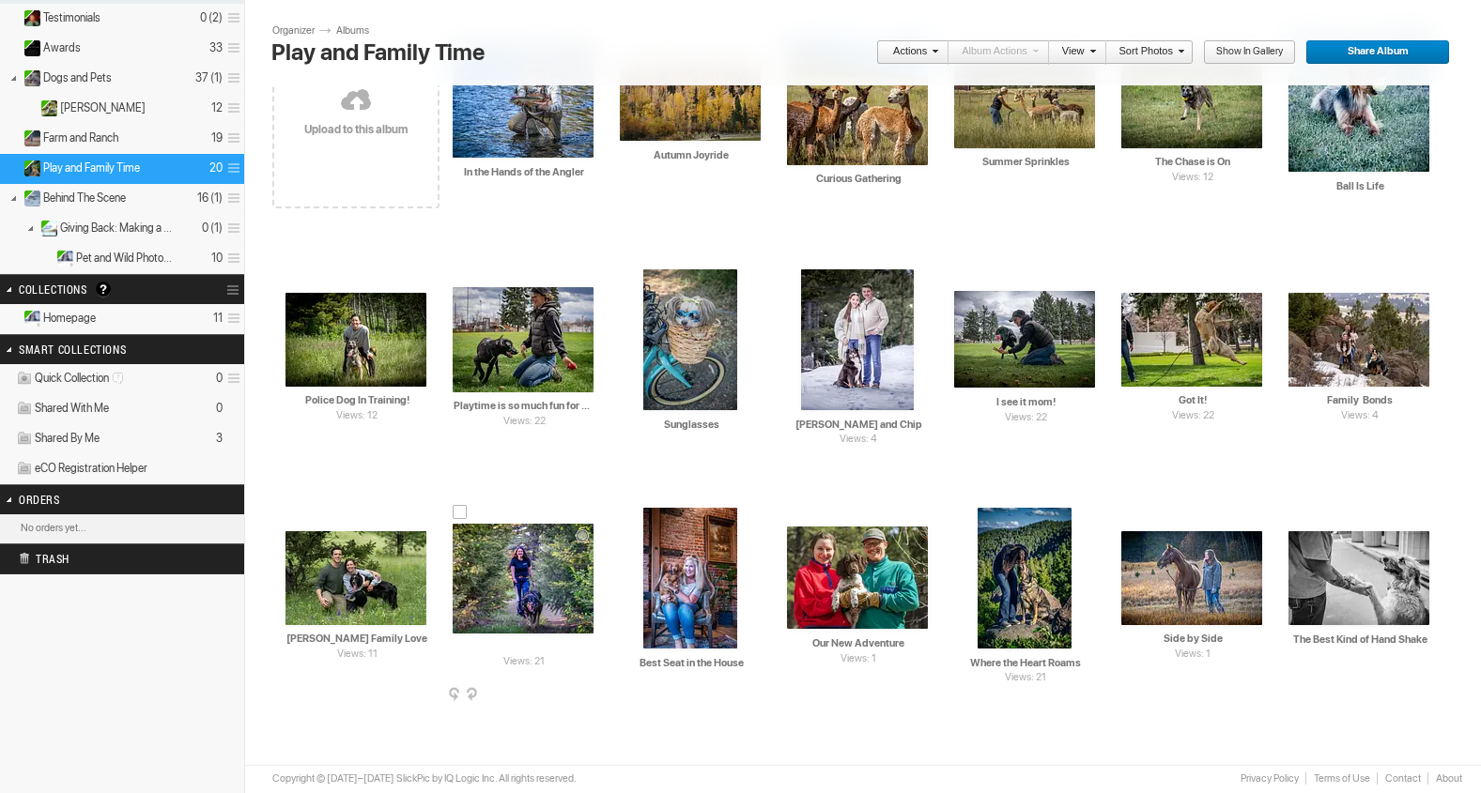
paste input "Trail Companions"
type input "Trail Companions"
click at [719, 422] on input "Sunglasses" at bounding box center [691, 424] width 143 height 17
type input "S"
paste input "Biking in Style"
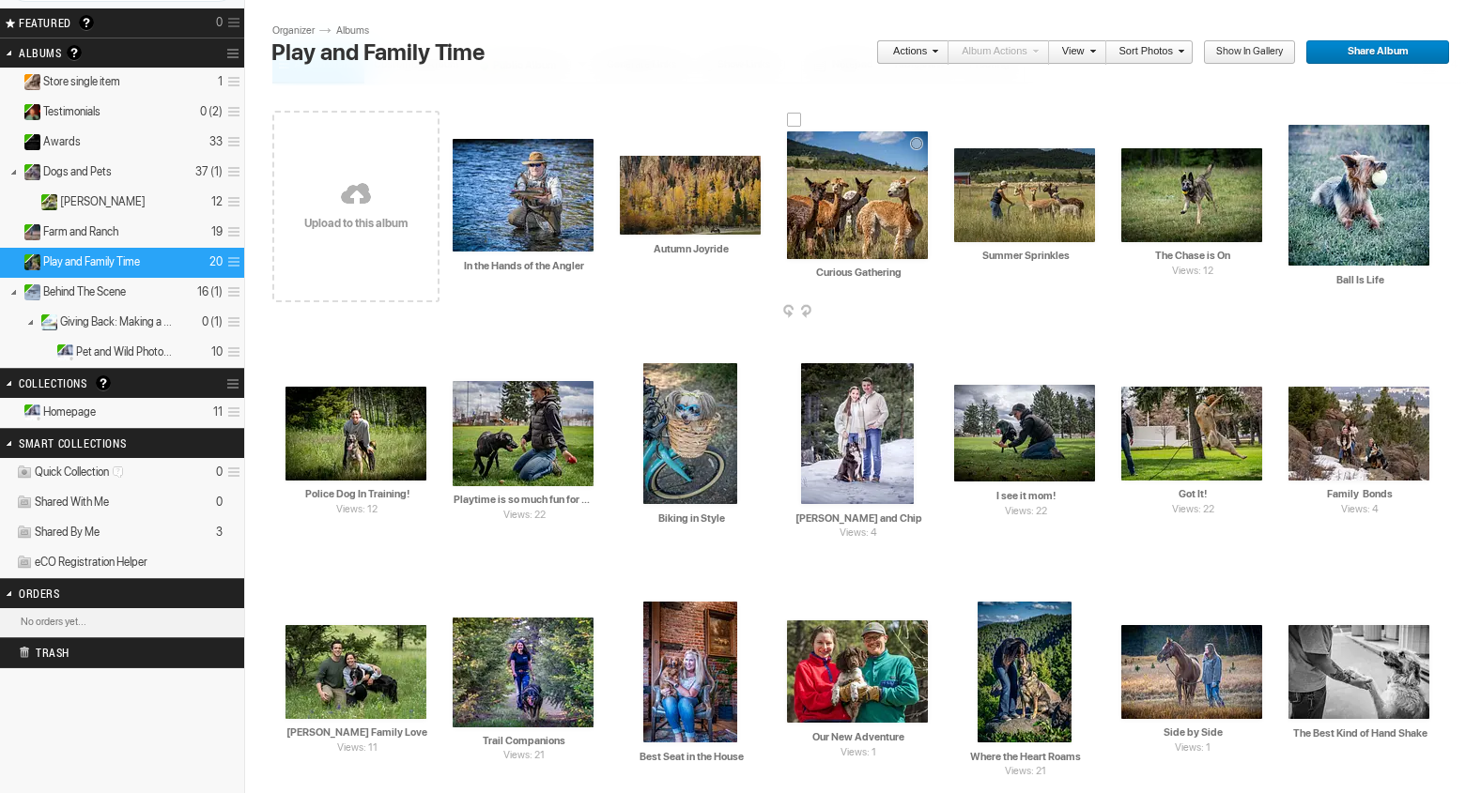
scroll to position [115, 0]
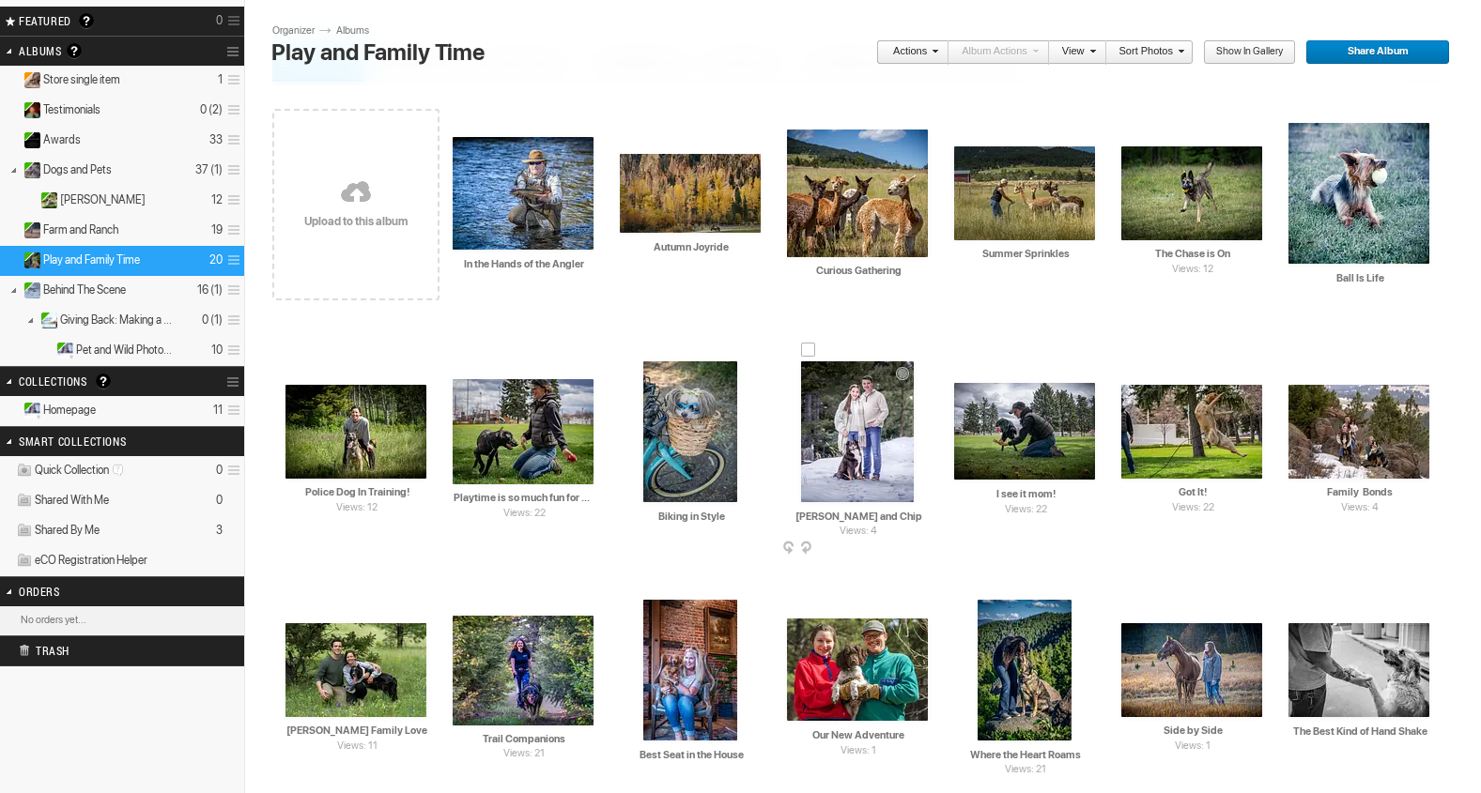
type input "Biking in Style"
click at [910, 514] on input "Payge, Mark and Chip" at bounding box center [858, 516] width 143 height 17
type input "P"
paste input "Our Winter Story"
type input "Our Winter Story"
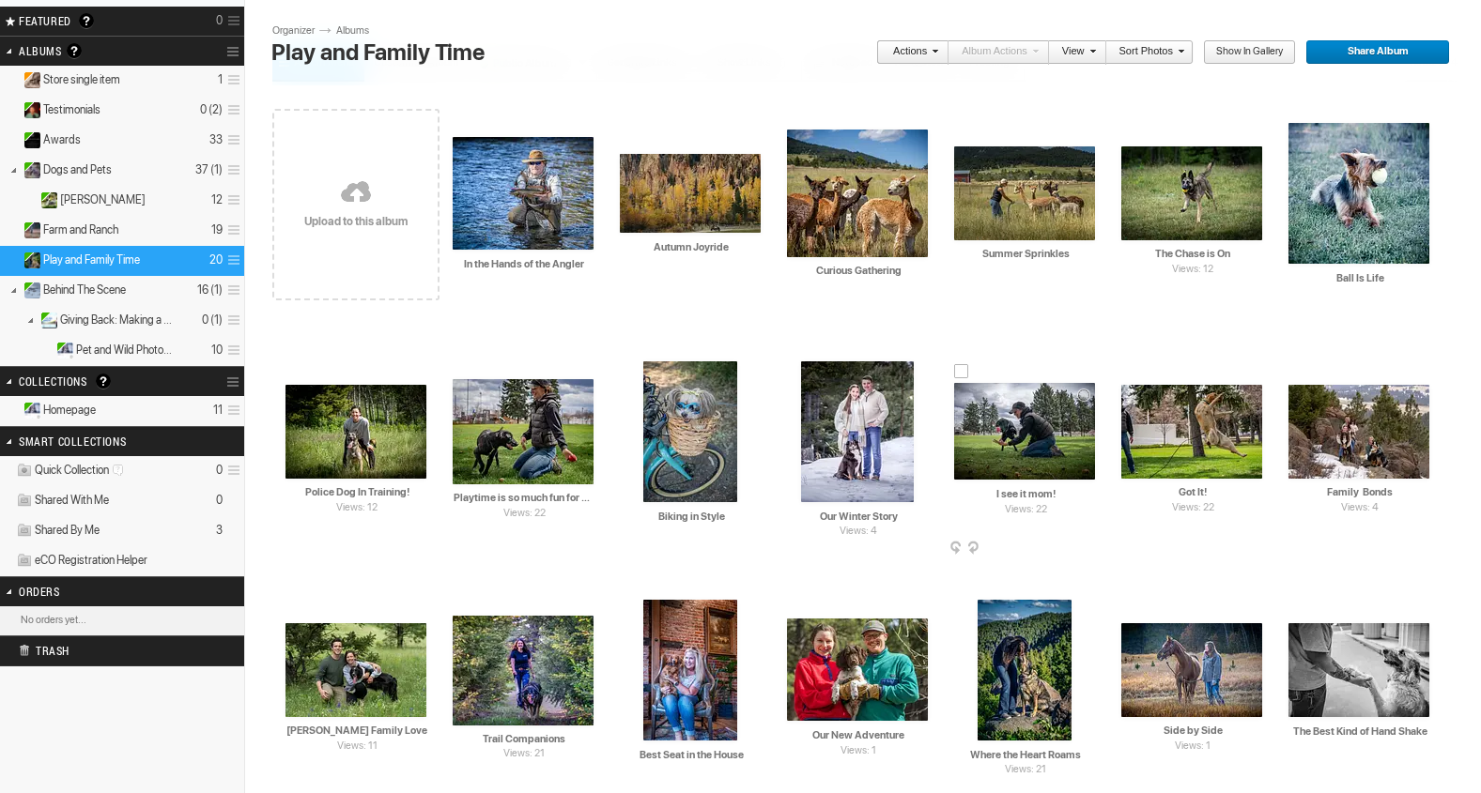
click at [1066, 497] on input "I see it mom!" at bounding box center [1025, 494] width 143 height 17
paste input "Ready, Set, Play"
click at [491, 453] on img at bounding box center [523, 431] width 141 height 105
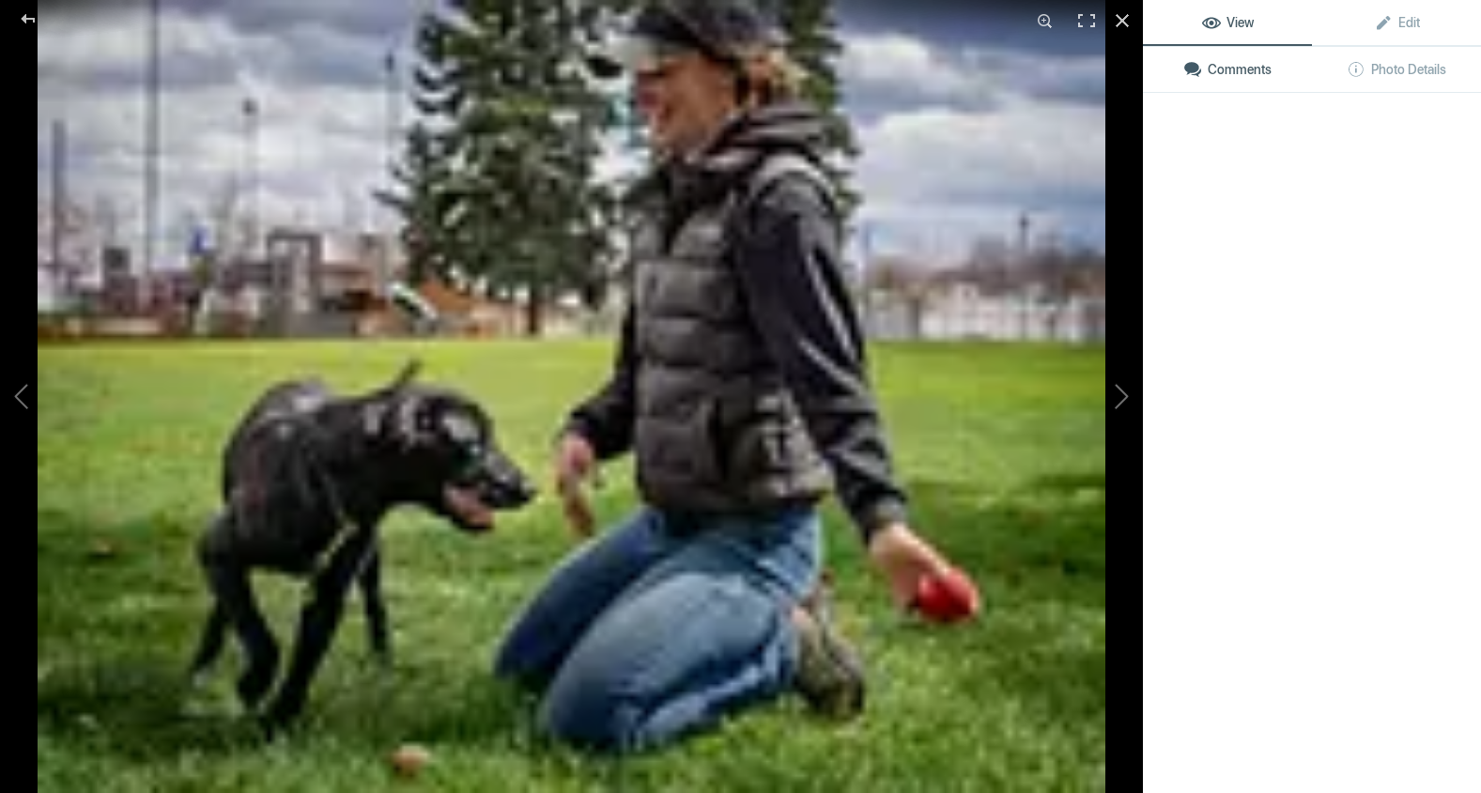
type input "Ready, Set, Play"
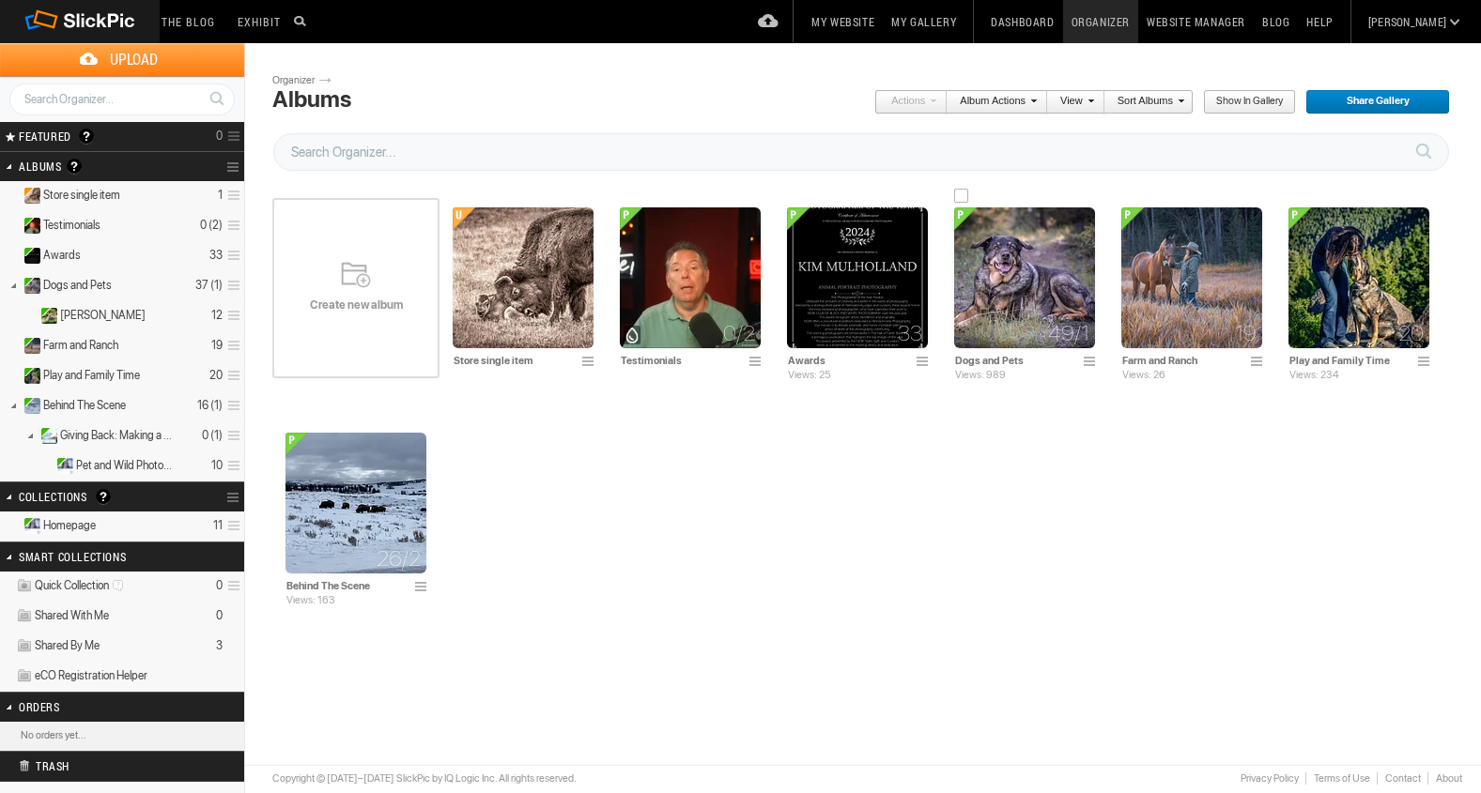
click at [1002, 308] on img at bounding box center [1024, 278] width 141 height 141
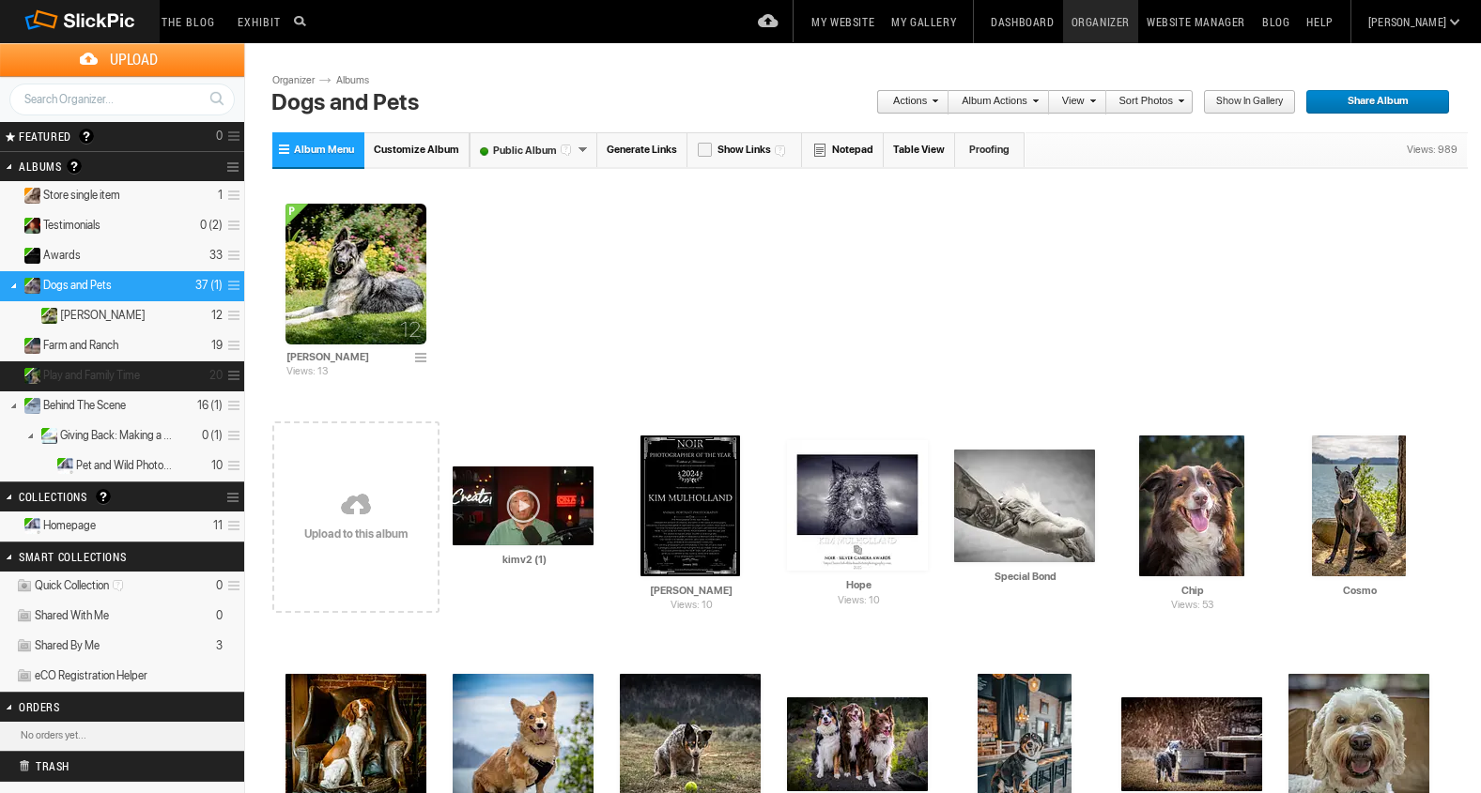
click at [49, 373] on span "Play and Family Time" at bounding box center [91, 375] width 97 height 15
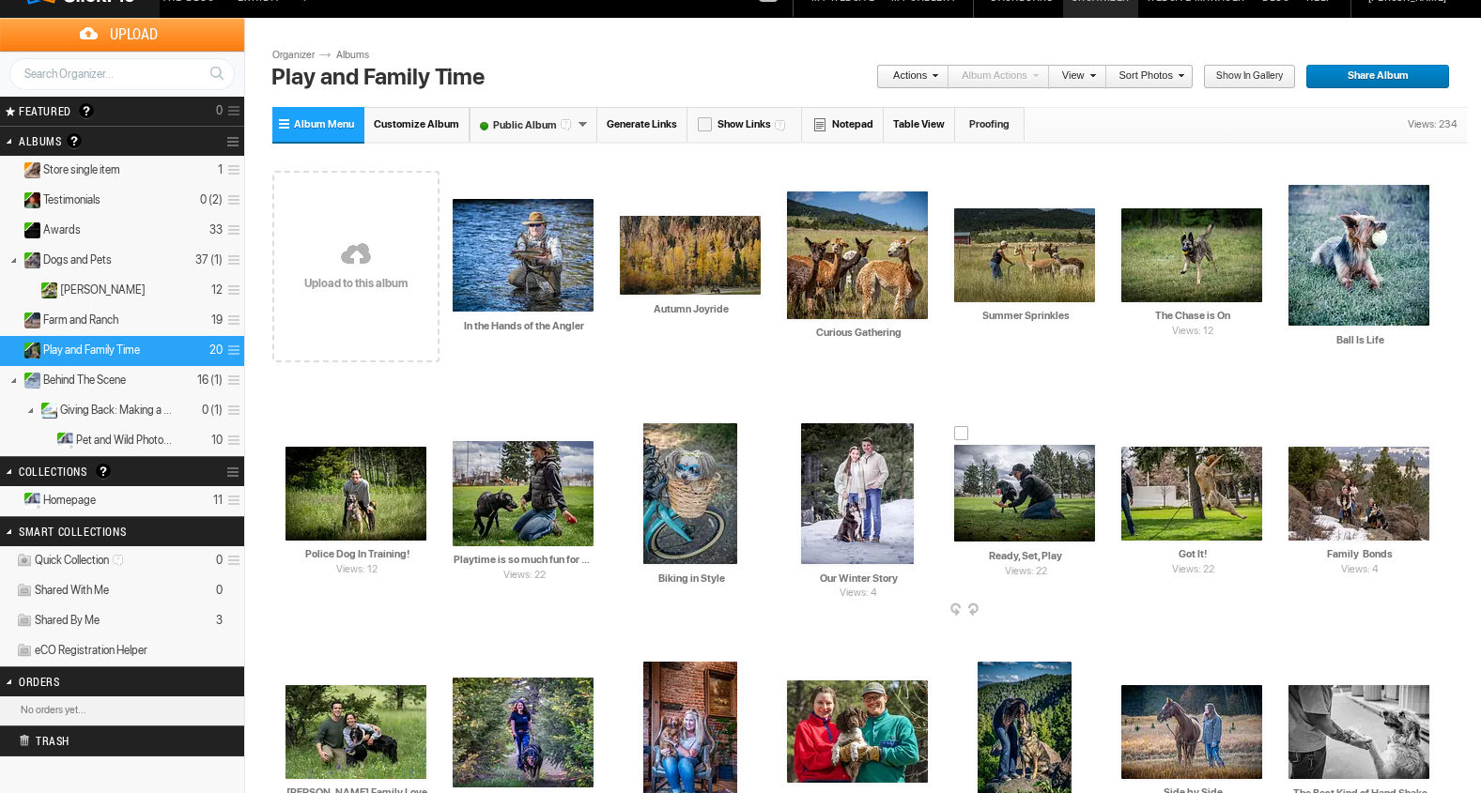
scroll to position [208, 0]
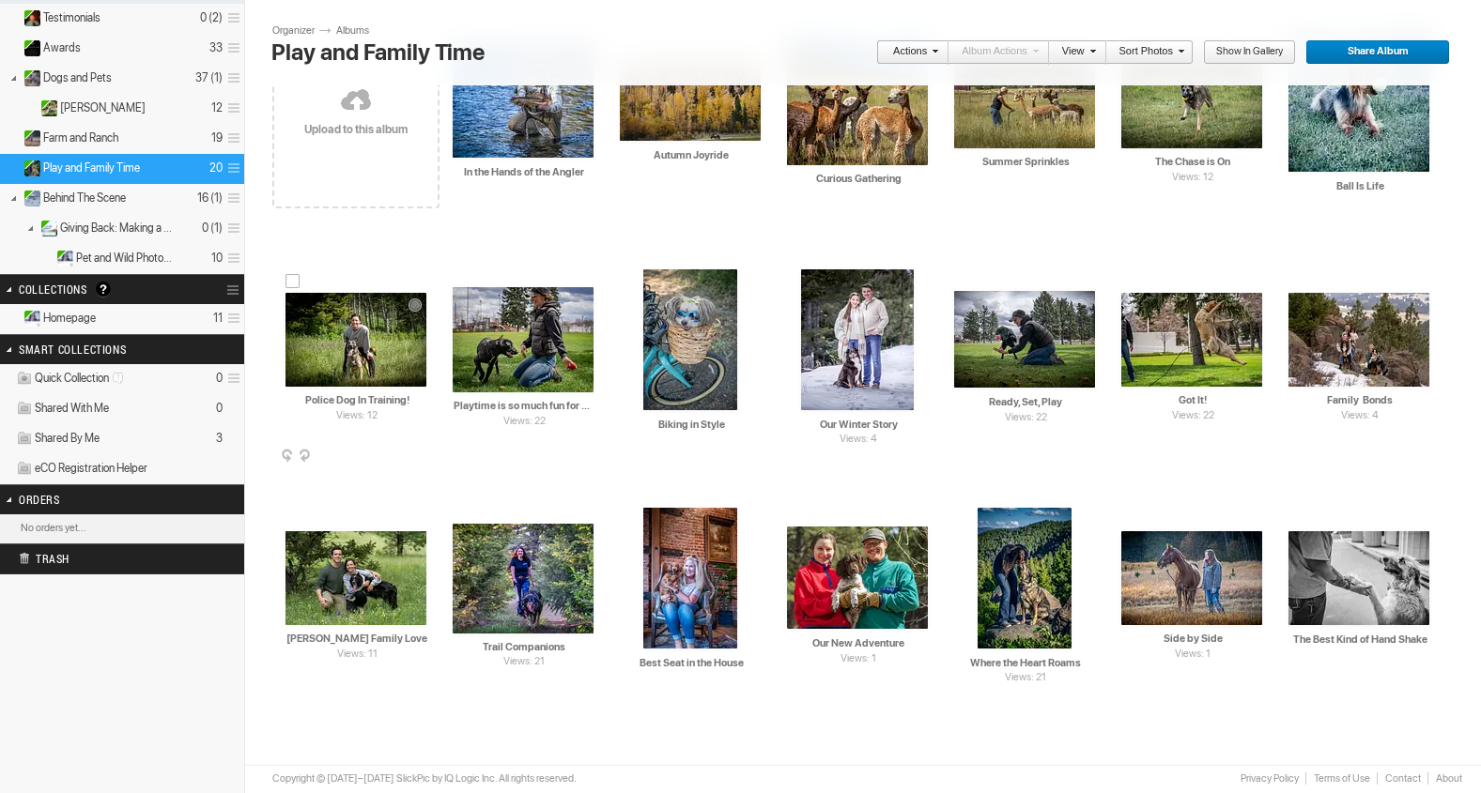
click at [414, 397] on input "Police Dog In Training!" at bounding box center [356, 400] width 143 height 17
type input "P"
paste input "[DATE]"
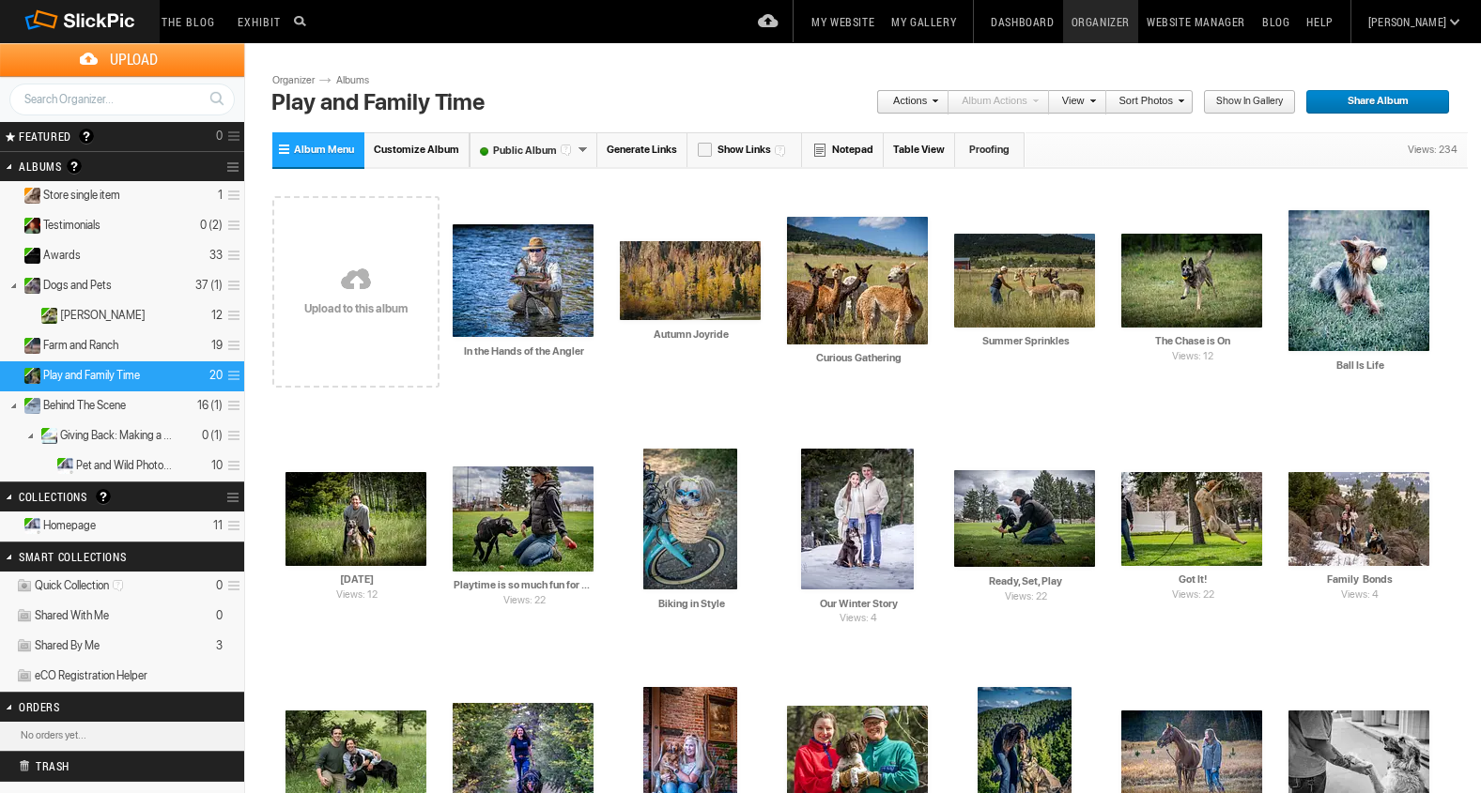
type input "[DATE]"
click at [883, 15] on link "My Website" at bounding box center [843, 21] width 80 height 43
